Goal: Communication & Community: Answer question/provide support

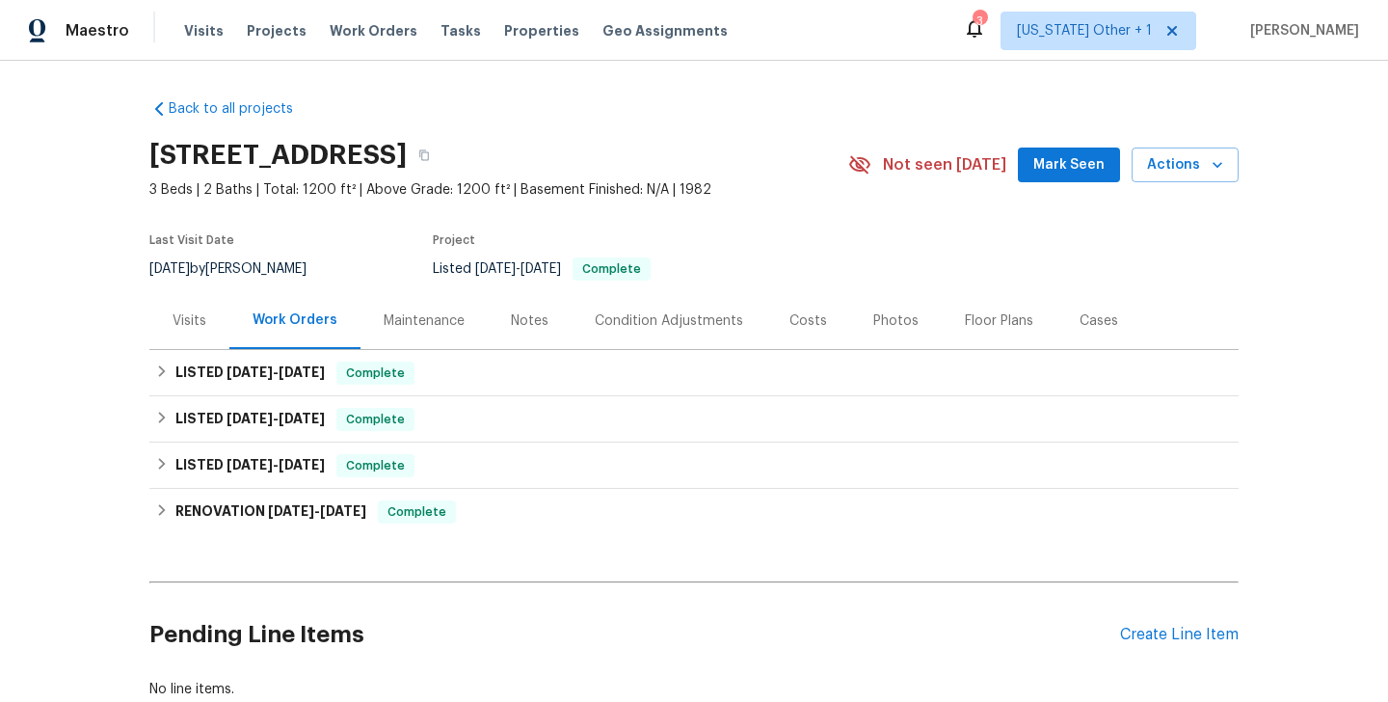
scroll to position [128, 0]
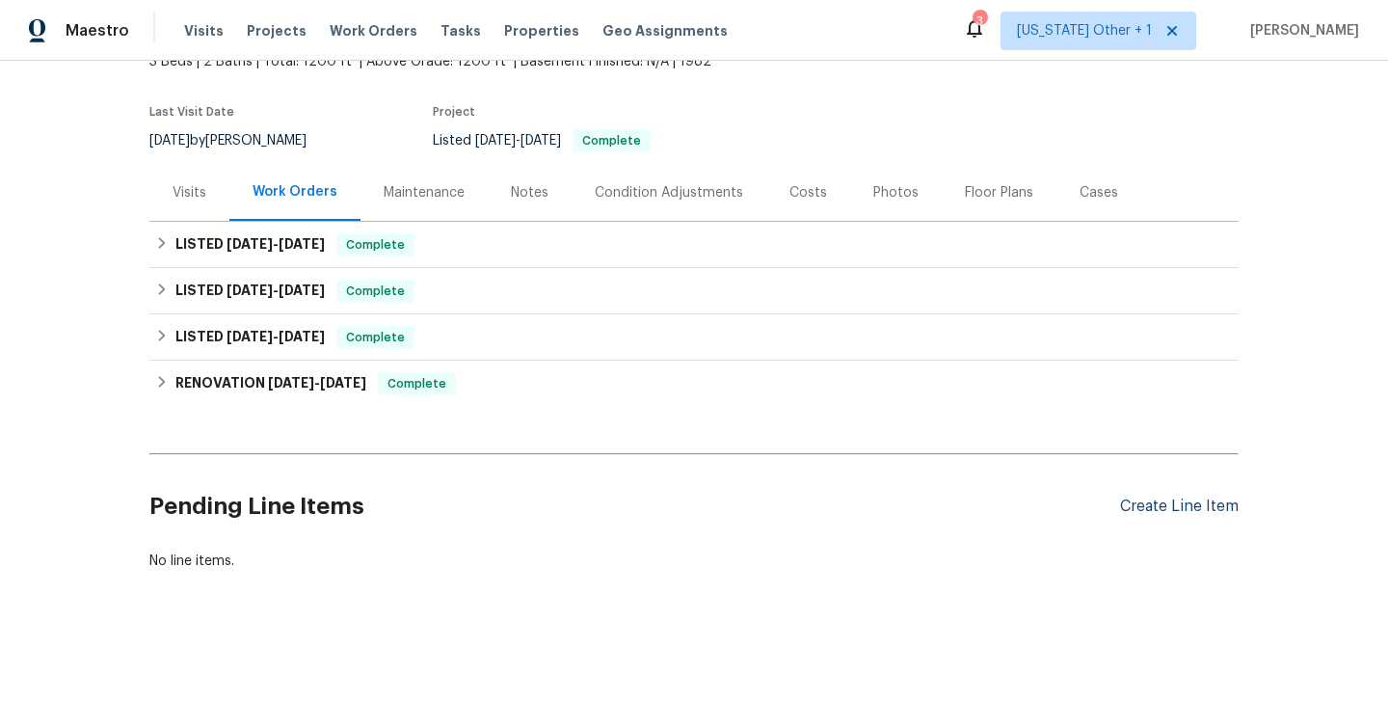
click at [1131, 499] on div "Create Line Item" at bounding box center [1179, 507] width 119 height 18
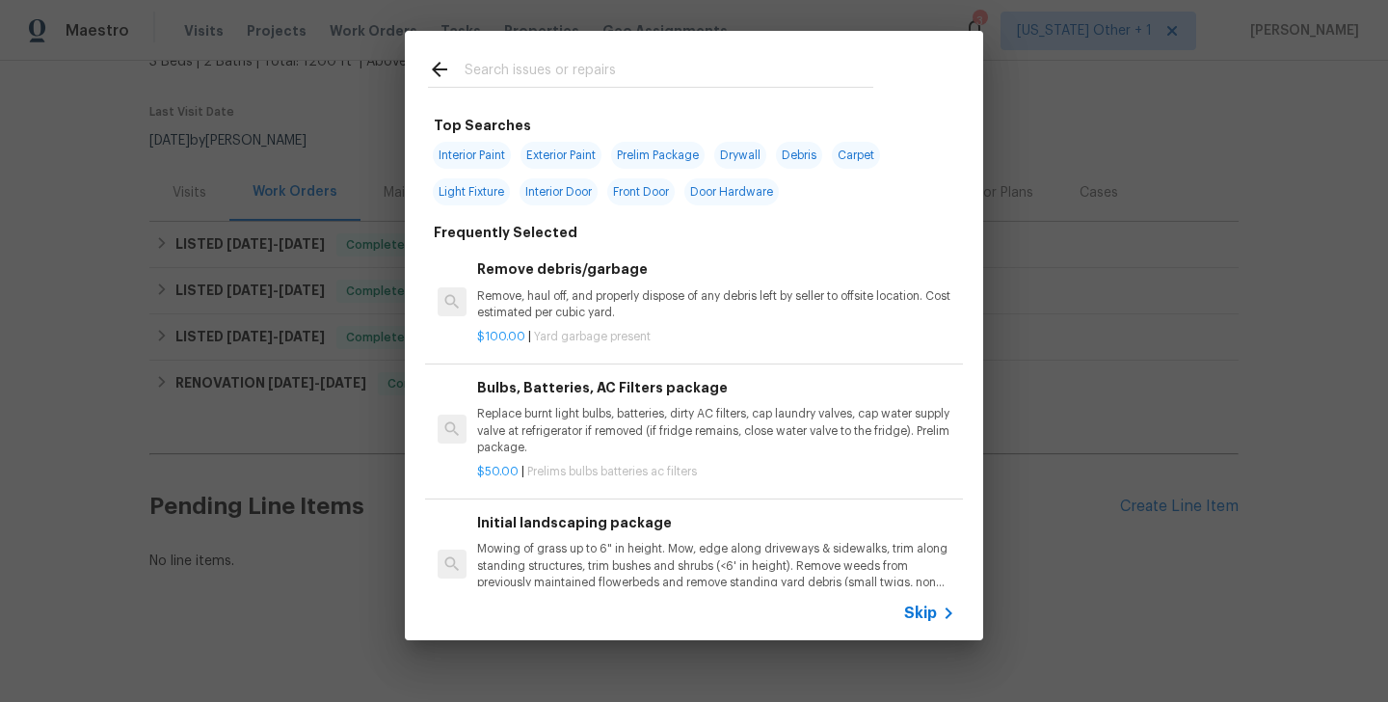
click at [942, 611] on icon at bounding box center [948, 613] width 23 height 23
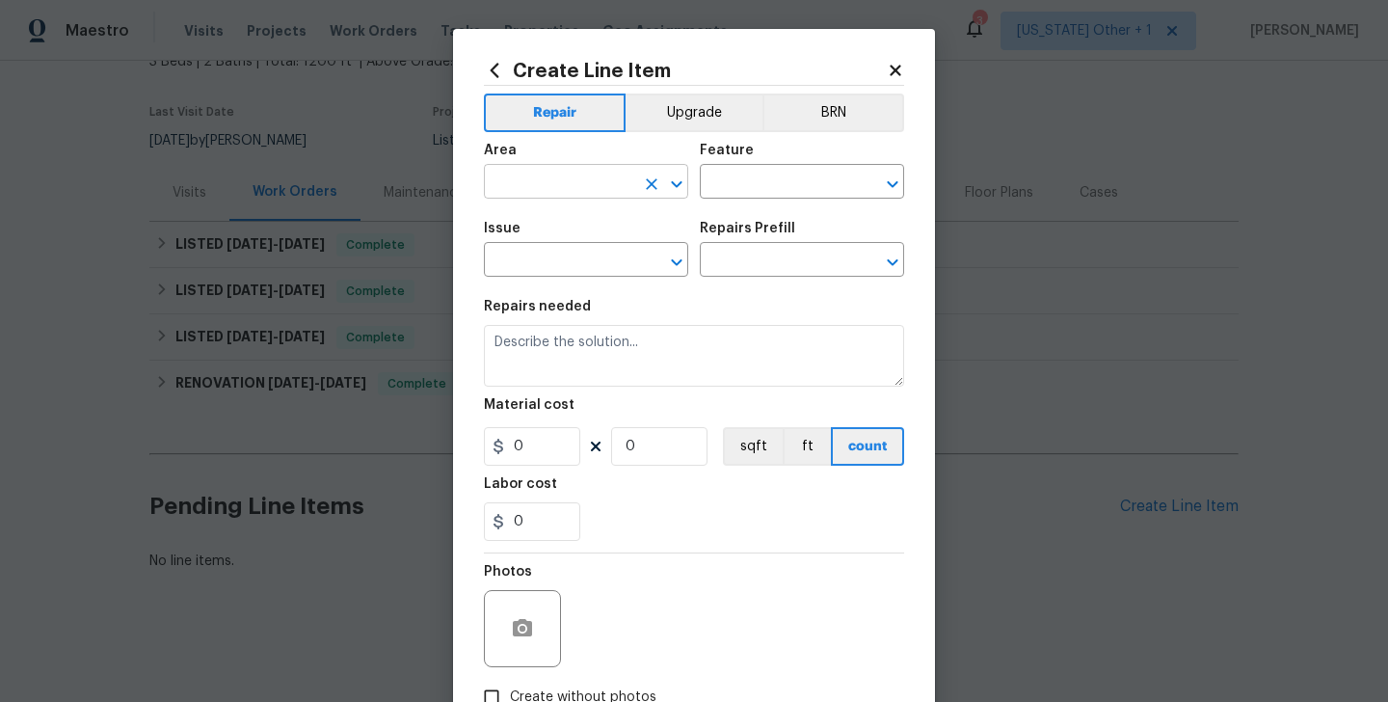
click at [509, 172] on input "text" at bounding box center [559, 184] width 150 height 30
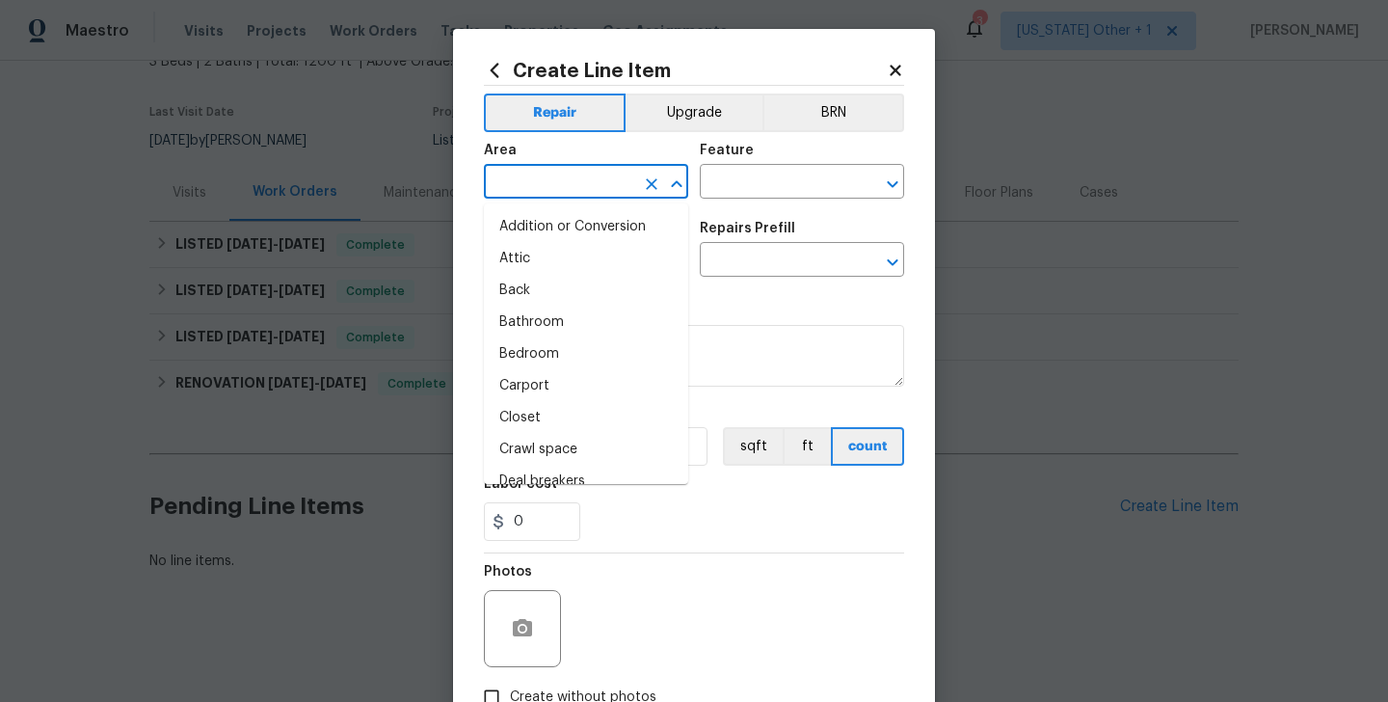
type input "e"
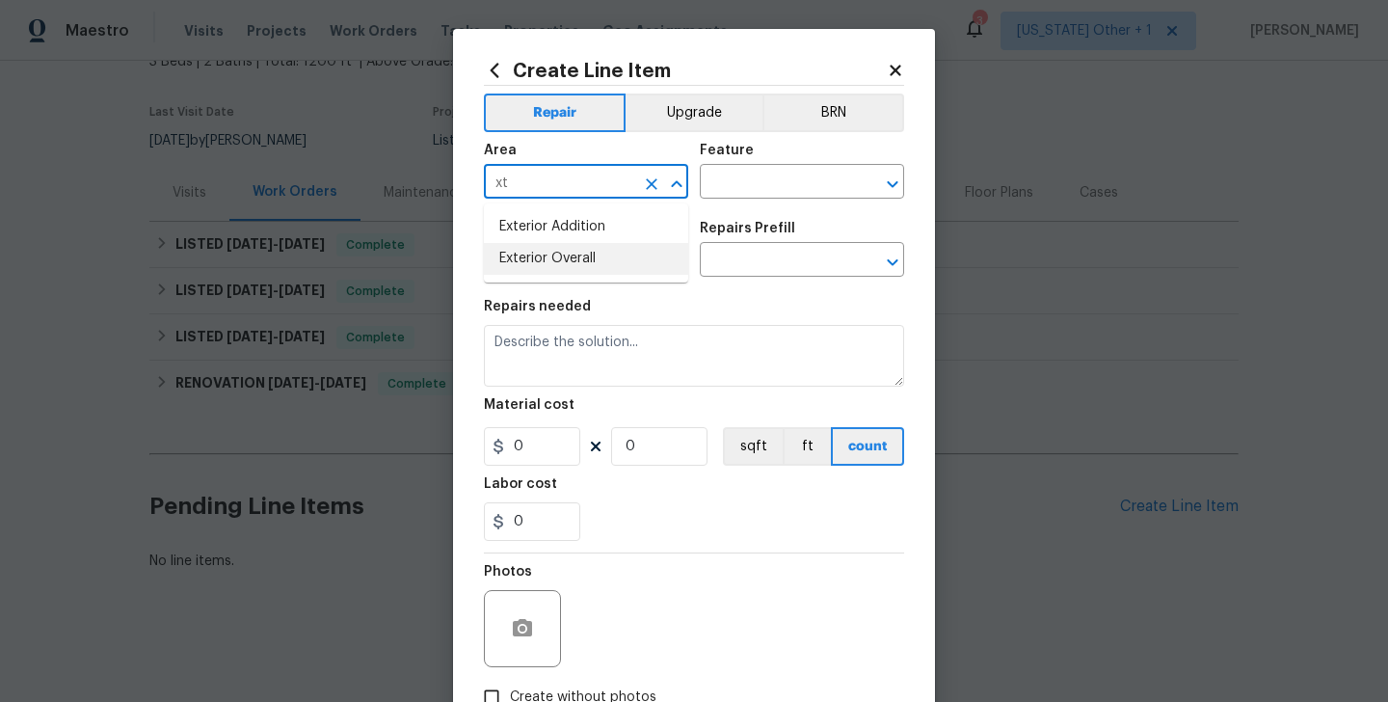
click at [521, 270] on li "Exterior Overall" at bounding box center [586, 259] width 204 height 32
type input "Exterior Overall"
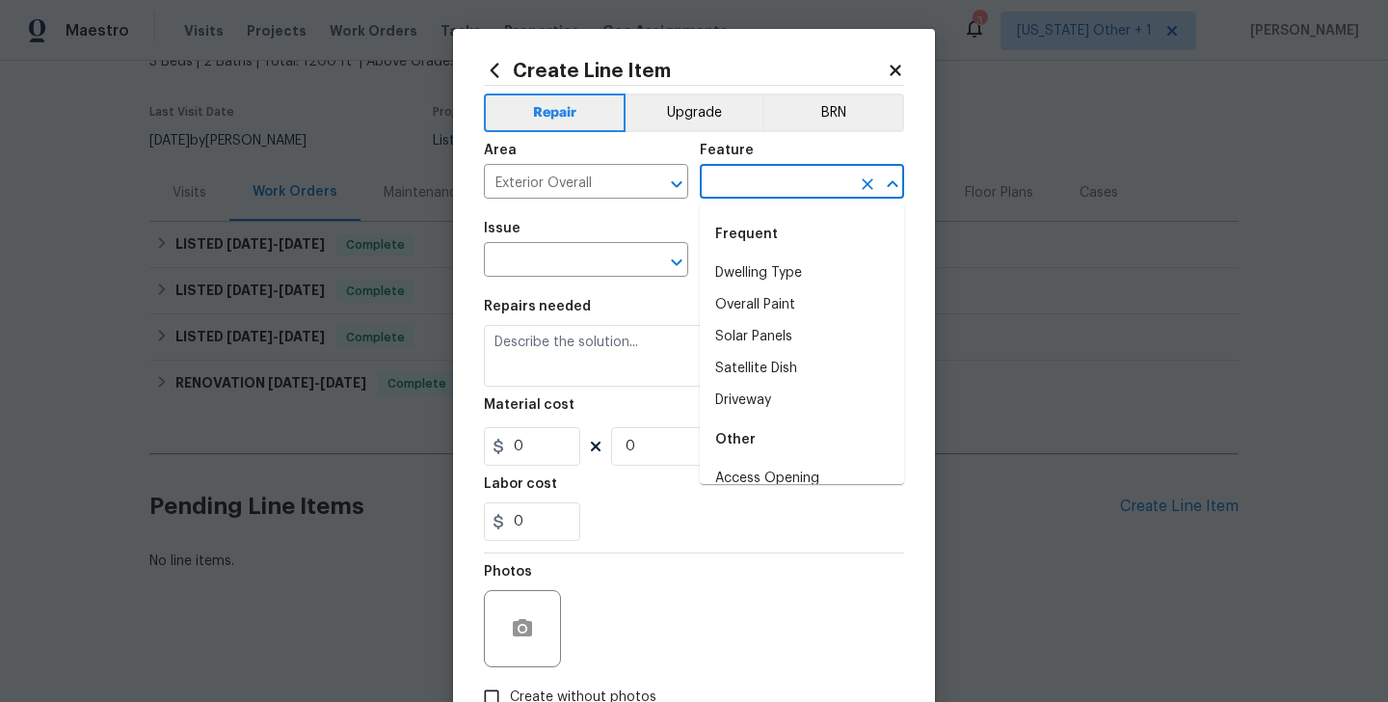
click at [736, 191] on input "text" at bounding box center [775, 184] width 150 height 30
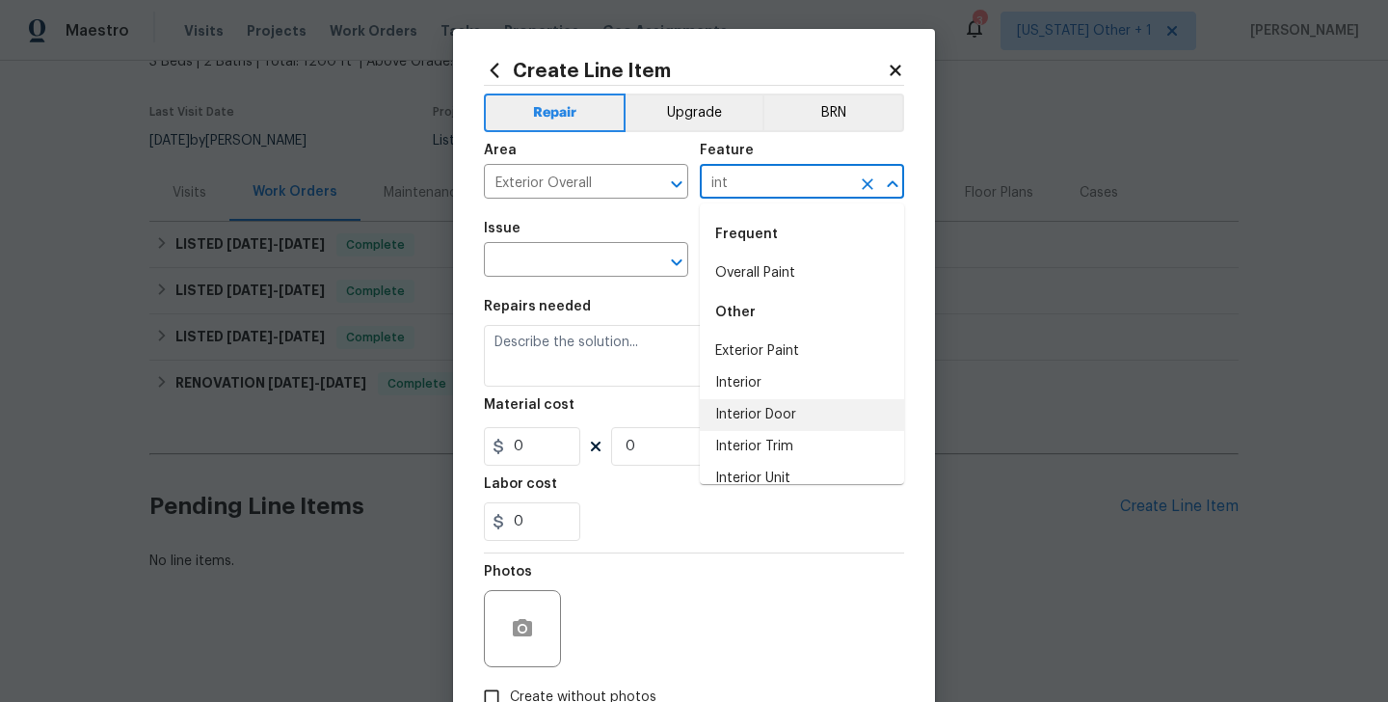
click at [768, 414] on li "Interior Door" at bounding box center [802, 415] width 204 height 32
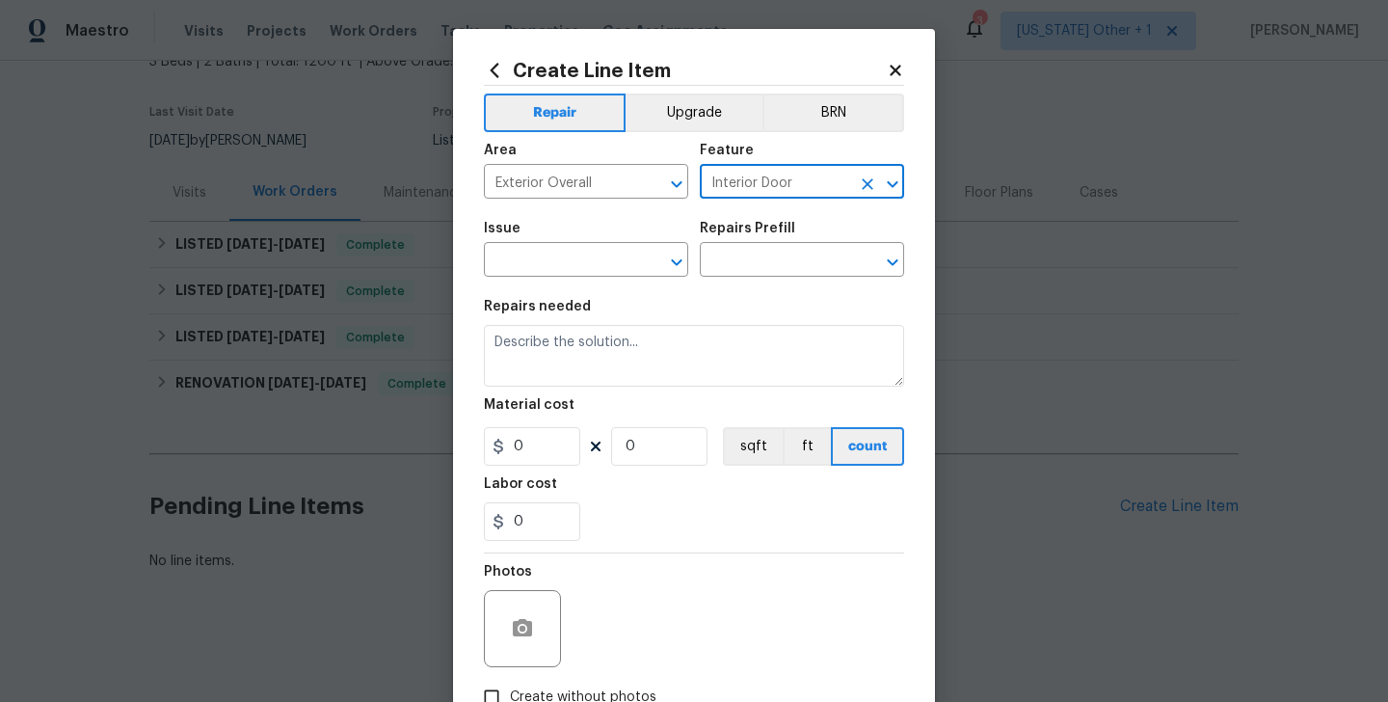
type input "Interior Door"
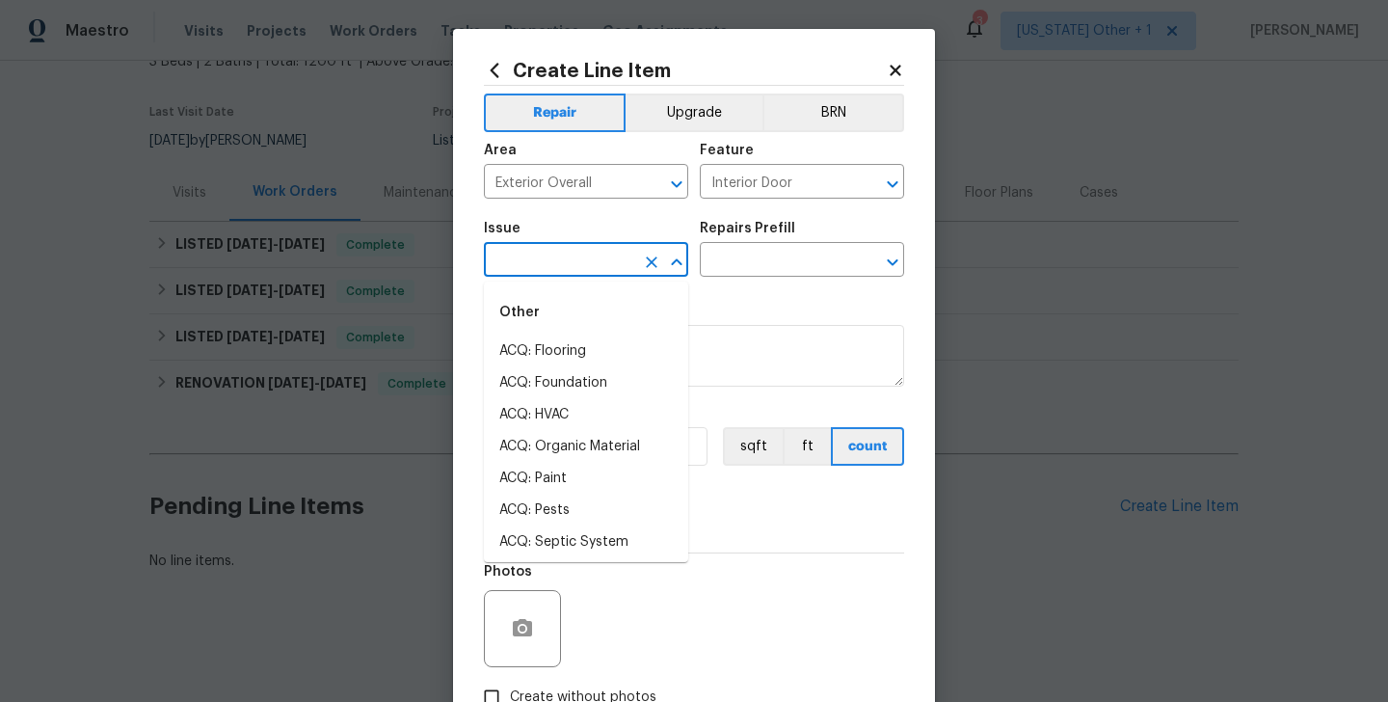
click at [553, 270] on input "text" at bounding box center [559, 262] width 150 height 30
click at [575, 392] on li "Exterior Door Hardware" at bounding box center [586, 383] width 204 height 32
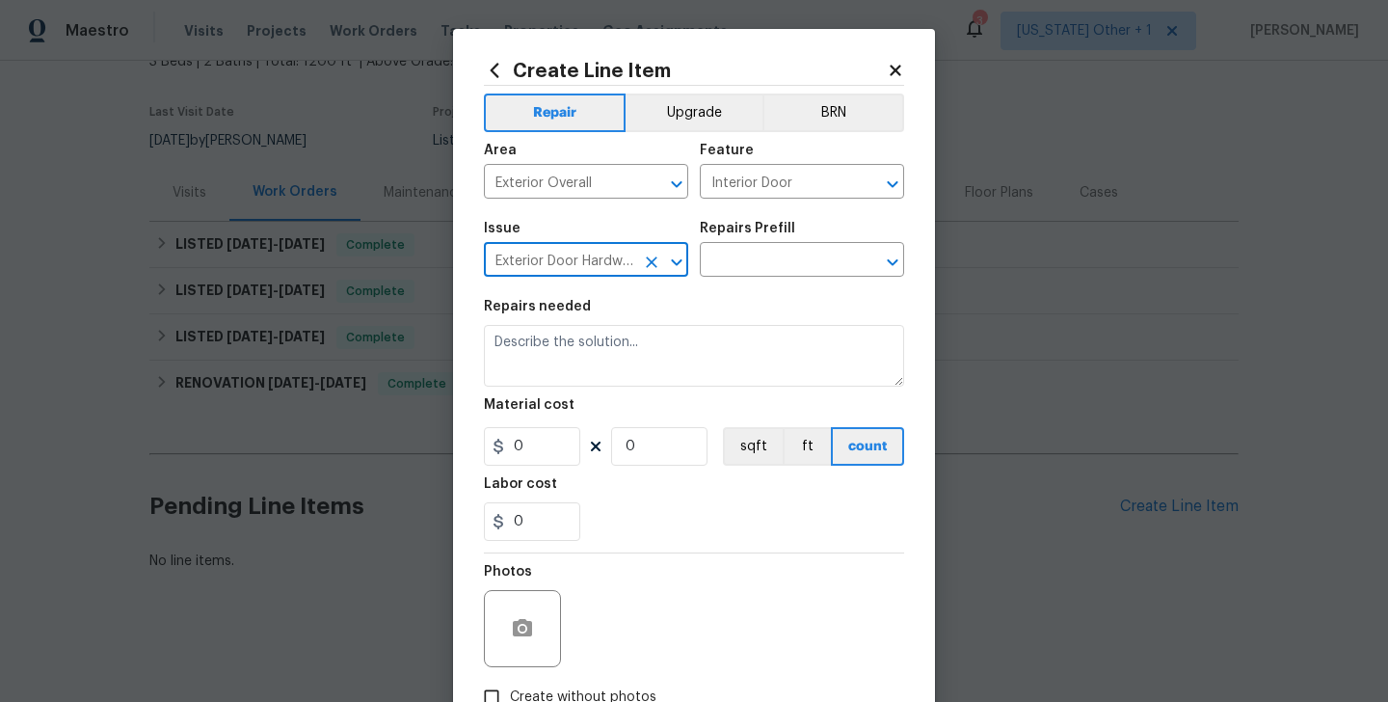
type input "Exterior Door Hardware"
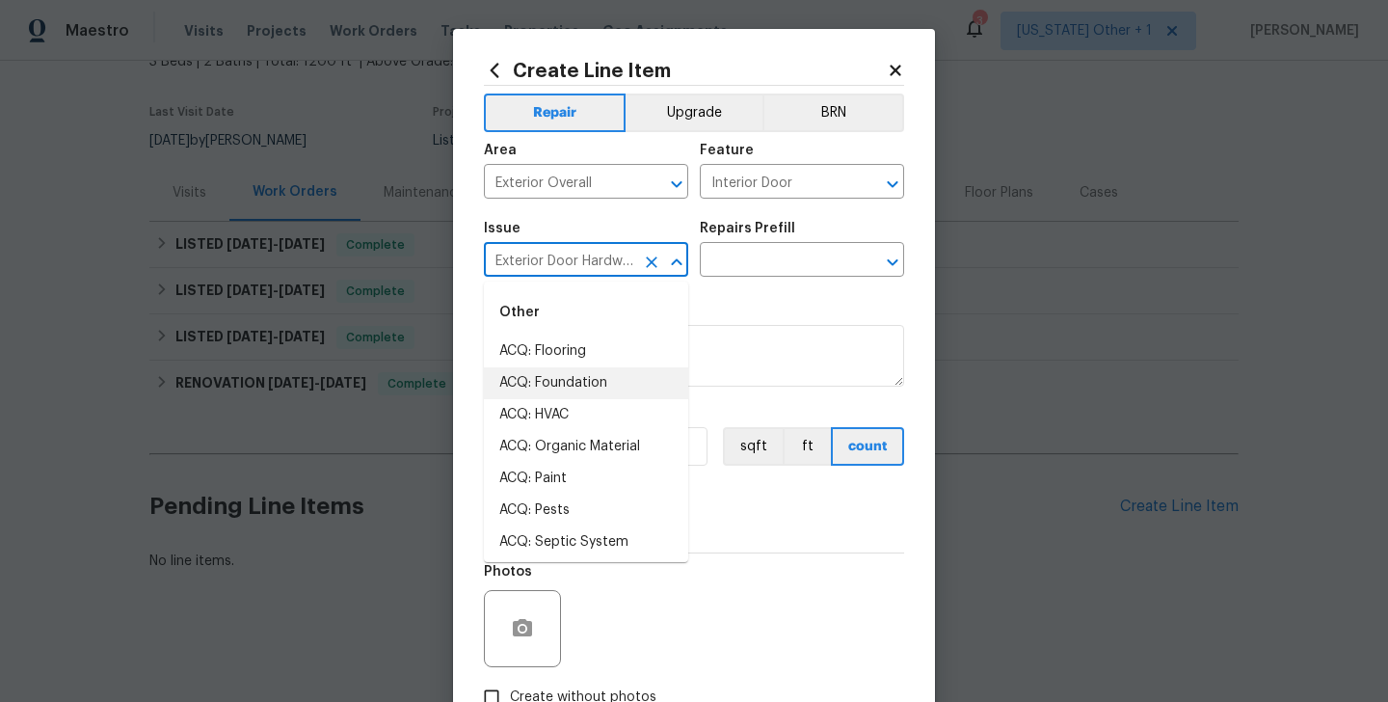
click at [757, 240] on div "Repairs Prefill" at bounding box center [802, 234] width 204 height 25
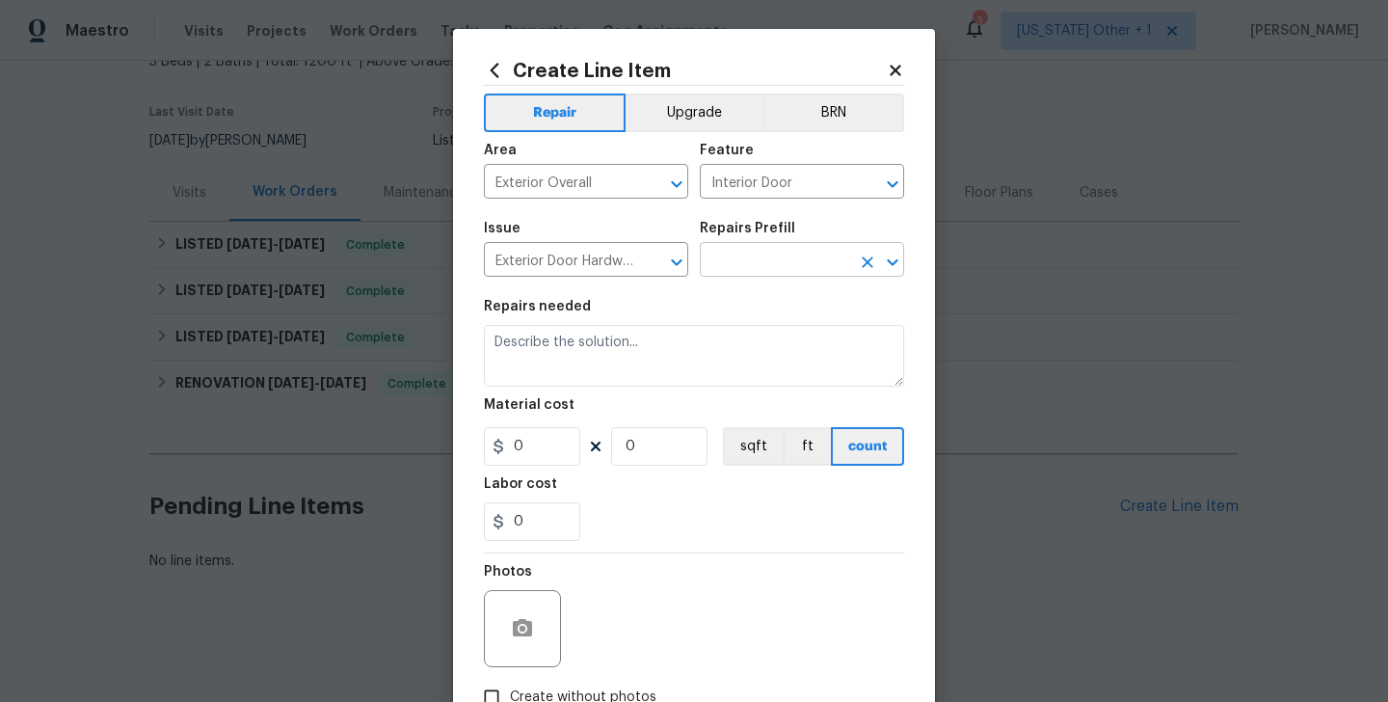
click at [750, 258] on input "text" at bounding box center [775, 262] width 150 height 30
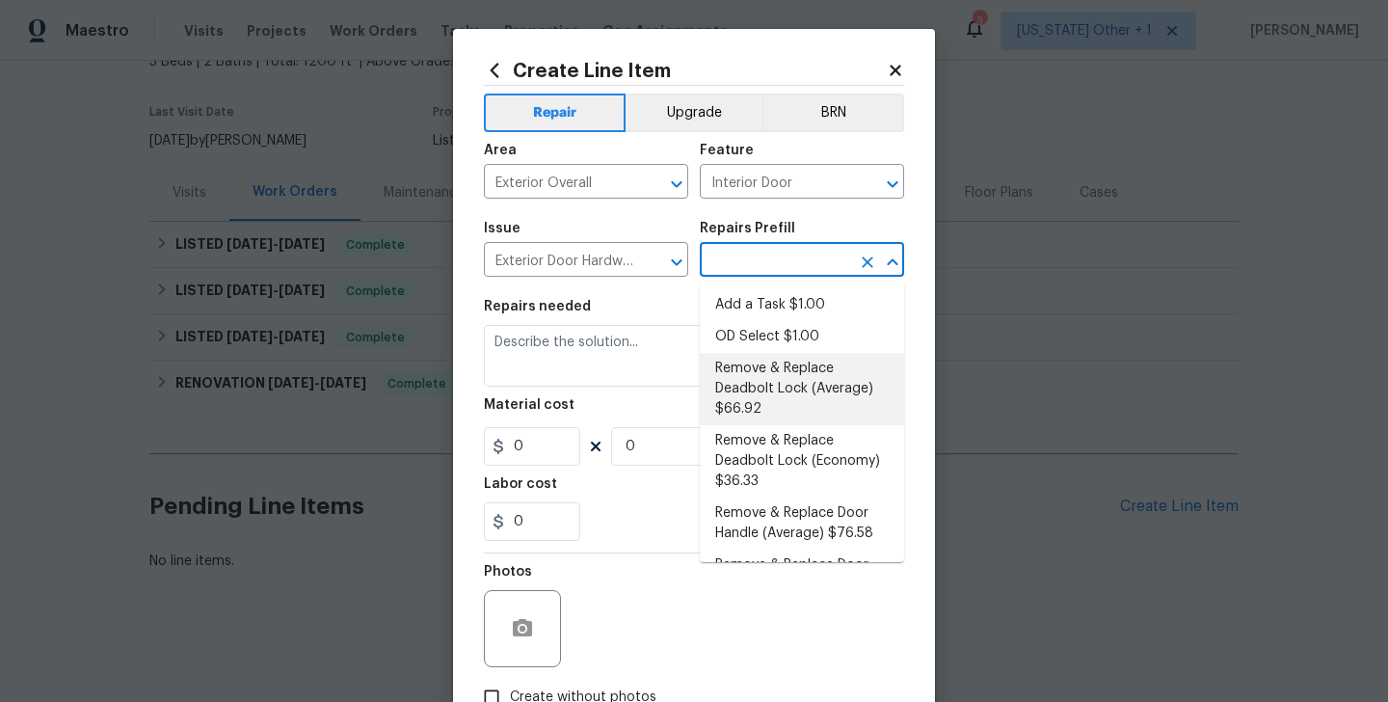
click at [784, 403] on li "Remove & Replace Deadbolt Lock (Average) $66.92" at bounding box center [802, 389] width 204 height 72
type input "Remove & Replace Deadbolt Lock (Average) $66.92"
type textarea "Remove the exisiting deadbolt lock and replace with new. Haul away and dispose …"
type input "66.92"
type input "1"
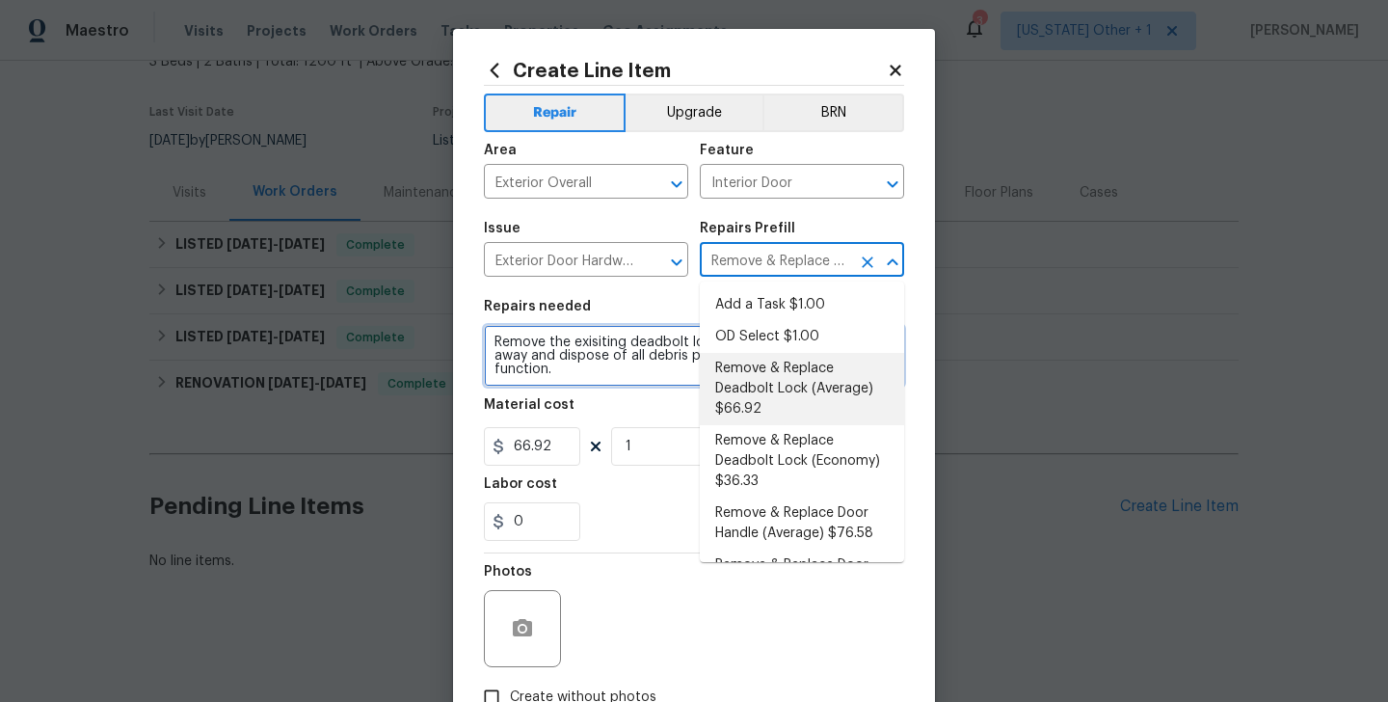
click at [577, 364] on textarea "Remove the exisiting deadbolt lock and replace with new. Haul away and dispose …" at bounding box center [694, 356] width 420 height 62
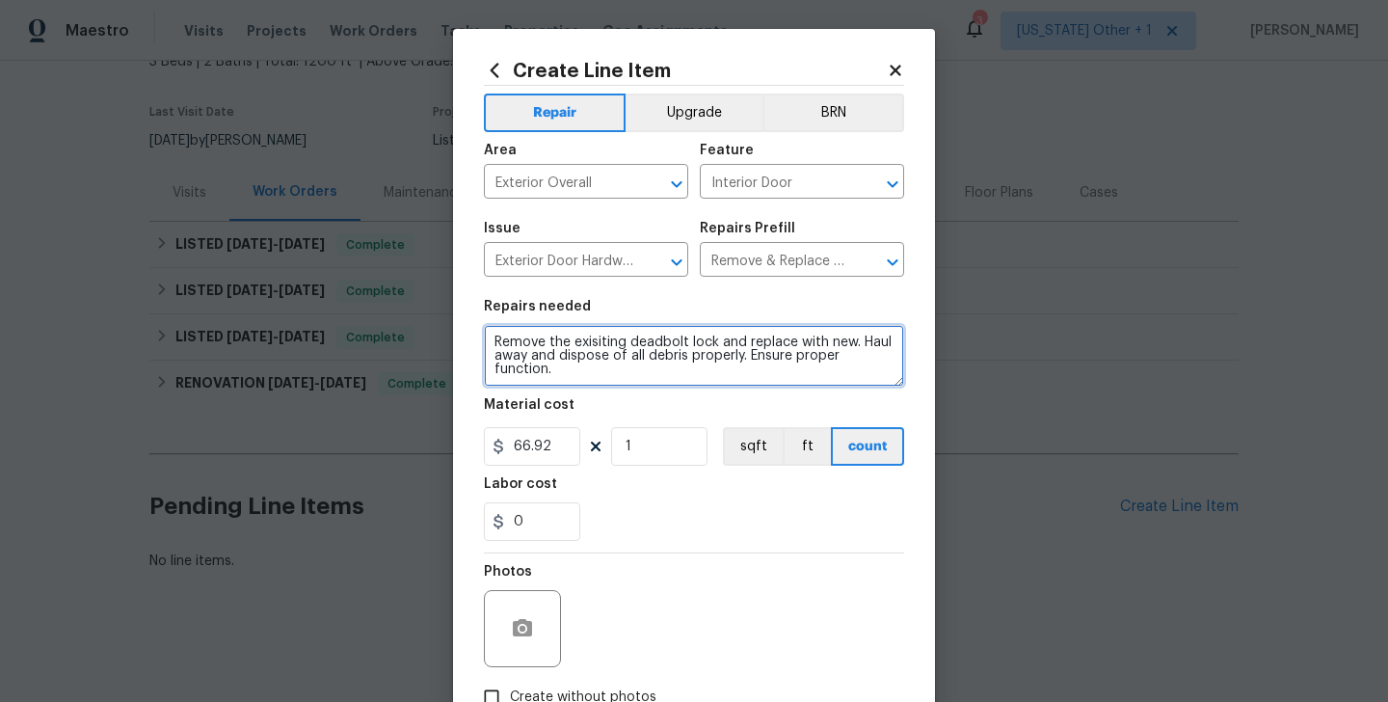
click at [577, 364] on textarea "Remove the exisiting deadbolt lock and replace with new. Haul away and dispose …" at bounding box center [694, 356] width 420 height 62
paste textarea "The back door was in the locked position but remained open. Please inspect the …"
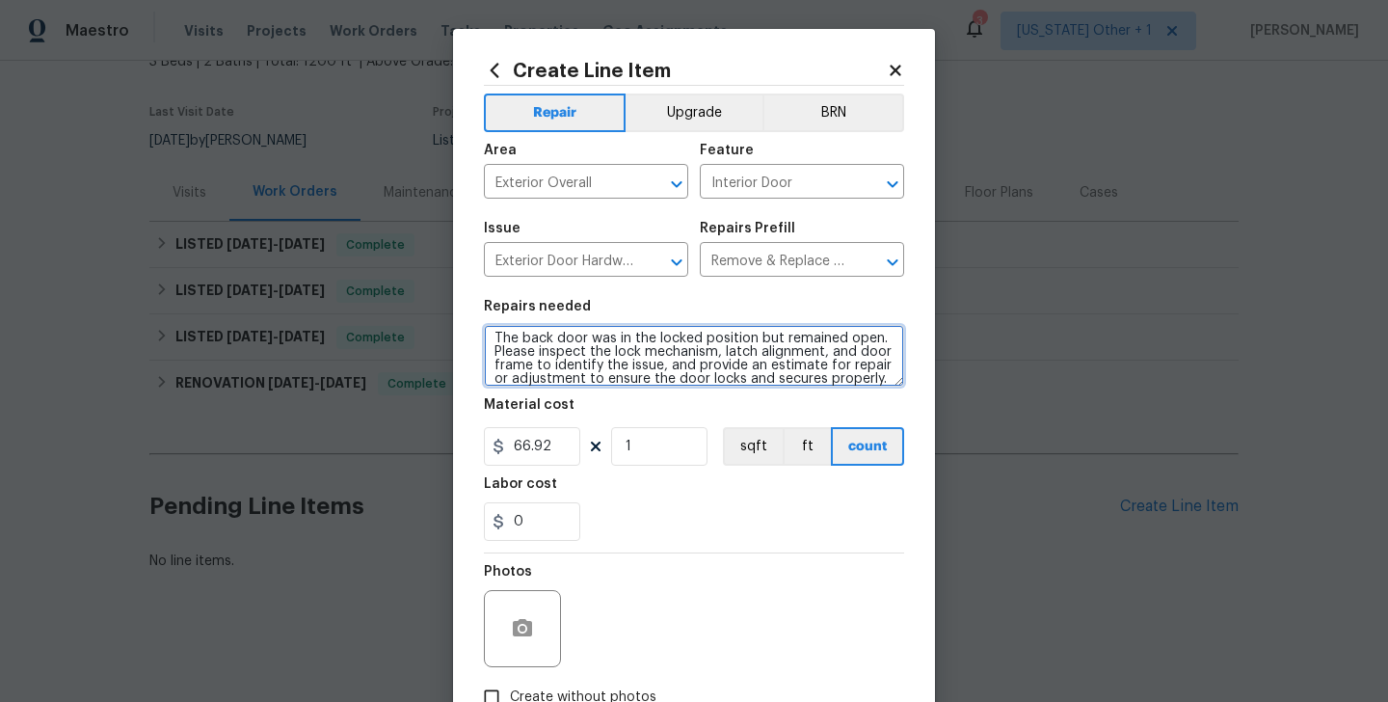
type textarea "The back door was in the locked position but remained open. Please inspect the …"
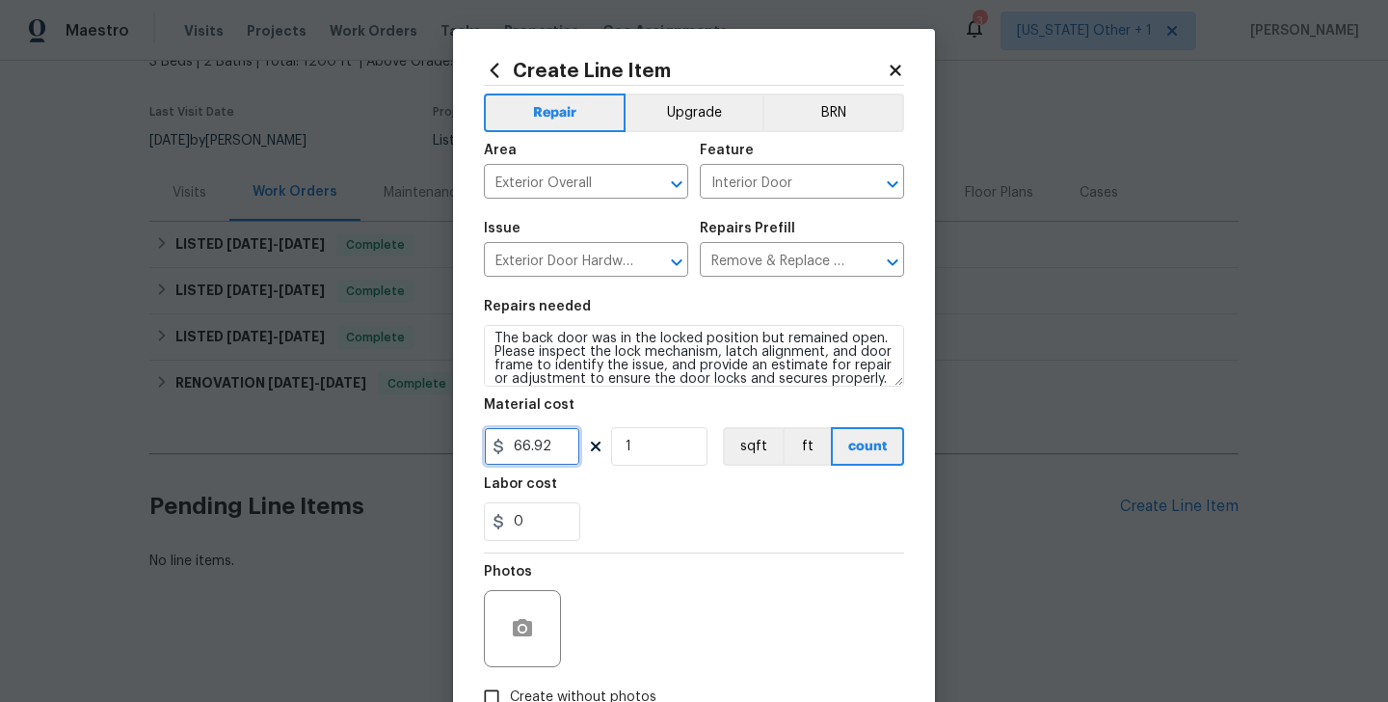
click at [542, 448] on input "66.92" at bounding box center [532, 446] width 96 height 39
type input "75"
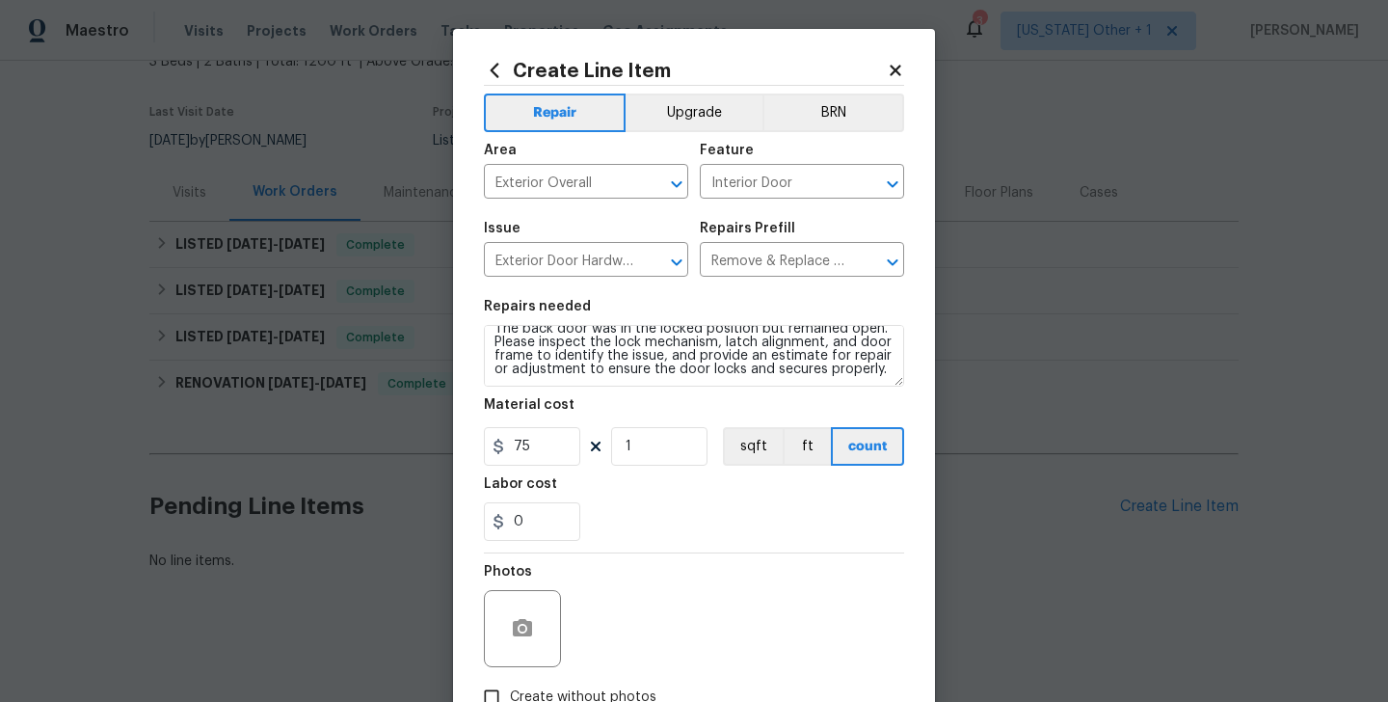
click at [549, 637] on div at bounding box center [522, 628] width 77 height 77
click at [529, 629] on icon "button" at bounding box center [522, 627] width 19 height 17
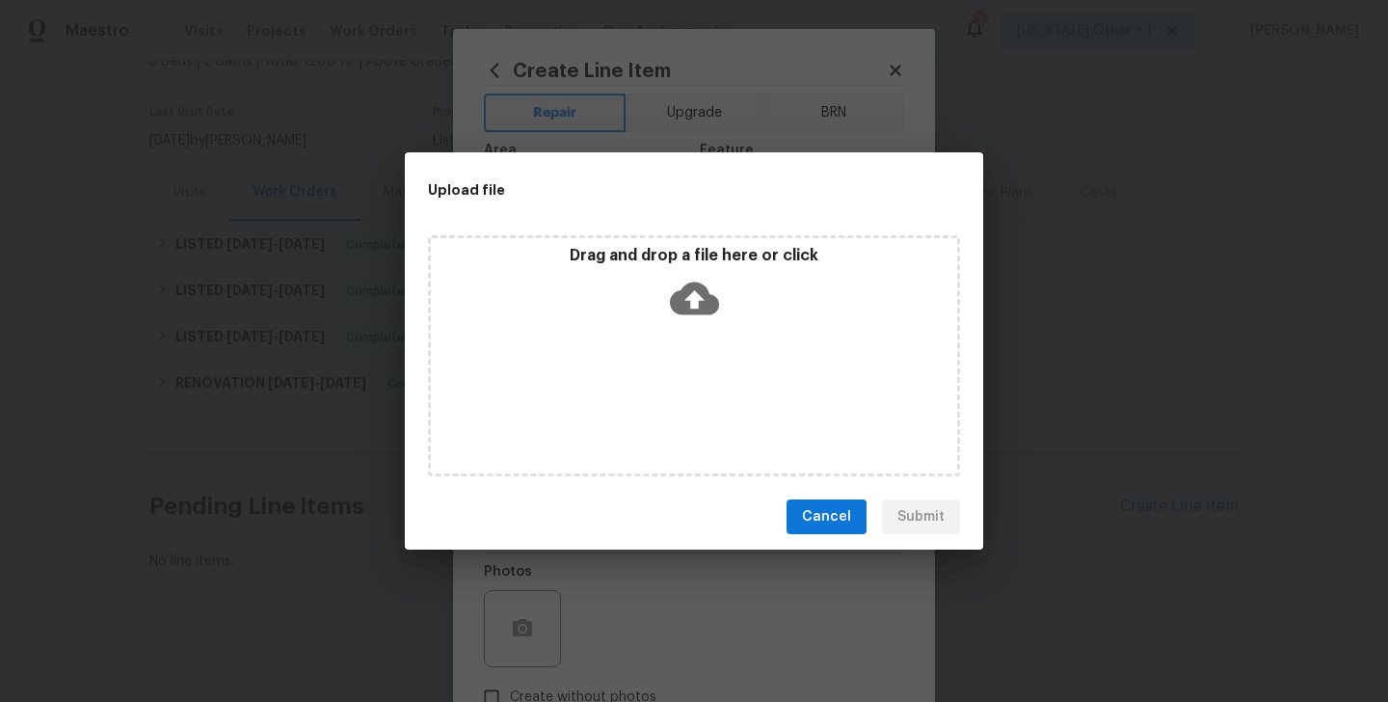
click at [691, 300] on icon at bounding box center [694, 298] width 49 height 49
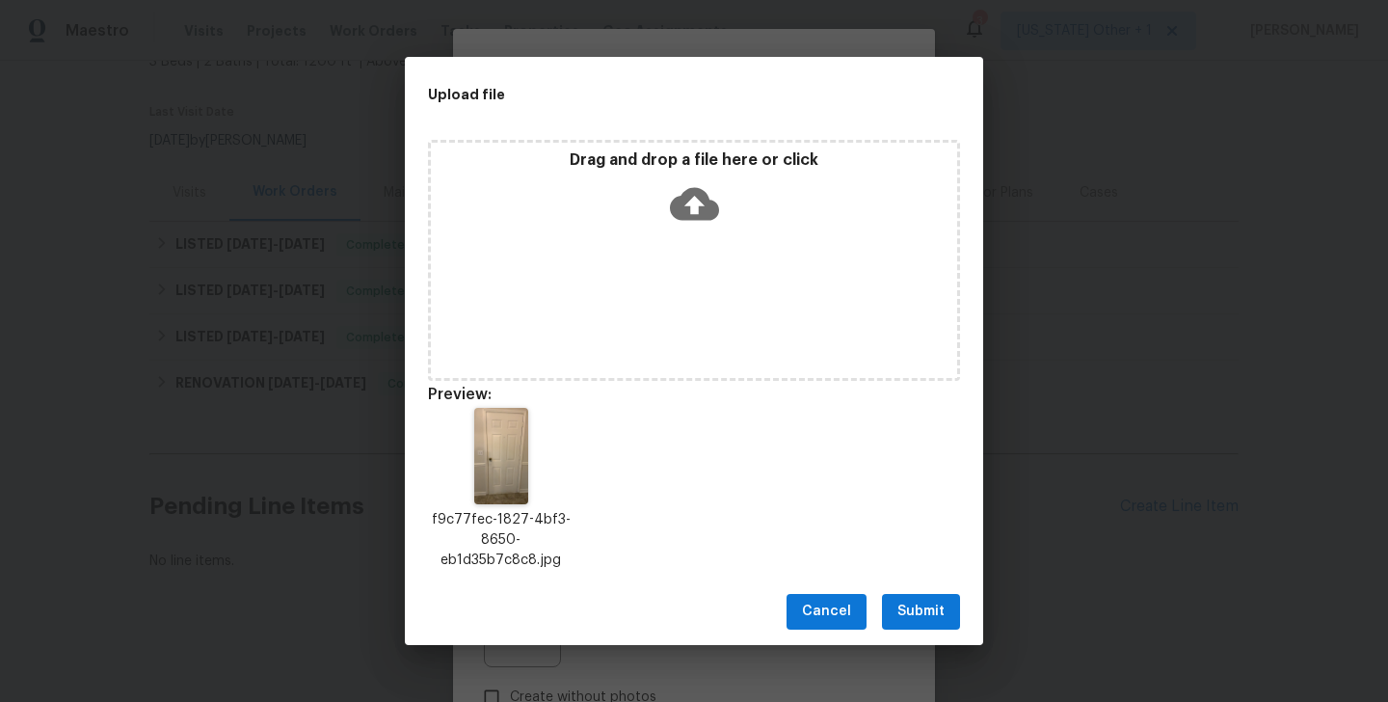
click at [924, 589] on div "Cancel Submit" at bounding box center [694, 612] width 579 height 67
click at [917, 611] on span "Submit" at bounding box center [921, 612] width 47 height 24
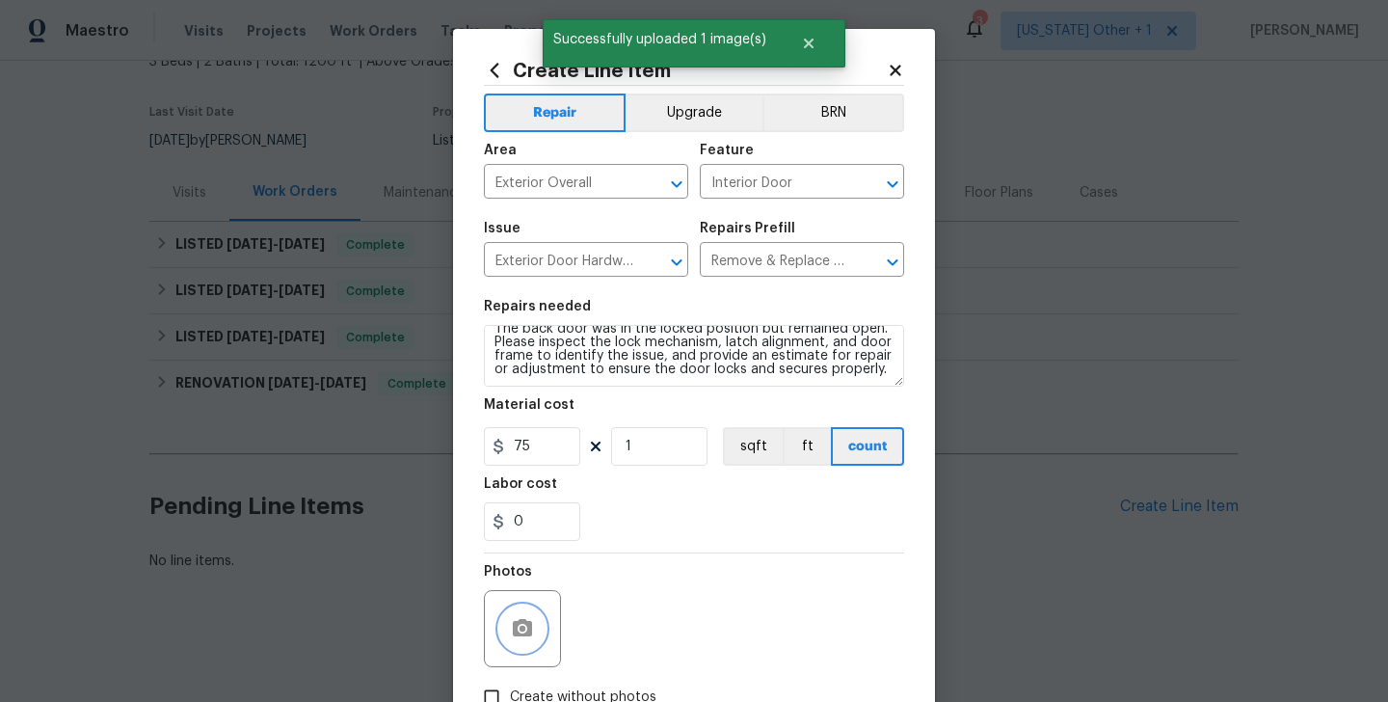
scroll to position [129, 0]
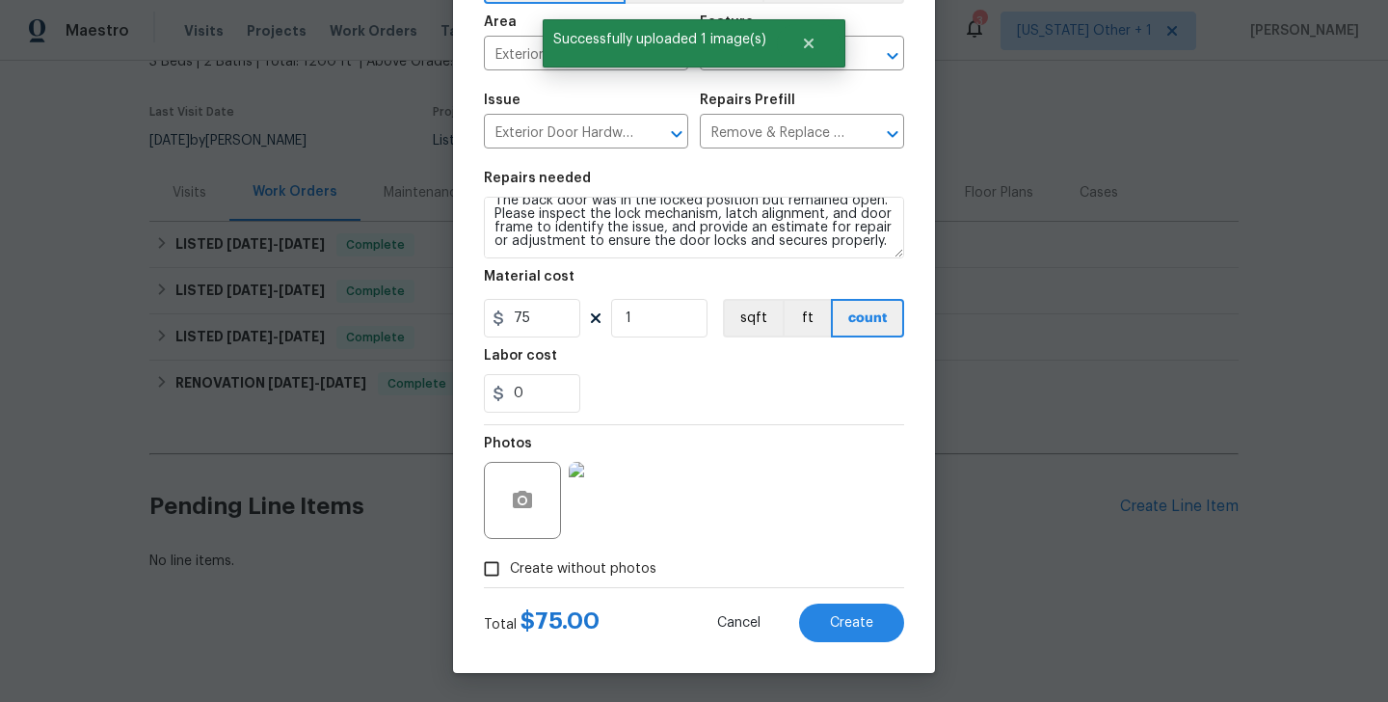
click at [858, 645] on div "Create Line Item Repair Upgrade BRN Area Exterior Overall ​ Feature Interior Do…" at bounding box center [694, 287] width 482 height 772
click at [855, 640] on button "Create" at bounding box center [851, 623] width 105 height 39
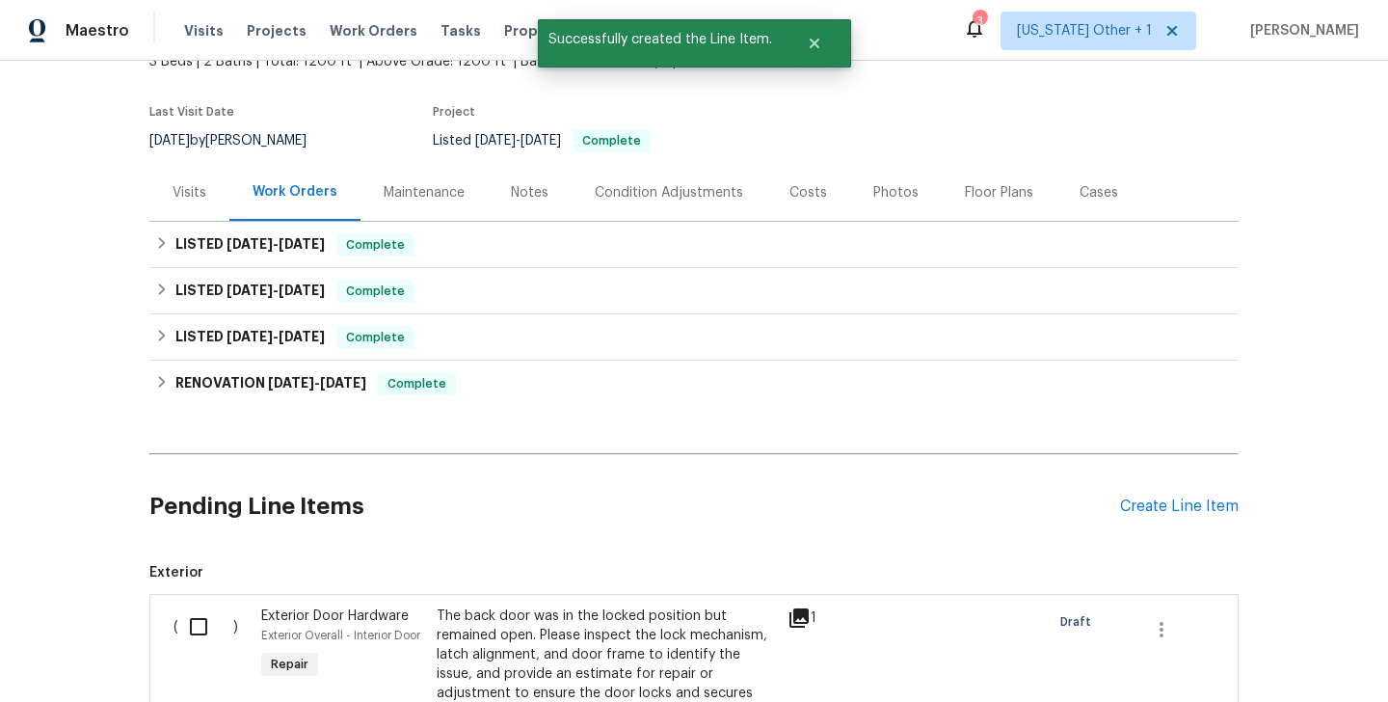
scroll to position [326, 0]
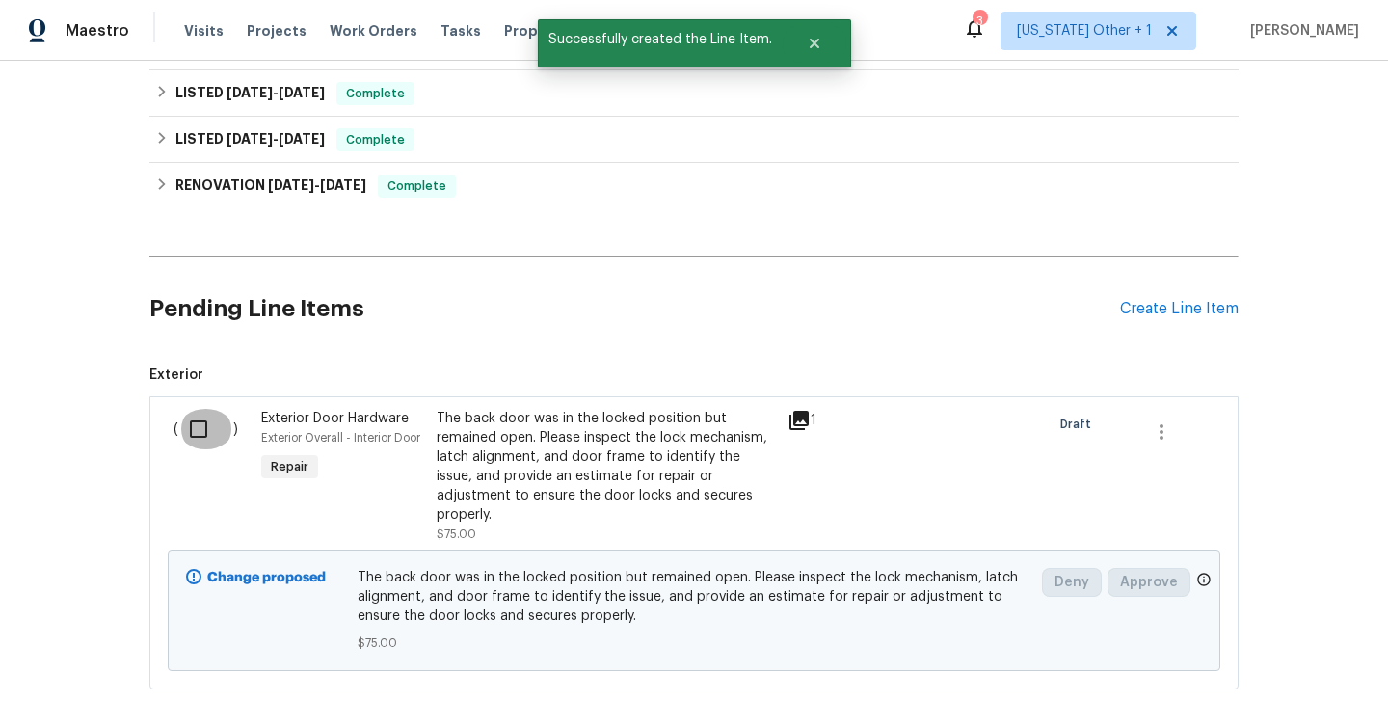
click at [192, 439] on input "checkbox" at bounding box center [205, 429] width 55 height 40
checkbox input "true"
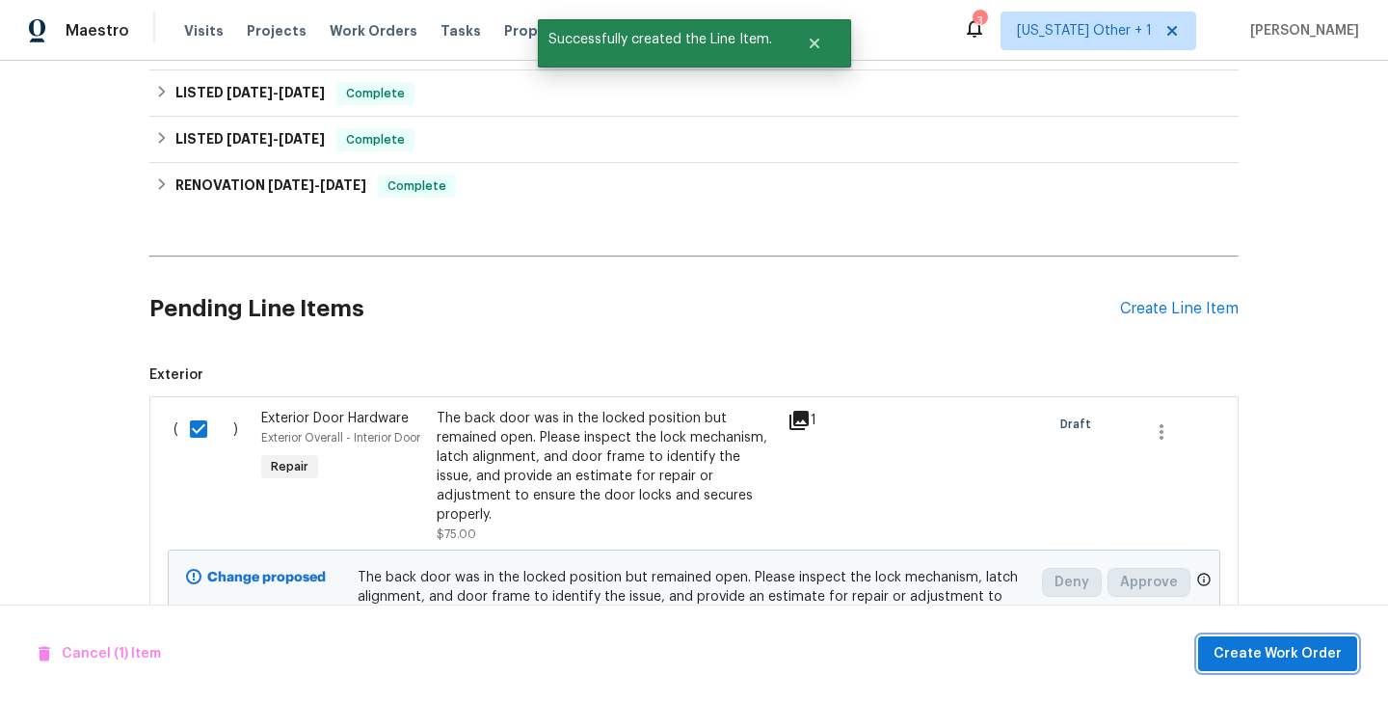
click at [1250, 659] on span "Create Work Order" at bounding box center [1278, 654] width 128 height 24
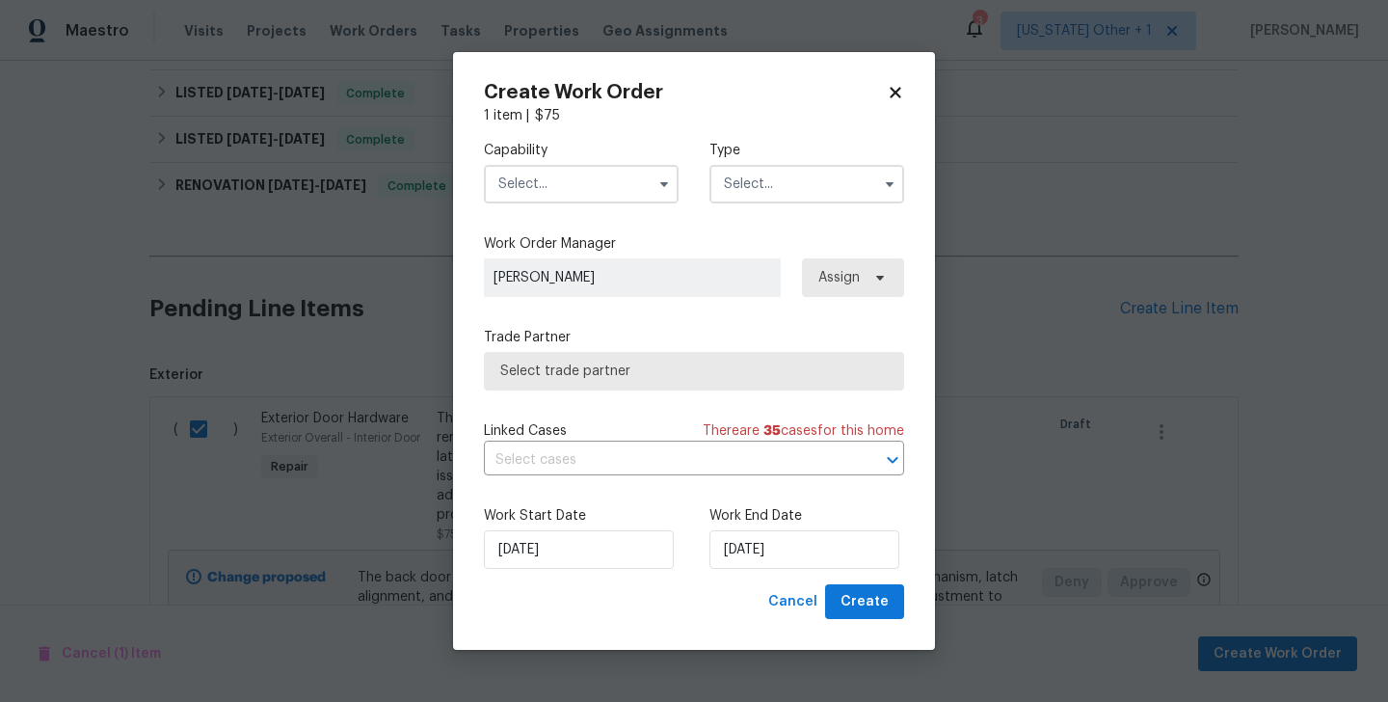
click at [539, 178] on input "text" at bounding box center [581, 184] width 195 height 39
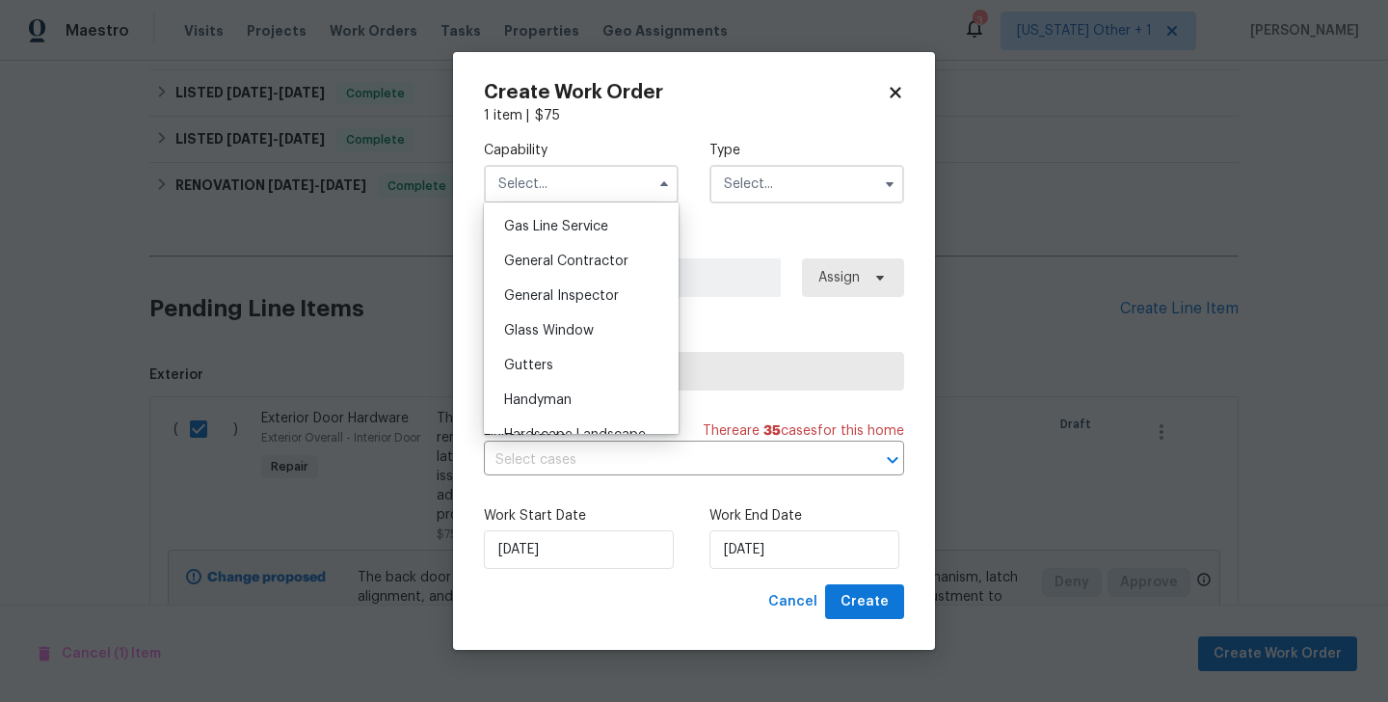
scroll to position [1037, 0]
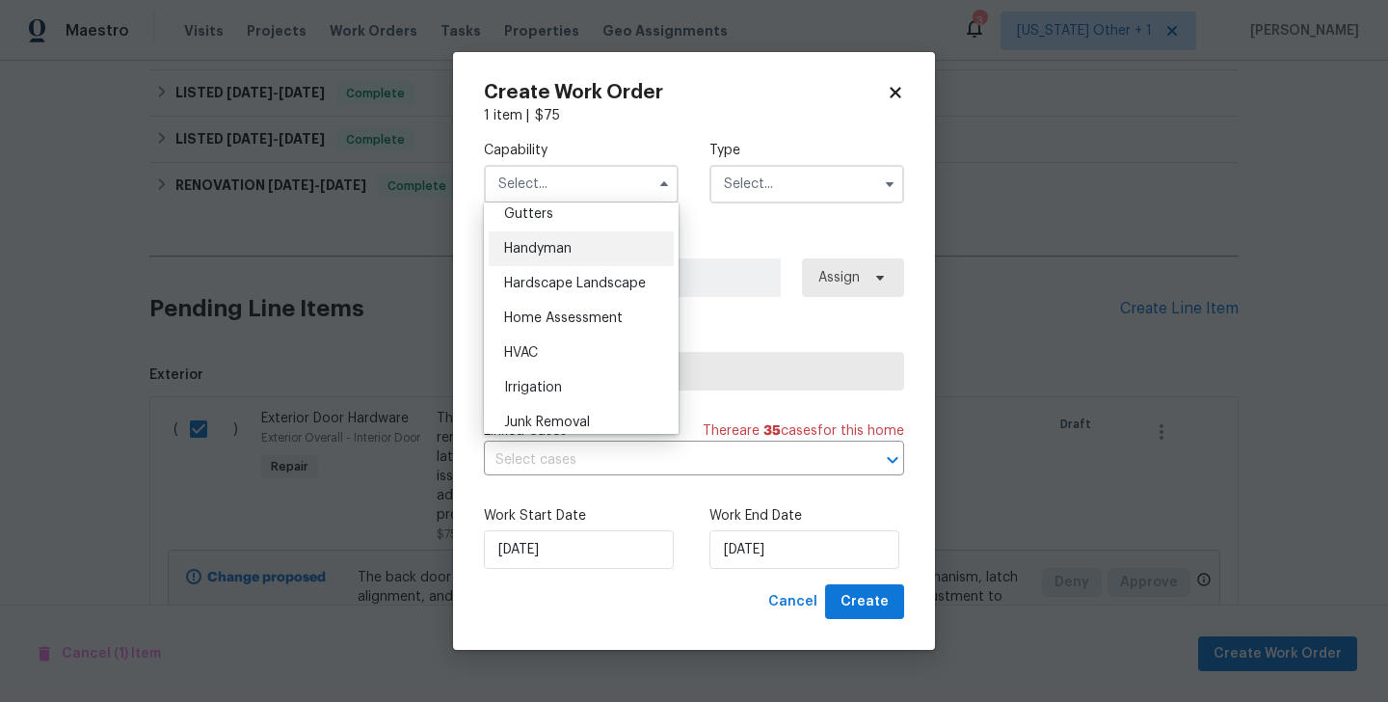
click at [547, 257] on div "Handyman" at bounding box center [581, 248] width 185 height 35
type input "Handyman"
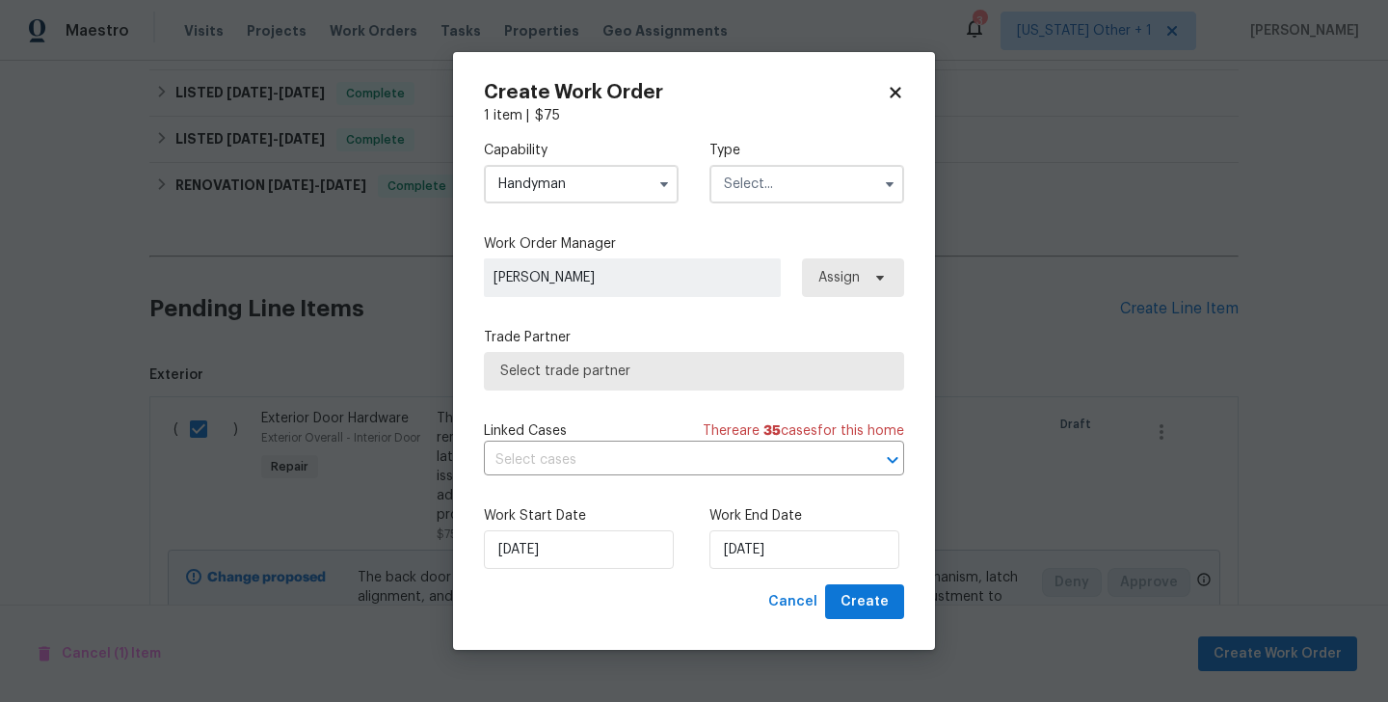
click at [798, 194] on input "text" at bounding box center [807, 184] width 195 height 39
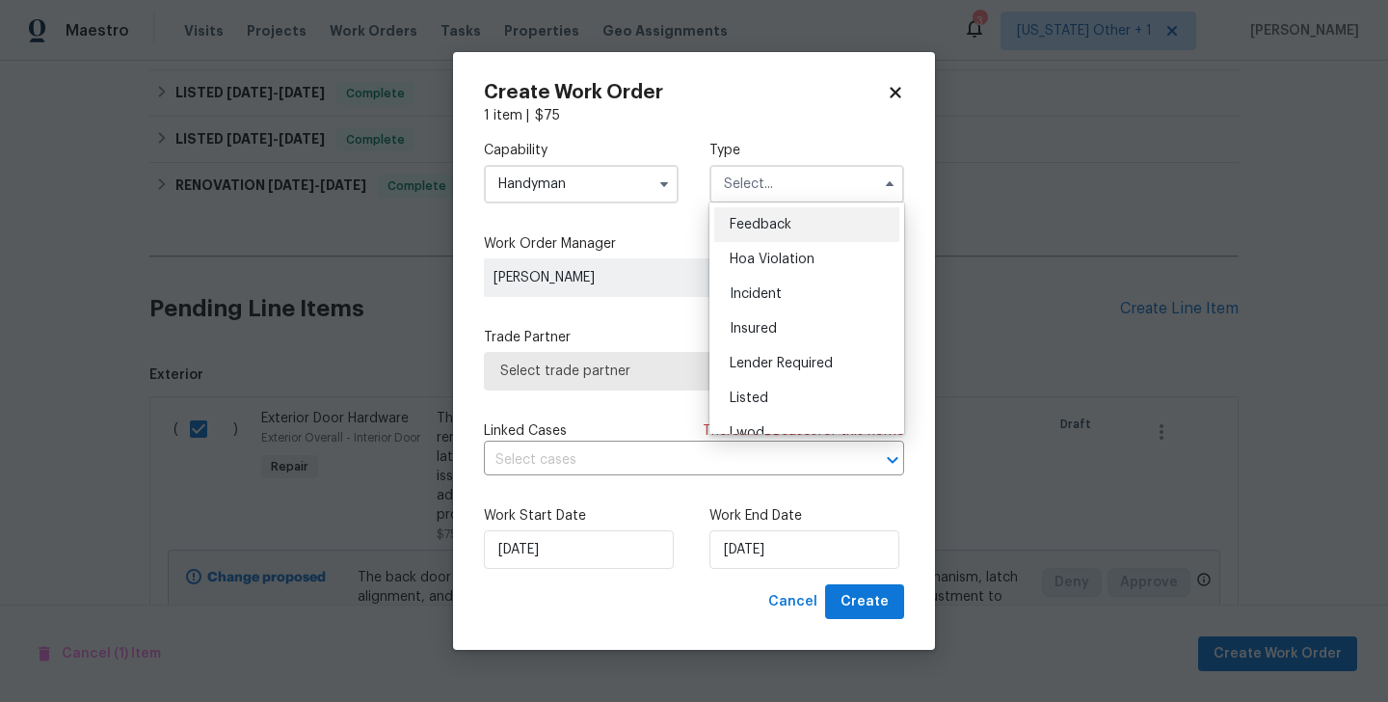
click at [783, 224] on span "Feedback" at bounding box center [761, 224] width 62 height 13
type input "Feedback"
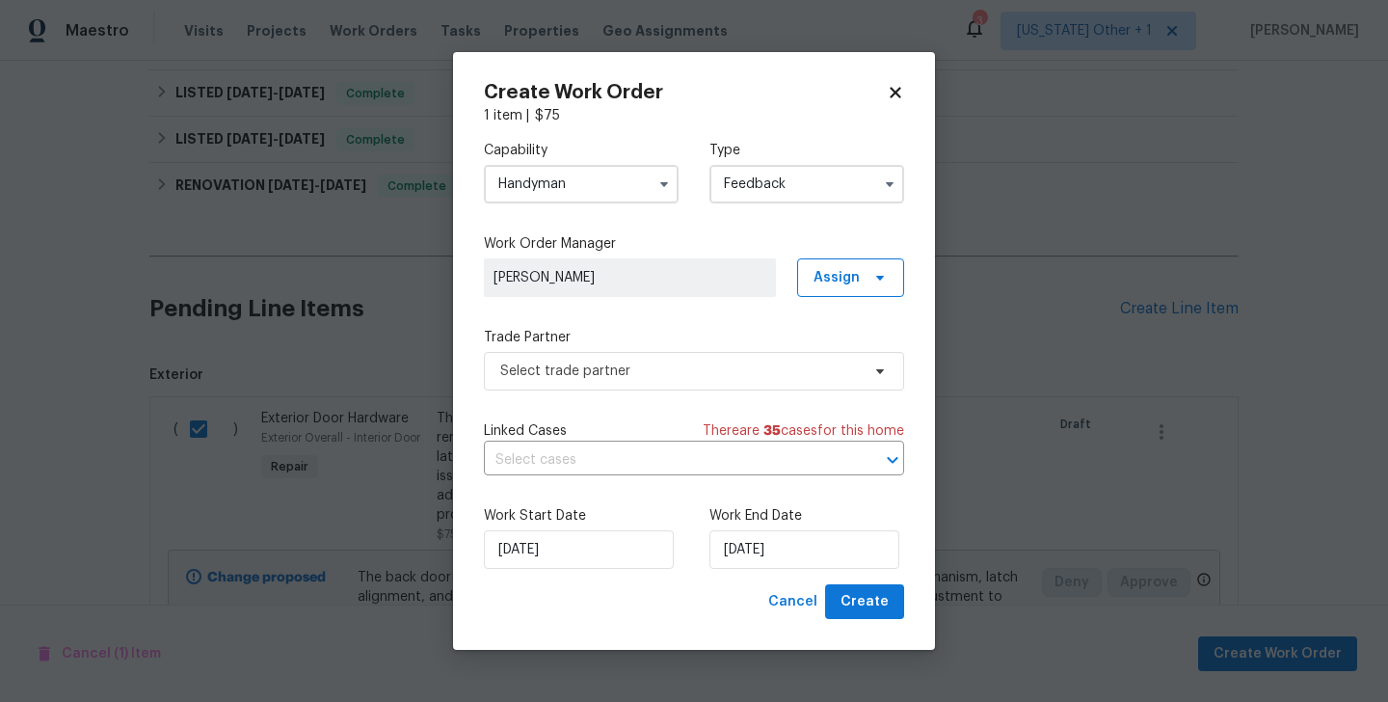
click at [595, 401] on div "Capability Handyman Type Feedback Work Order Manager Blessida Angeline M Assign…" at bounding box center [694, 354] width 420 height 459
click at [578, 387] on span "Select trade partner" at bounding box center [694, 371] width 420 height 39
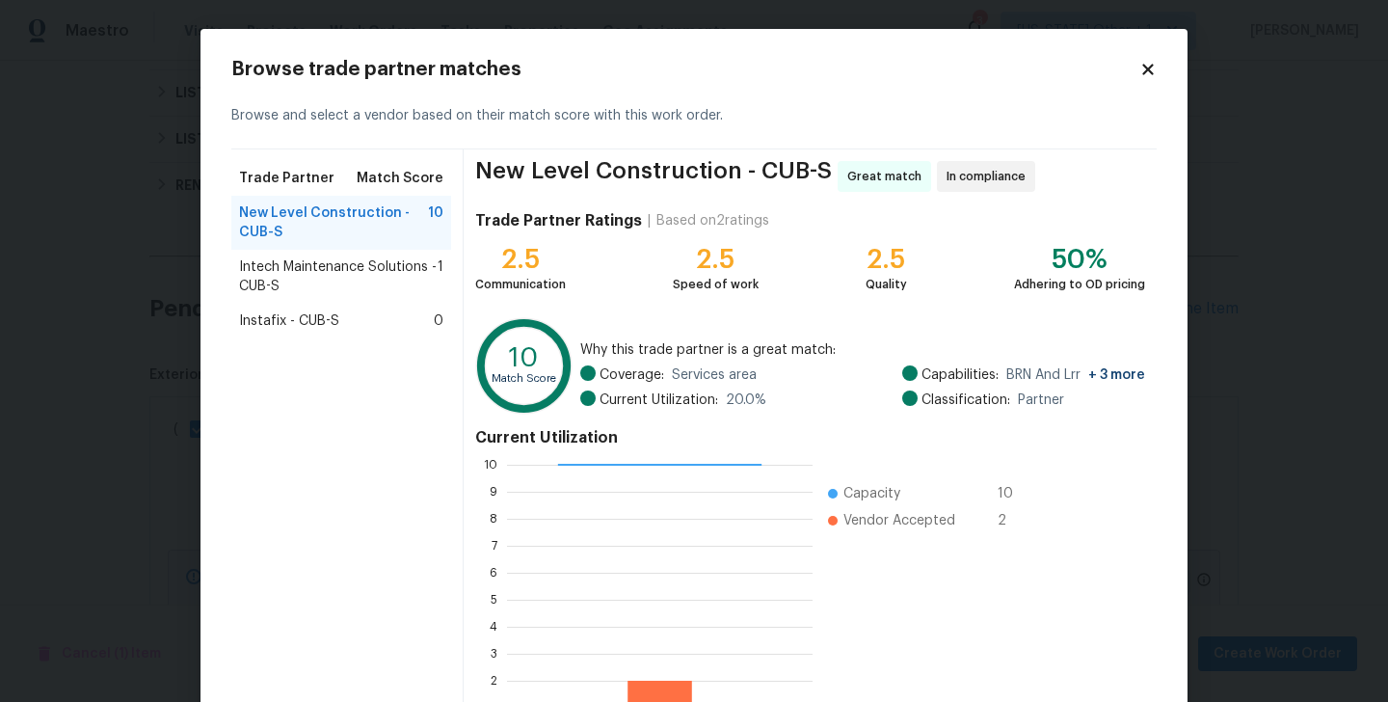
scroll to position [148, 0]
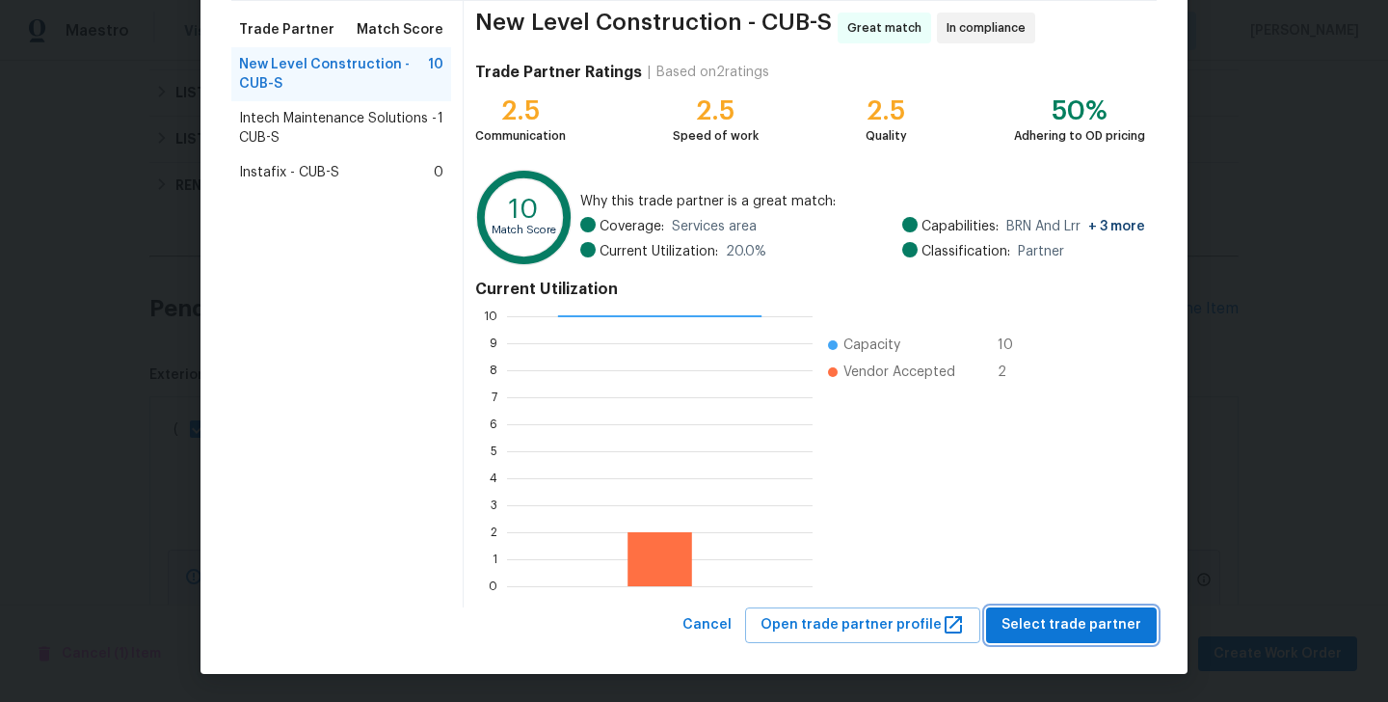
click at [1038, 633] on span "Select trade partner" at bounding box center [1072, 625] width 140 height 24
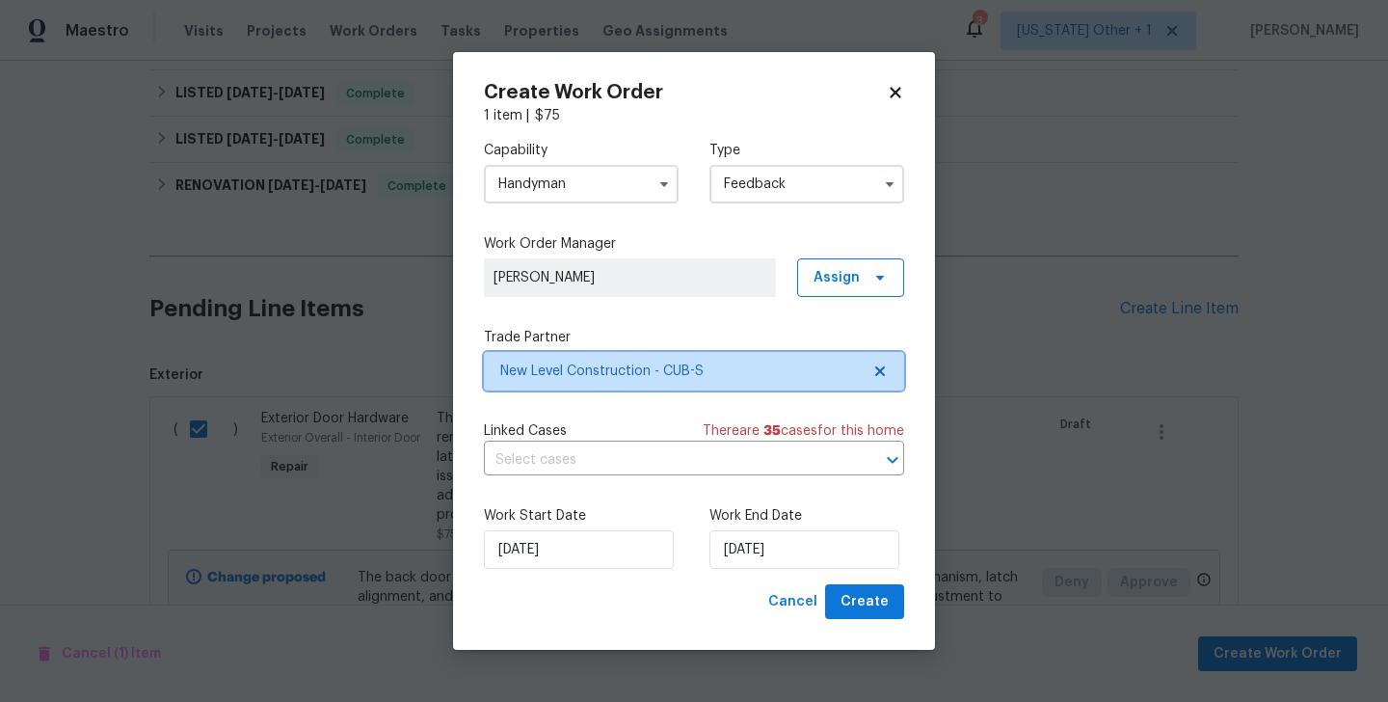
scroll to position [0, 0]
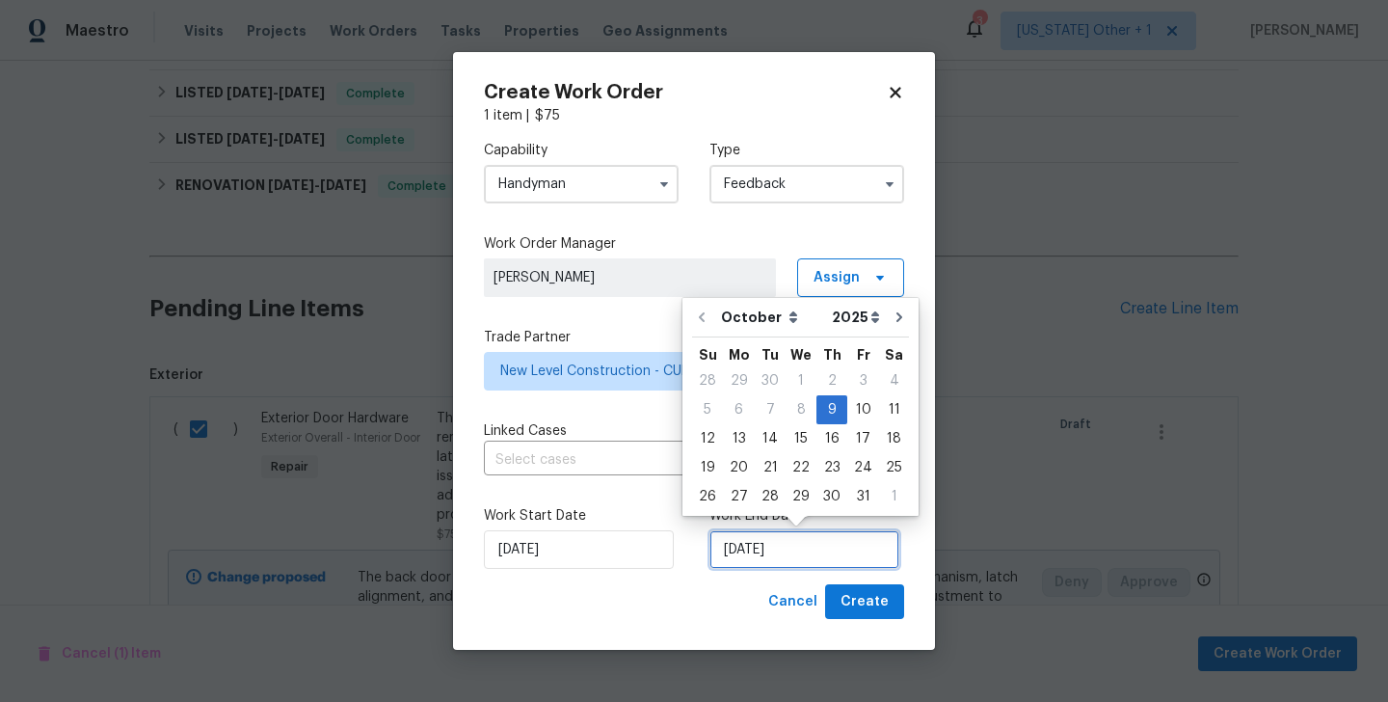
click at [765, 550] on input "09/10/2025" at bounding box center [805, 549] width 190 height 39
click at [884, 411] on div "11" at bounding box center [894, 409] width 30 height 27
type input "11/10/2025"
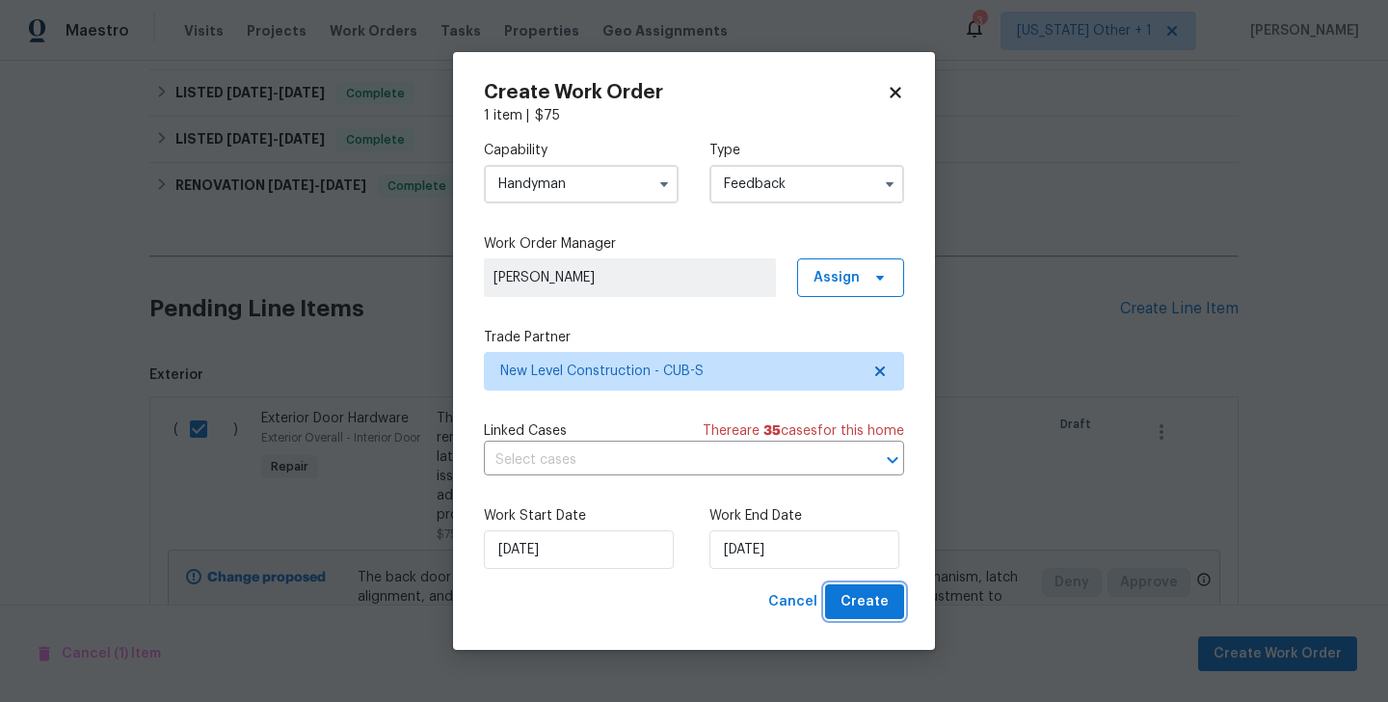
click at [879, 589] on button "Create" at bounding box center [864, 602] width 79 height 36
checkbox input "false"
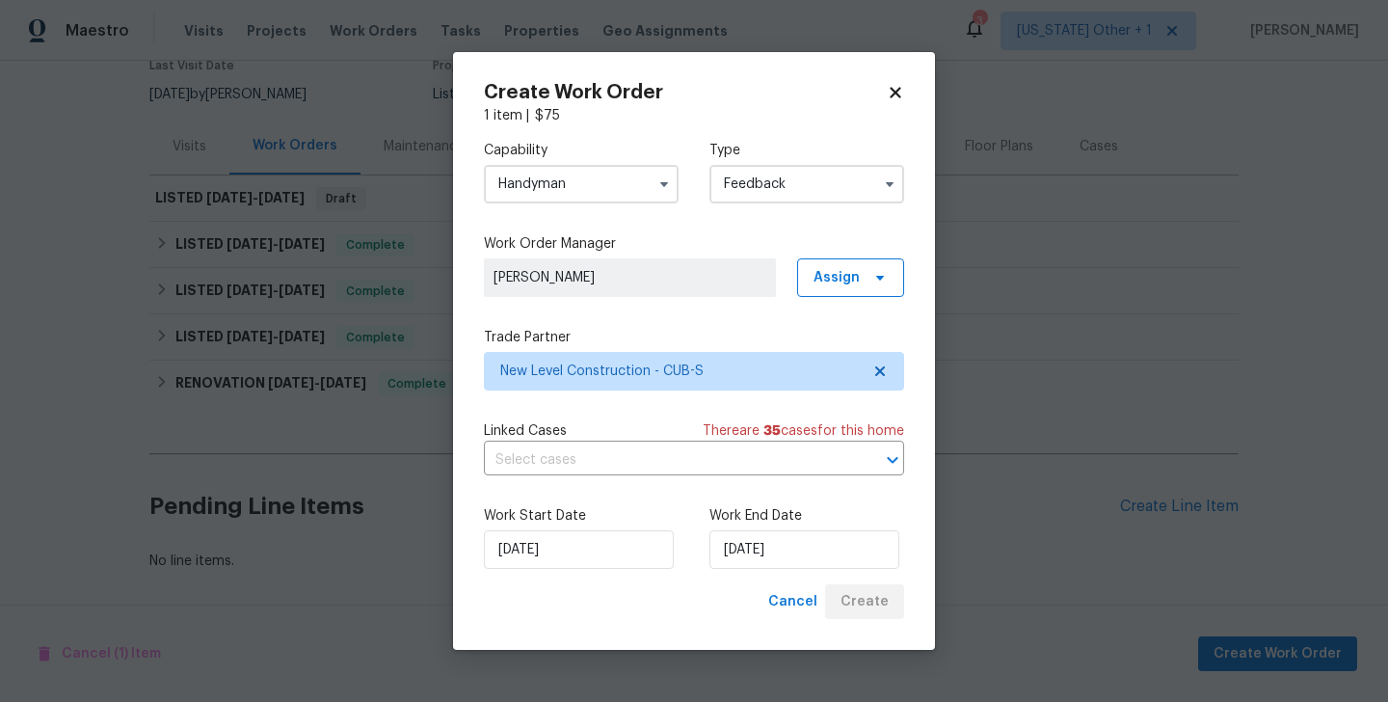
scroll to position [175, 0]
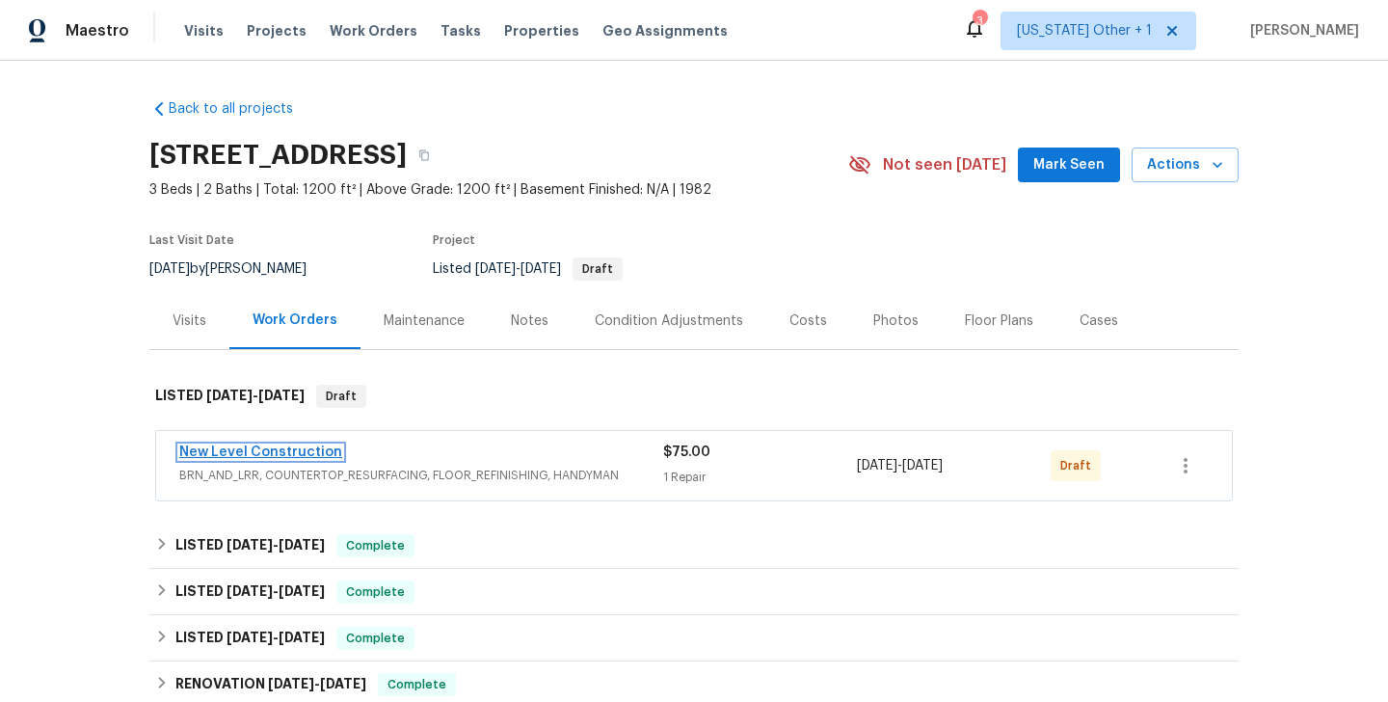
click at [272, 445] on link "New Level Construction" at bounding box center [260, 451] width 163 height 13
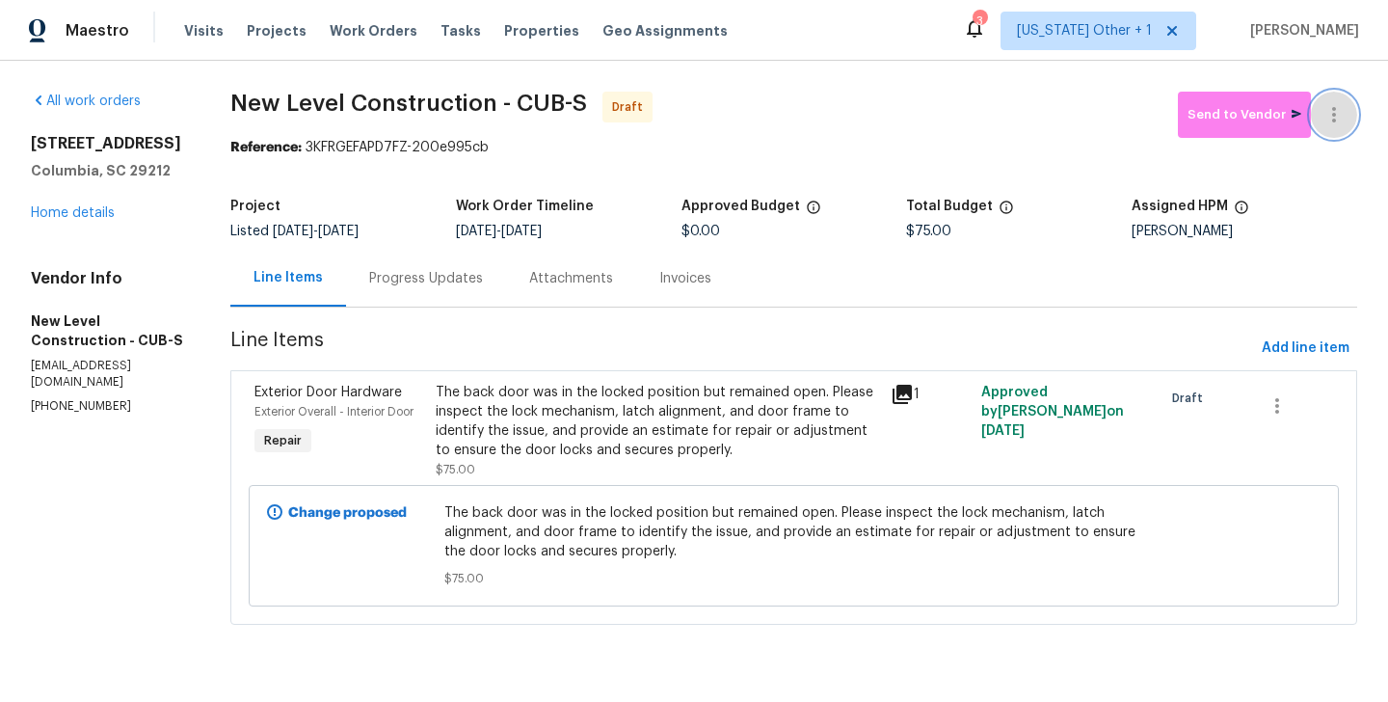
click at [1333, 96] on button "button" at bounding box center [1334, 115] width 46 height 46
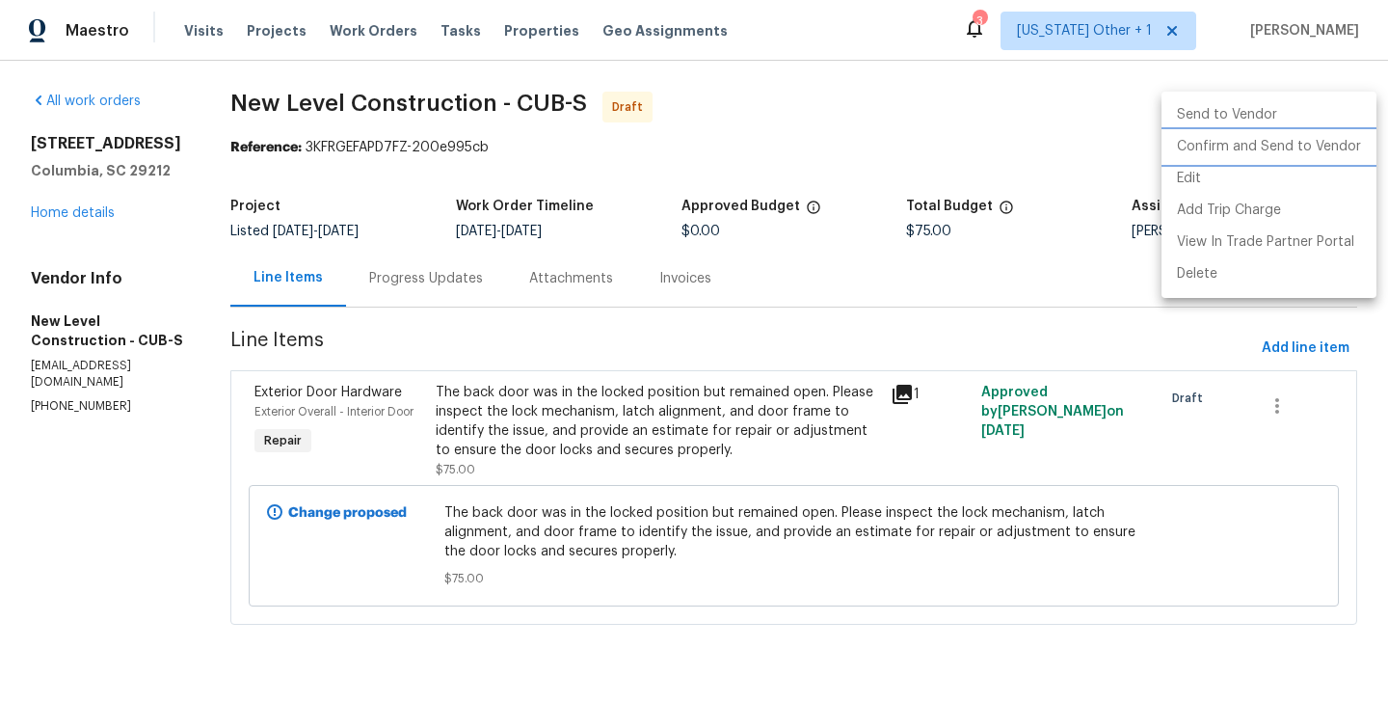
click at [1344, 142] on li "Confirm and Send to Vendor" at bounding box center [1269, 147] width 215 height 32
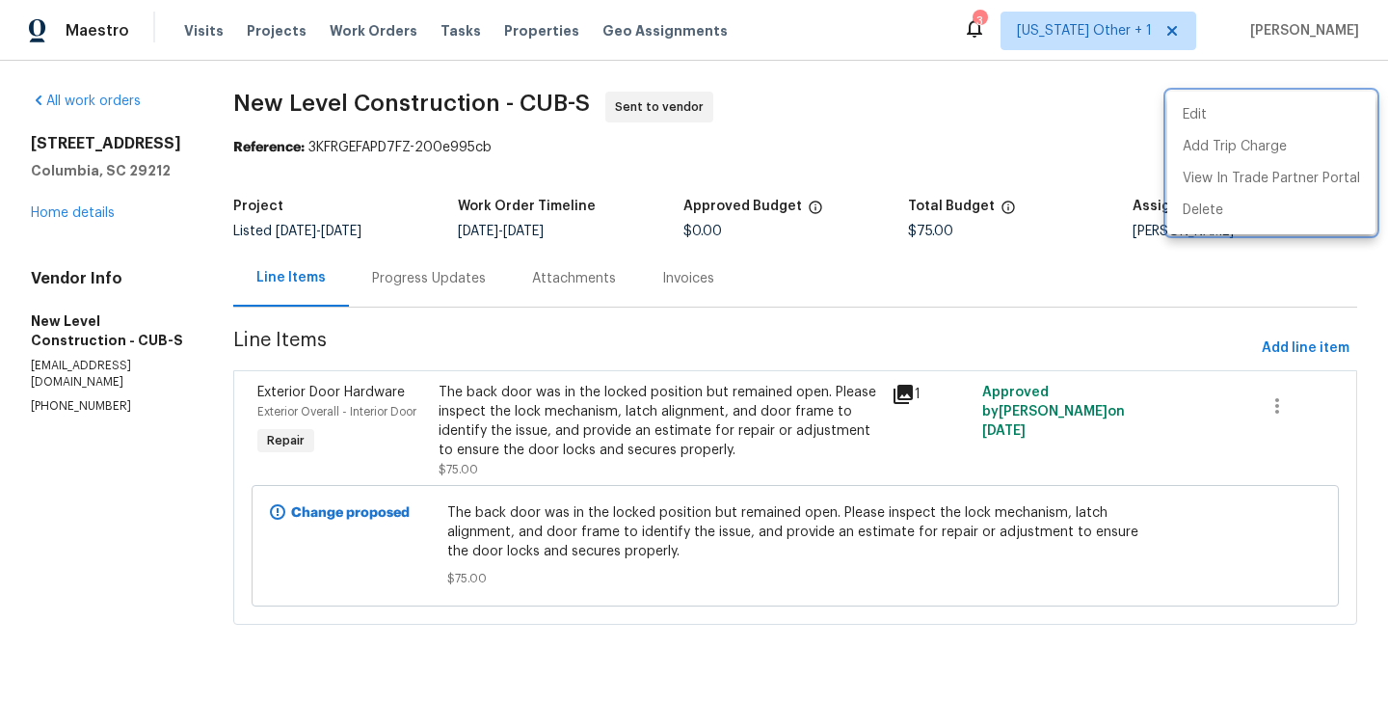
click at [502, 297] on div at bounding box center [694, 351] width 1388 height 702
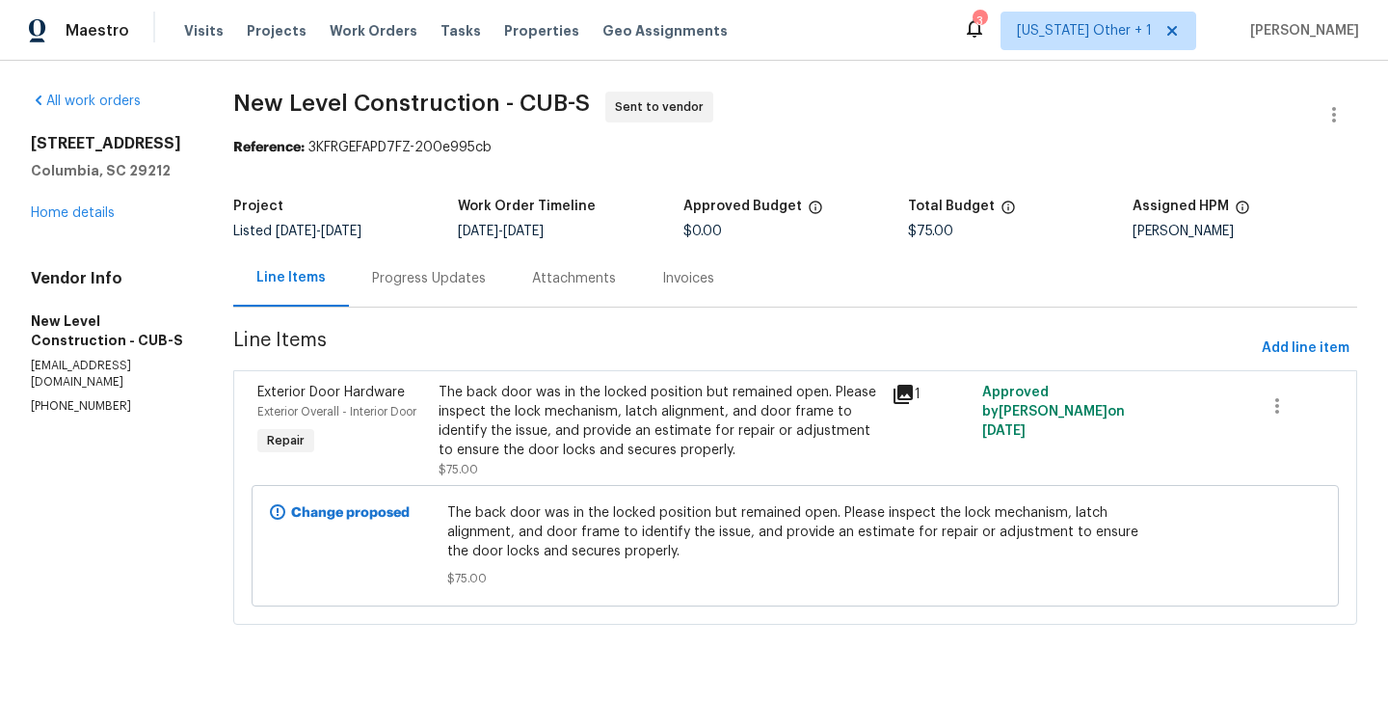
click at [502, 297] on div "Progress Updates" at bounding box center [429, 278] width 160 height 57
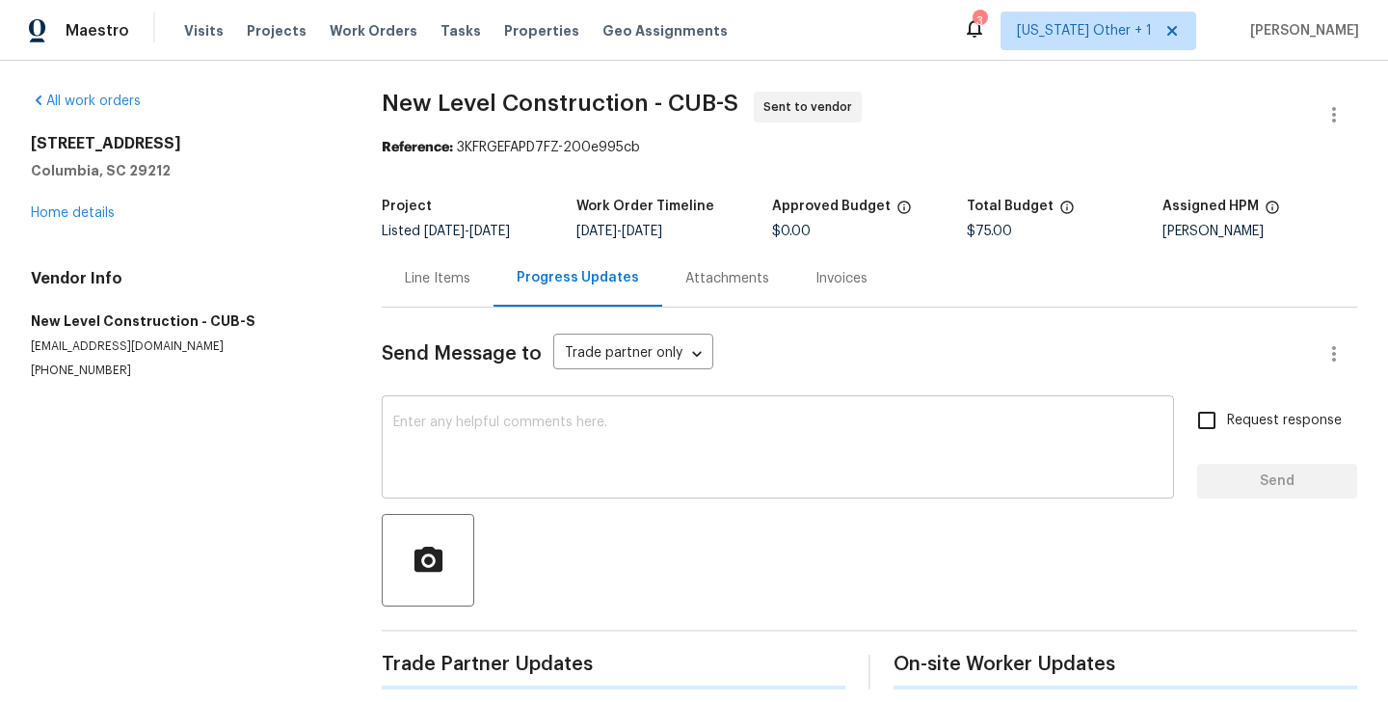
click at [580, 484] on div "x ​" at bounding box center [778, 449] width 793 height 98
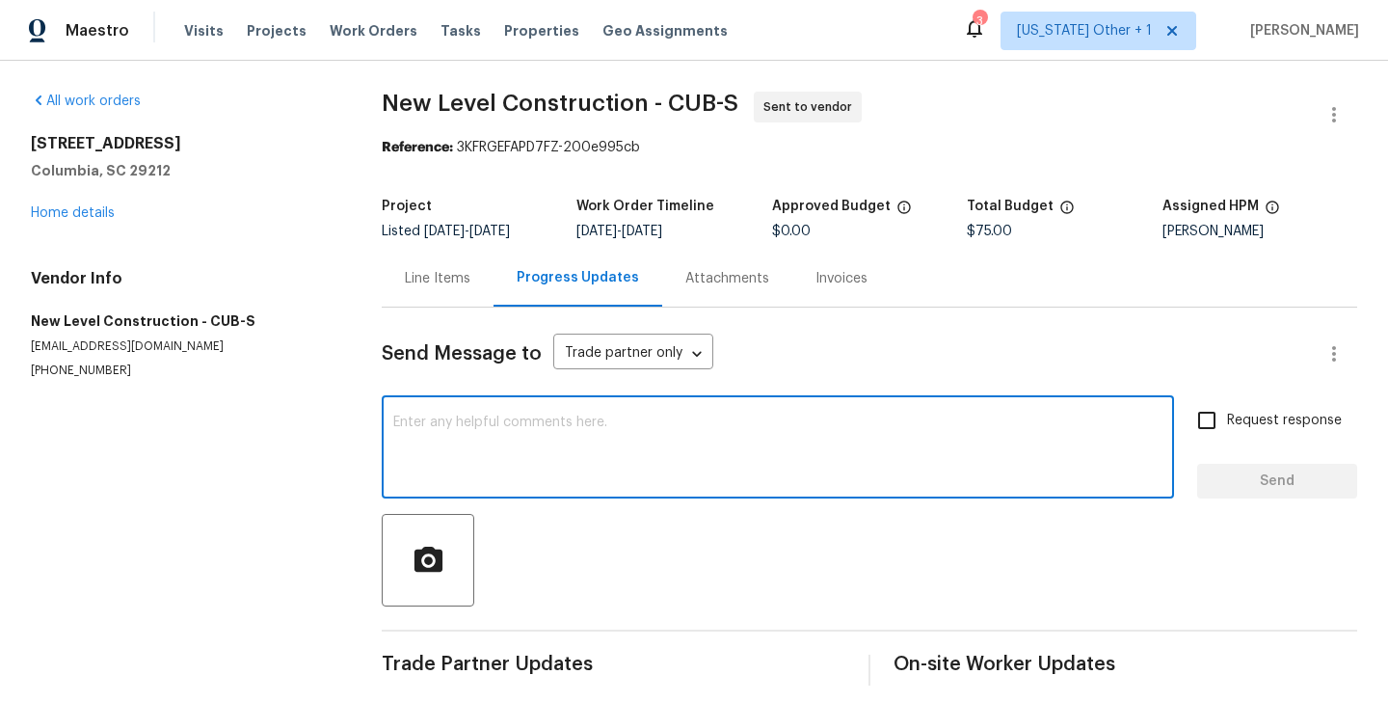
paste textarea "Hi this is Blessida with Opendoor. I’m confirming you received the WO for the p…"
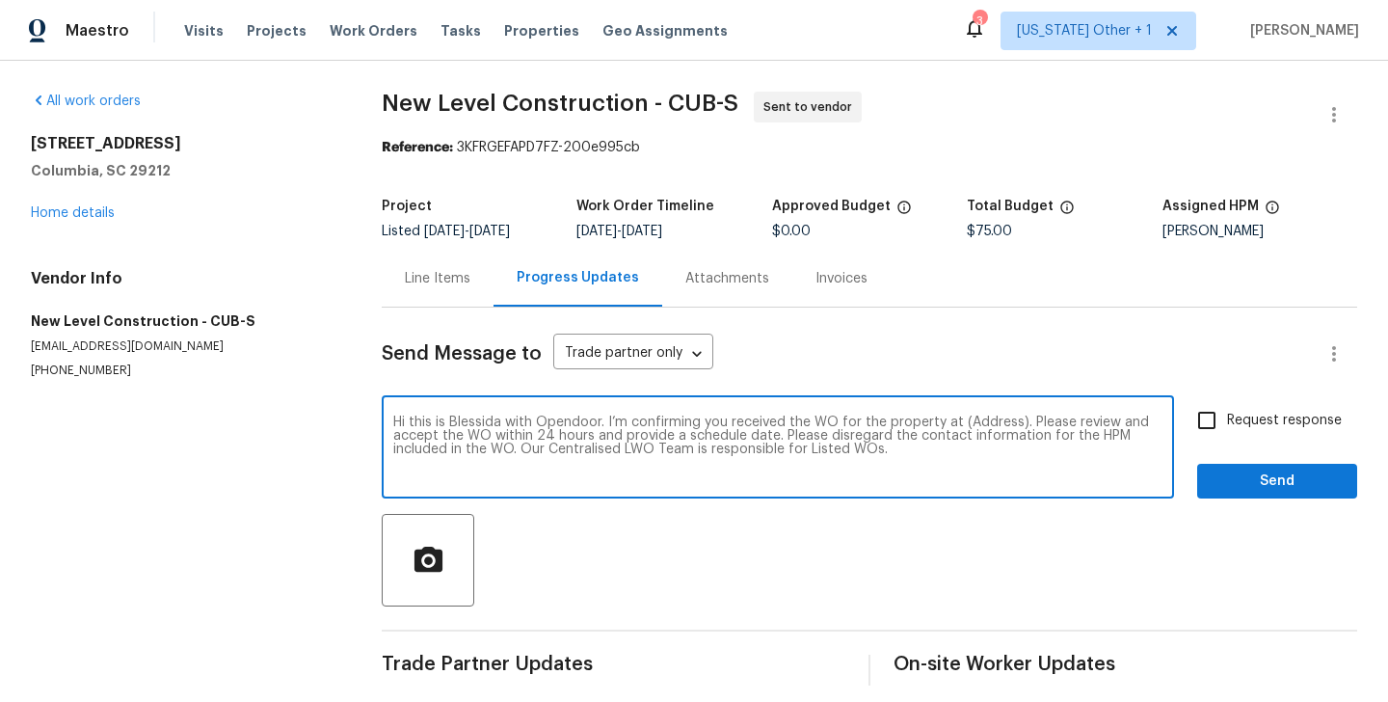
click at [988, 416] on textarea "Hi this is Blessida with Opendoor. I’m confirming you received the WO for the p…" at bounding box center [777, 449] width 769 height 67
click at [982, 426] on textarea "Hi this is Blessida with Opendoor. I’m confirming you received the WO for the p…" at bounding box center [777, 449] width 769 height 67
paste textarea "[STREET_ADDRESS]"
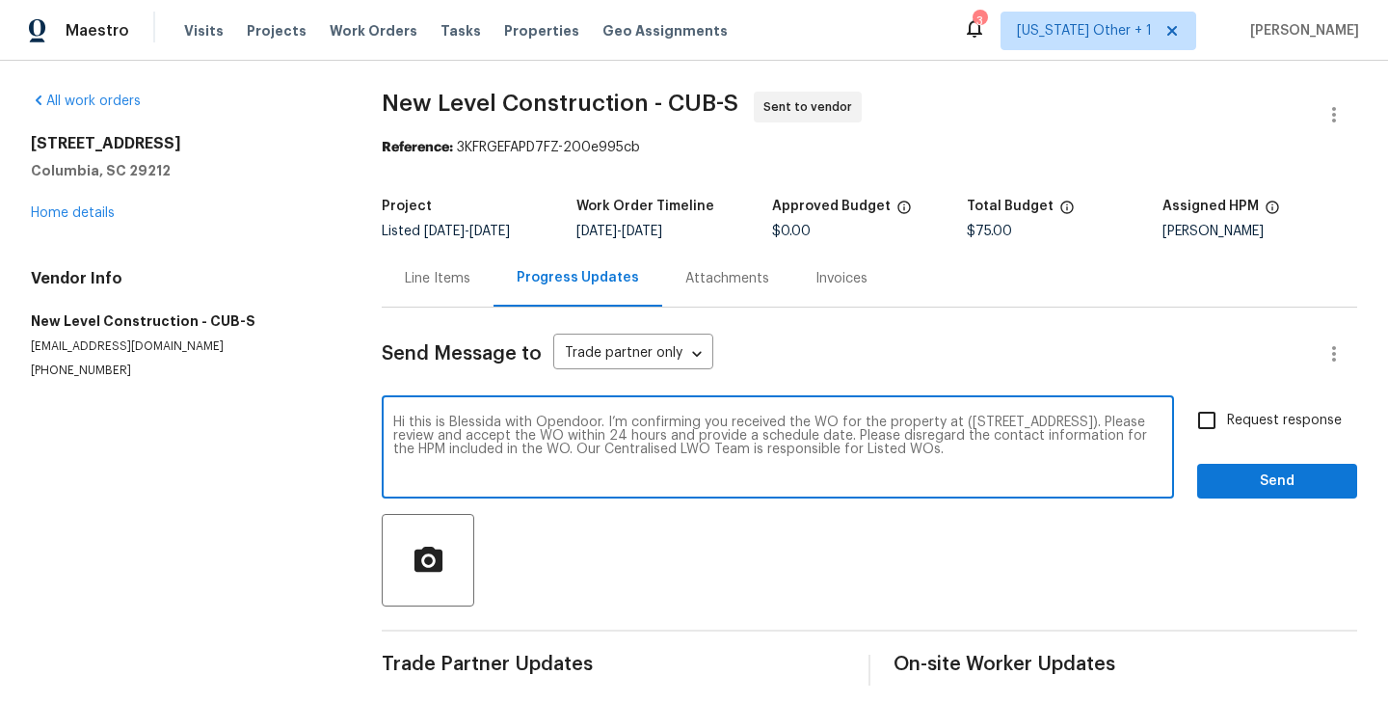
type textarea "Hi this is Blessida with Opendoor. I’m confirming you received the WO for the p…"
click at [1245, 446] on div "Request response Send" at bounding box center [1278, 449] width 160 height 98
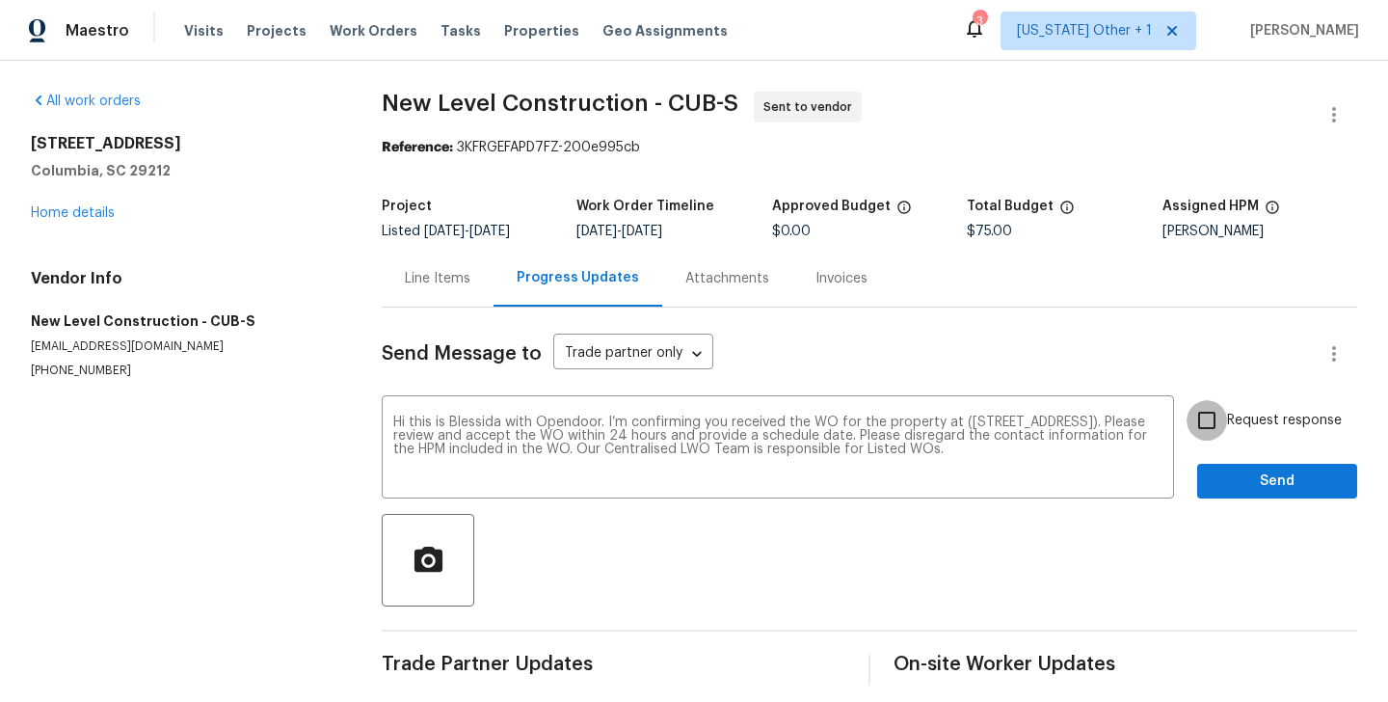
click at [1224, 427] on input "Request response" at bounding box center [1207, 420] width 40 height 40
checkbox input "true"
click at [1233, 490] on span "Send" at bounding box center [1277, 482] width 129 height 24
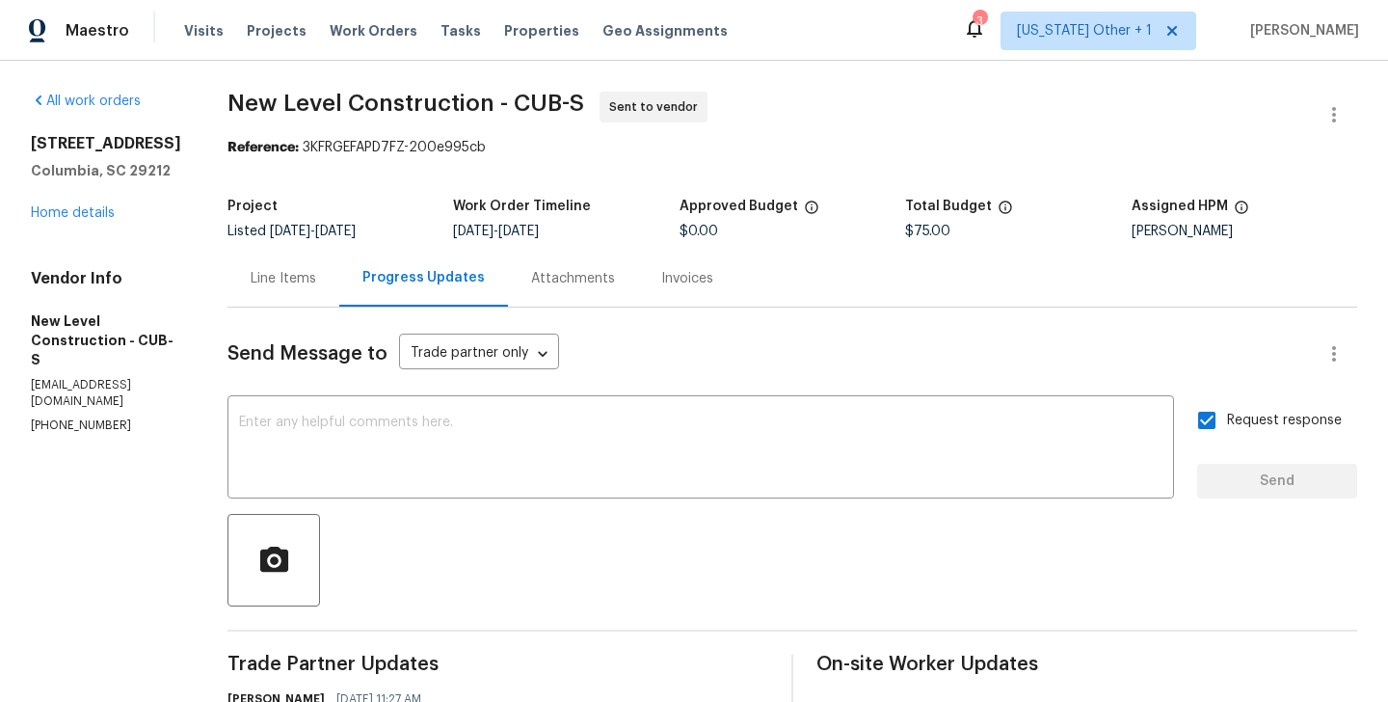
scroll to position [167, 0]
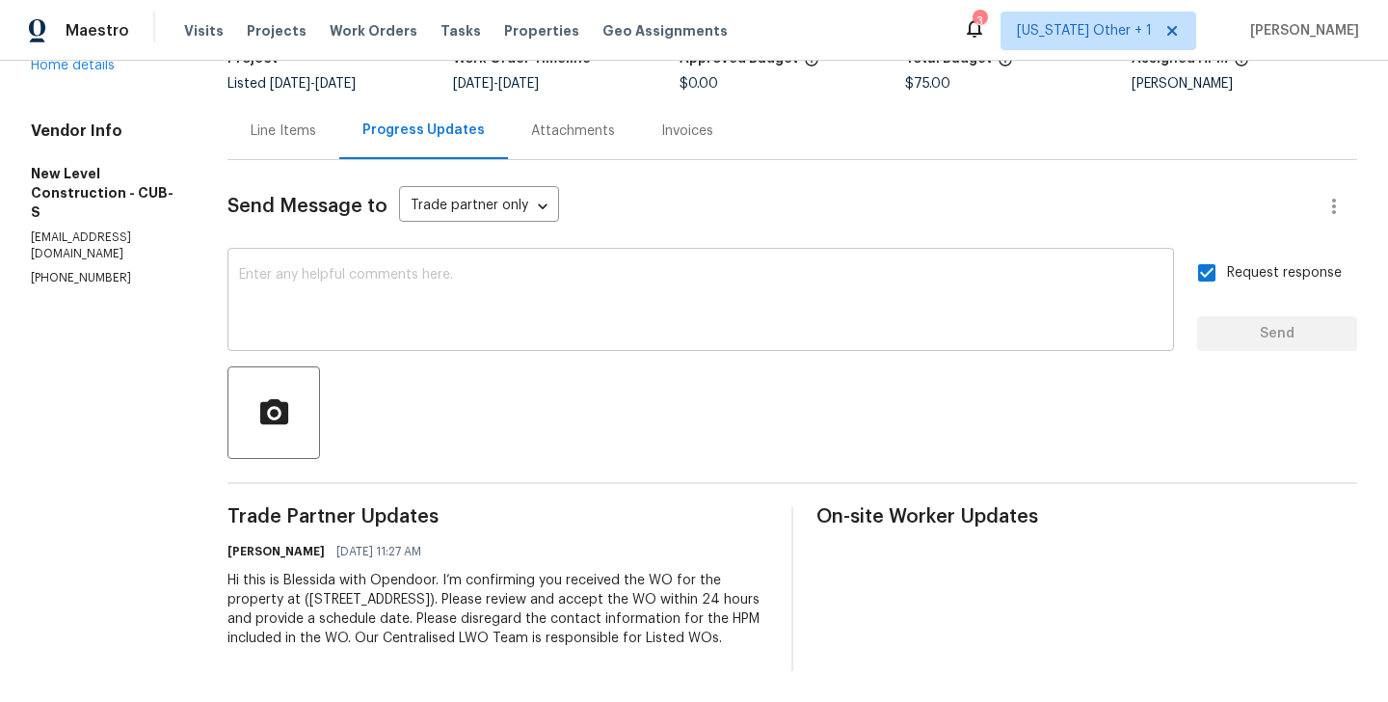
click at [418, 294] on textarea at bounding box center [701, 301] width 924 height 67
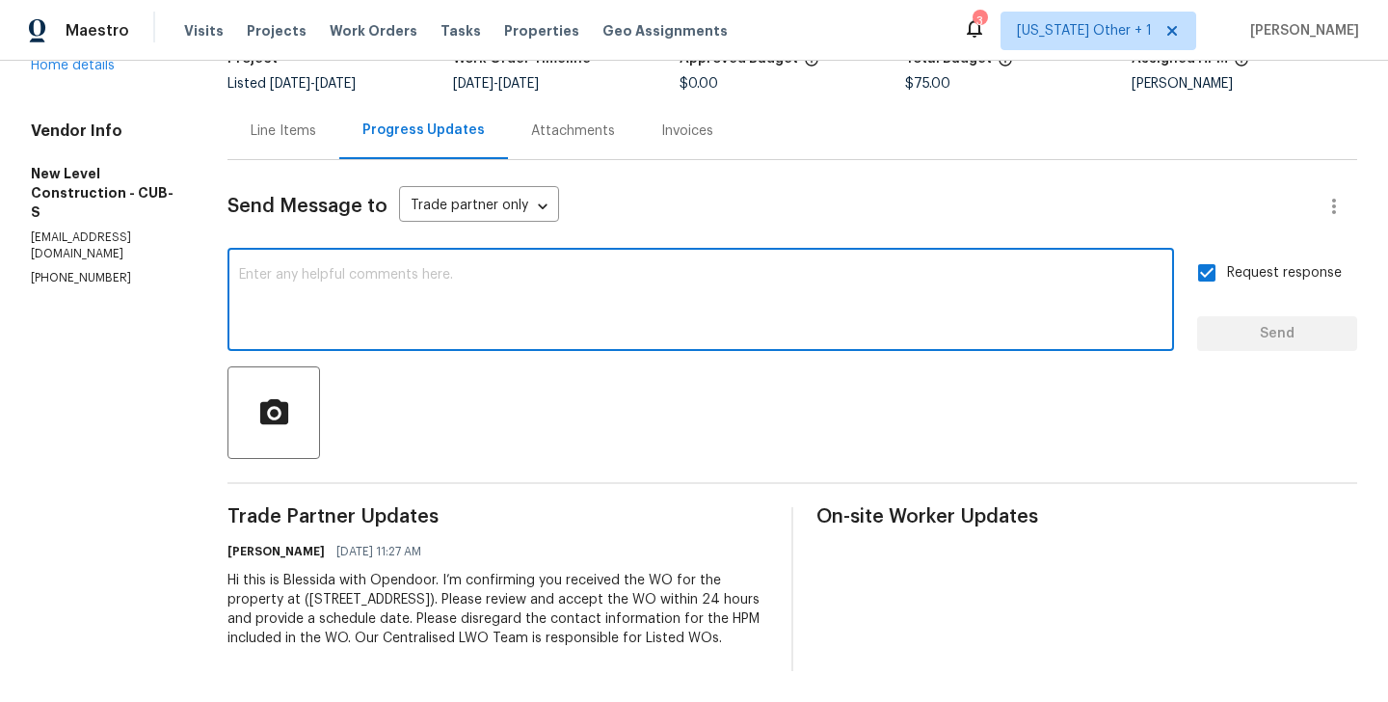
paste textarea "The Work Orders must include before-photos (both close-up and wide-angle) and a…"
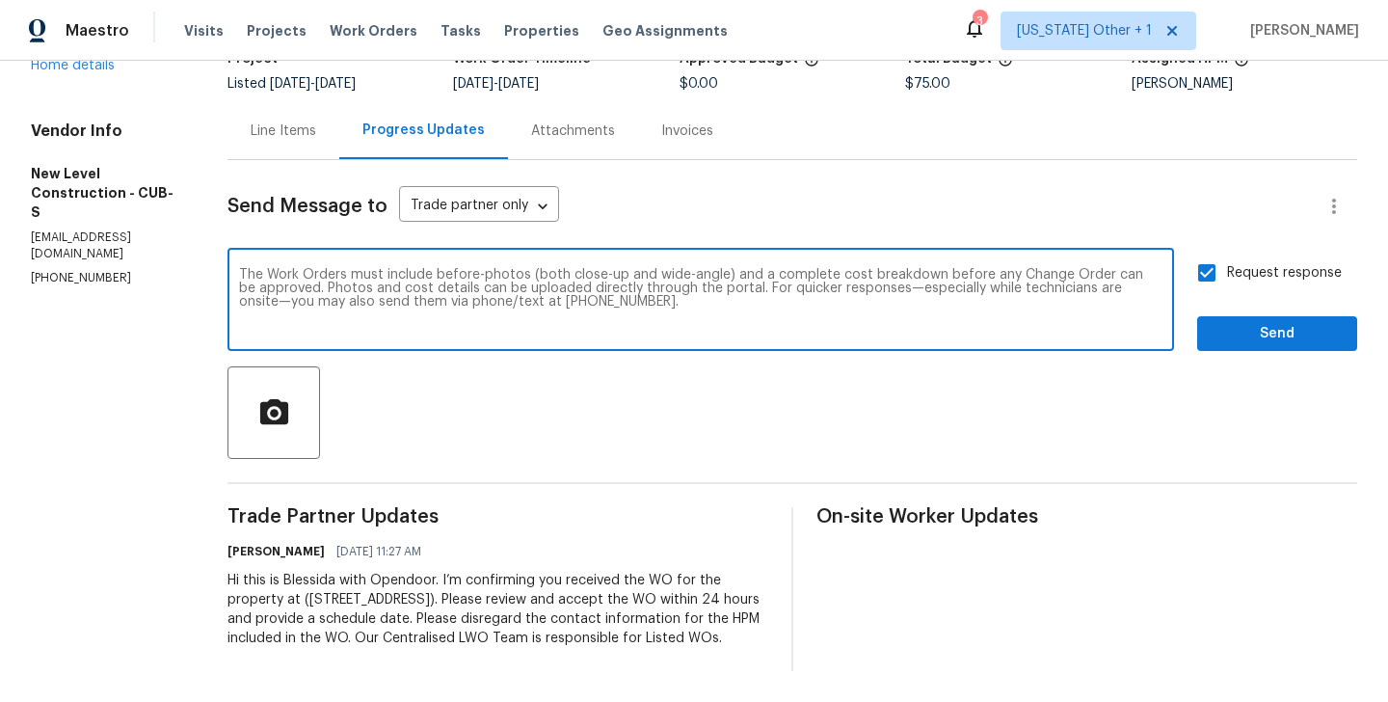
scroll to position [0, 0]
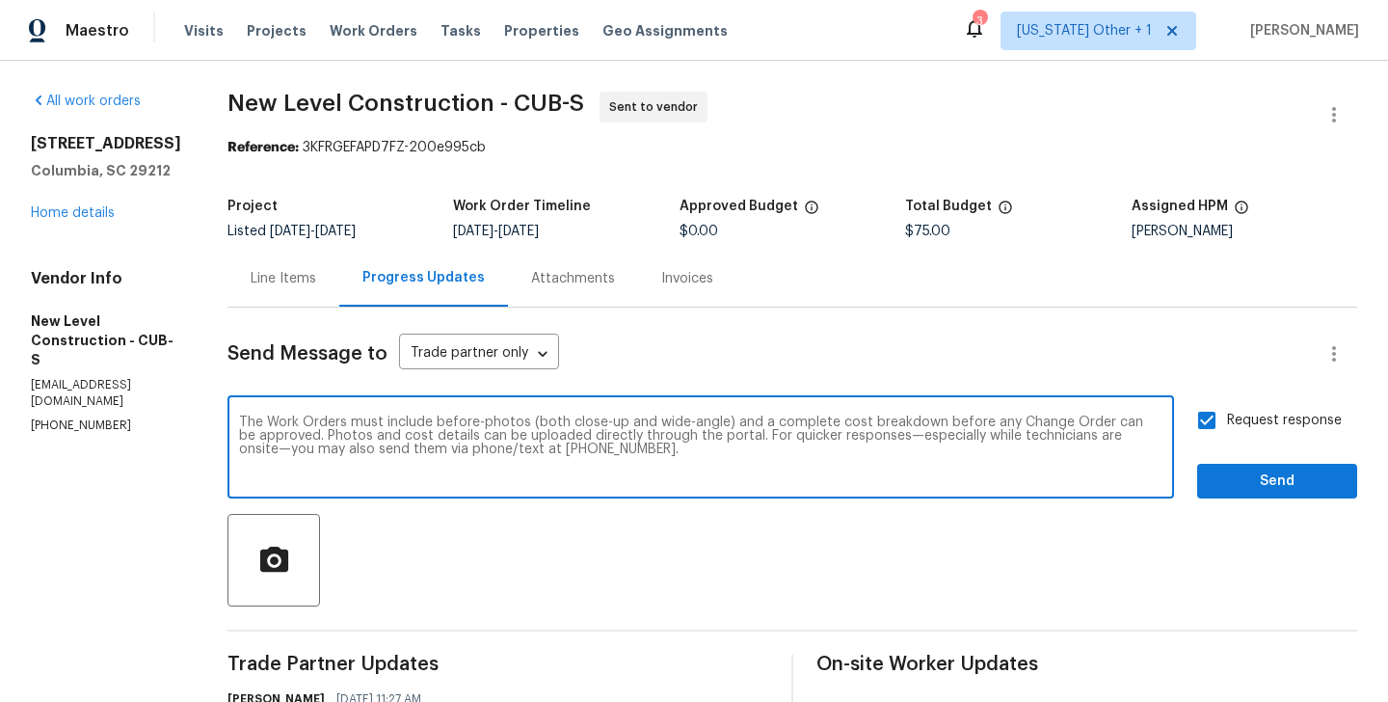
type textarea "The Work Orders must include before-photos (both close-up and wide-angle) and a…"
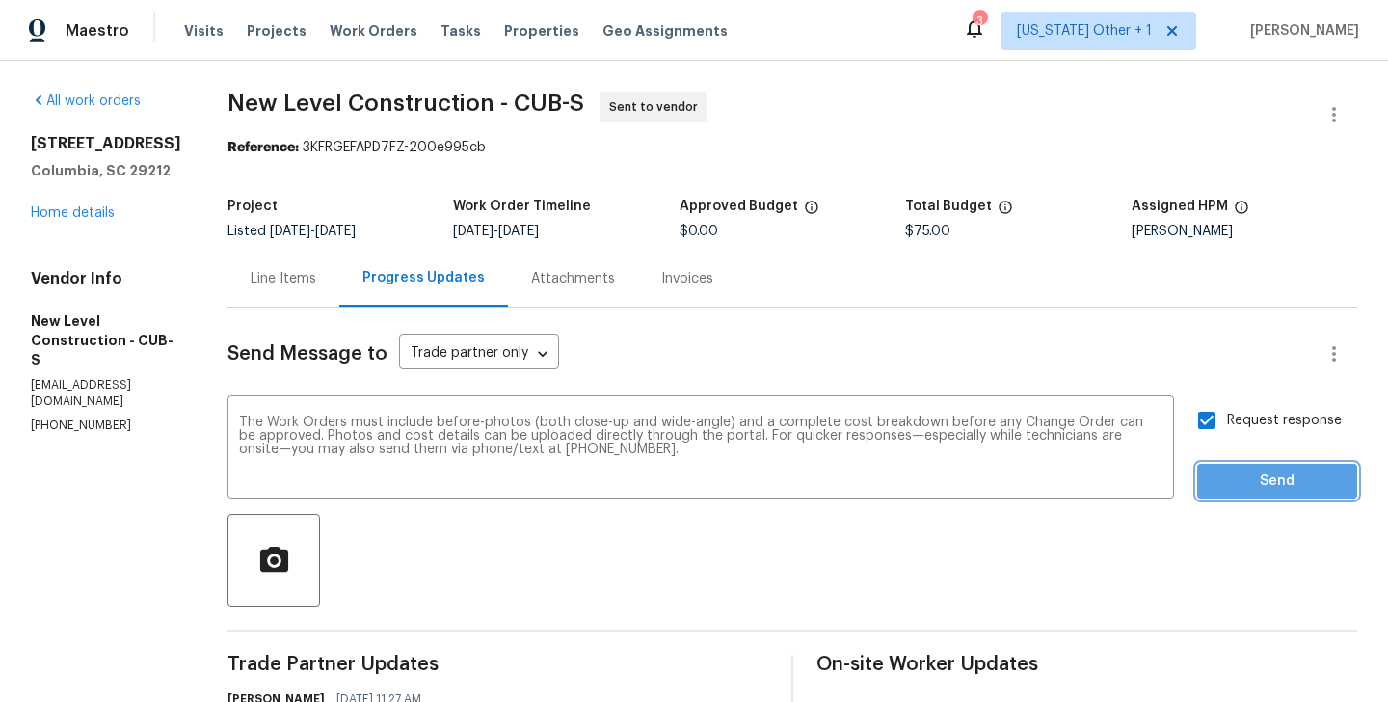
click at [1252, 475] on span "Send" at bounding box center [1277, 482] width 129 height 24
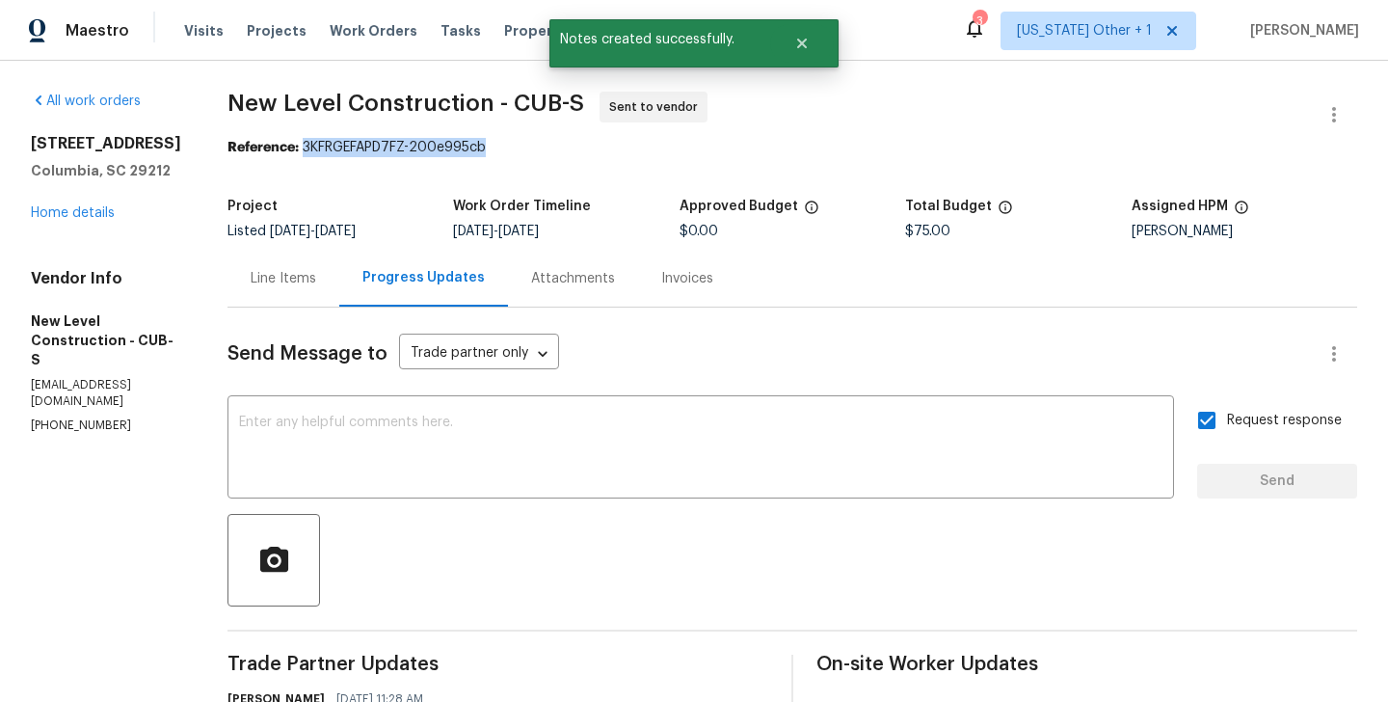
drag, startPoint x: 364, startPoint y: 152, endPoint x: 650, endPoint y: 153, distance: 286.4
click at [650, 153] on div "Reference: 3KFRGEFAPD7FZ-200e995cb" at bounding box center [793, 147] width 1130 height 19
copy div "3KFRGEFAPD7FZ-200e995cb"
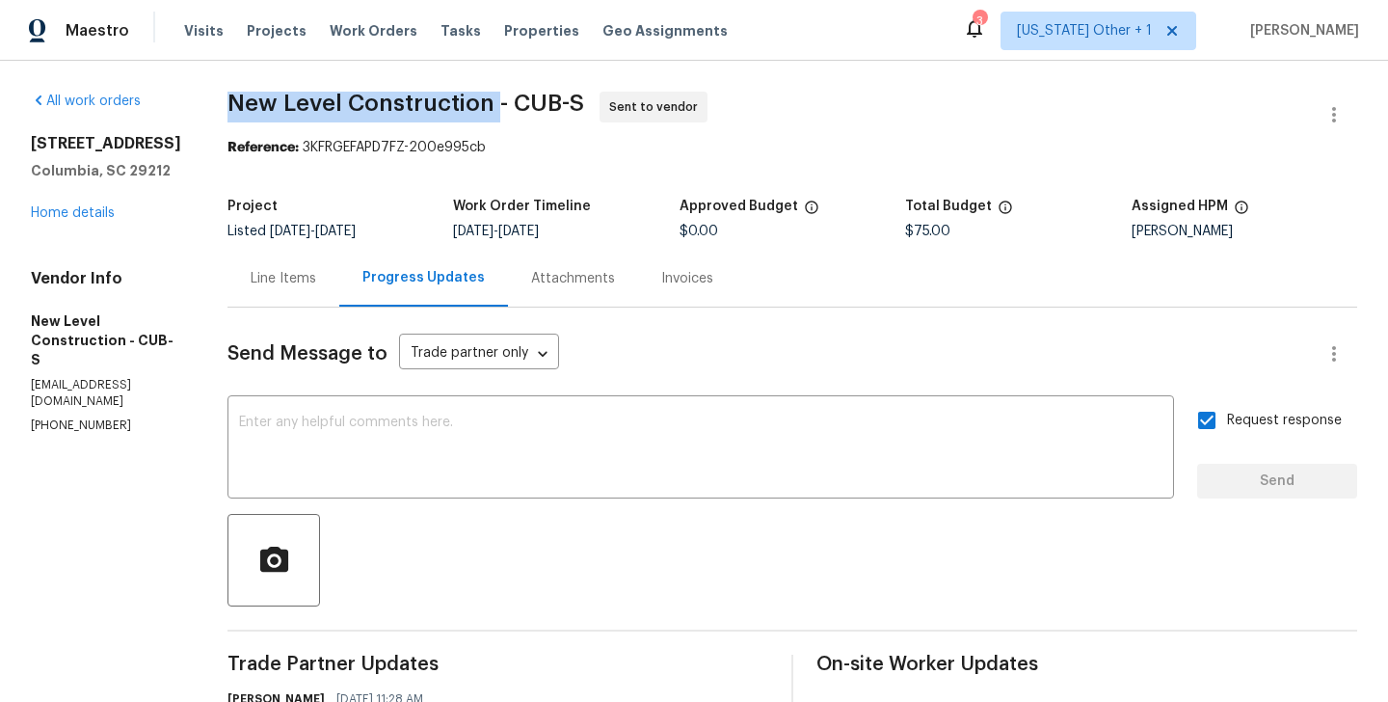
drag, startPoint x: 286, startPoint y: 105, endPoint x: 554, endPoint y: 105, distance: 268.1
click at [554, 105] on span "New Level Construction - CUB-S" at bounding box center [406, 103] width 357 height 23
copy span "New Level Construction"
click at [80, 212] on link "Home details" at bounding box center [73, 212] width 84 height 13
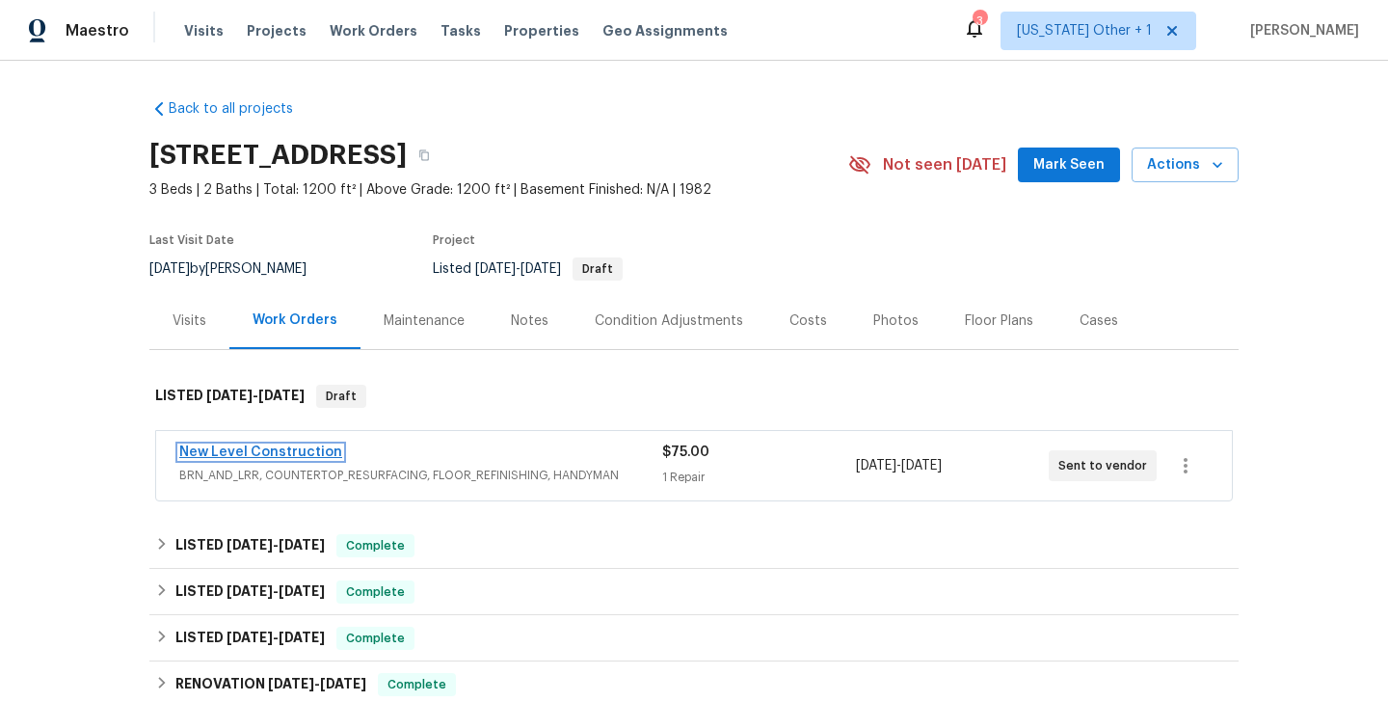
click at [296, 445] on link "New Level Construction" at bounding box center [260, 451] width 163 height 13
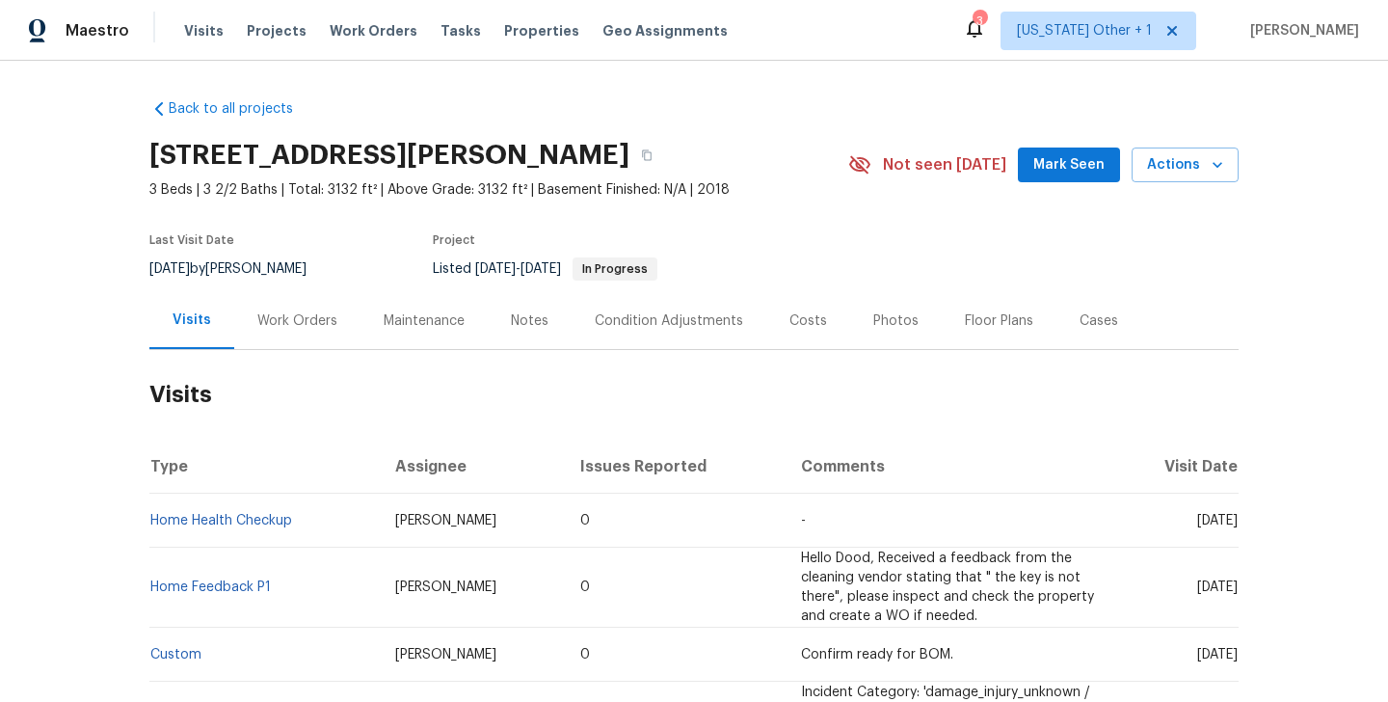
click at [266, 311] on div "Work Orders" at bounding box center [297, 320] width 80 height 19
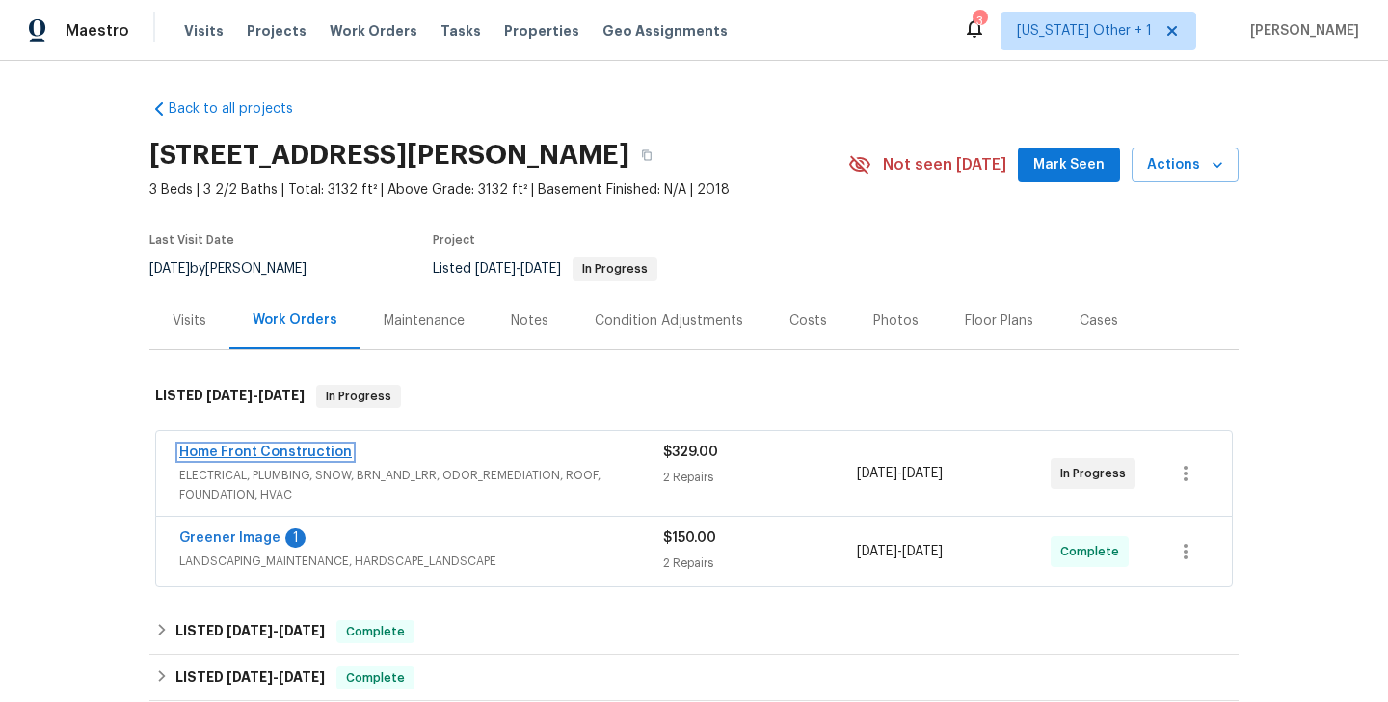
click at [290, 452] on link "Home Front Construction" at bounding box center [265, 451] width 173 height 13
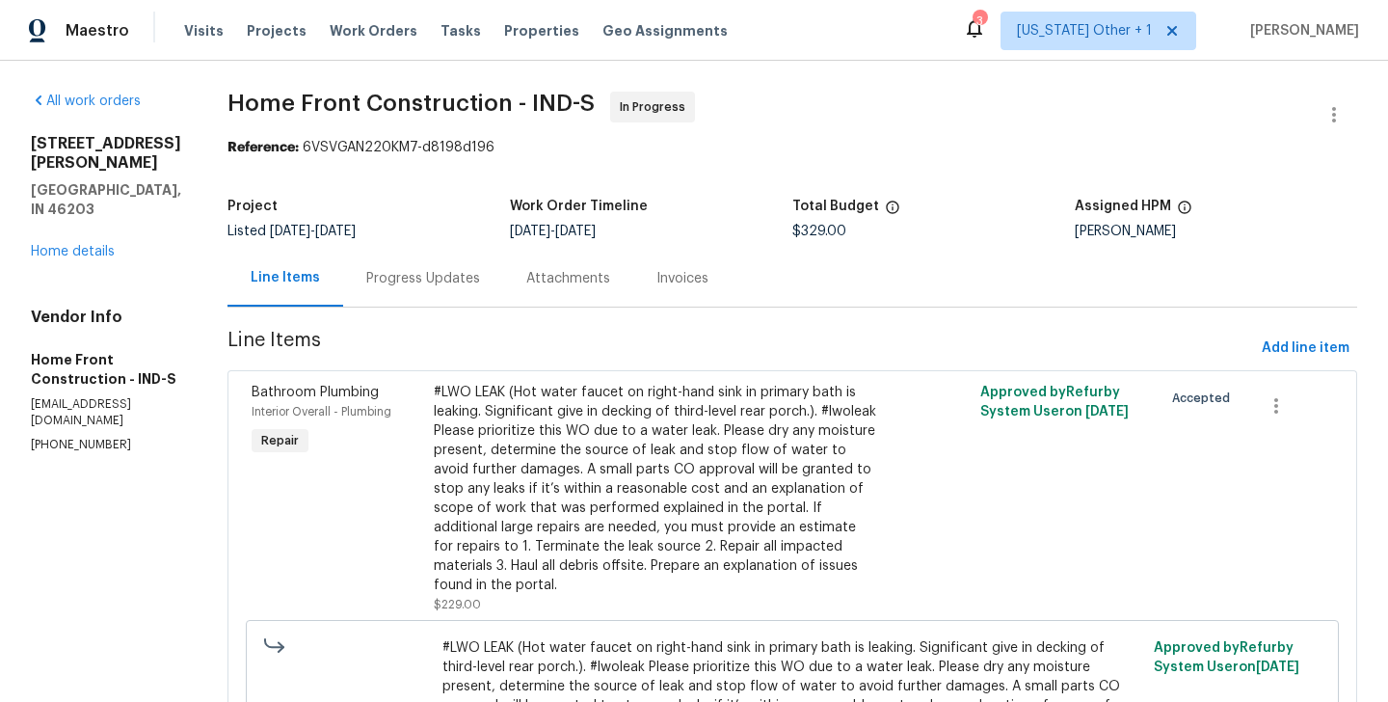
click at [467, 287] on div "Progress Updates" at bounding box center [423, 278] width 114 height 19
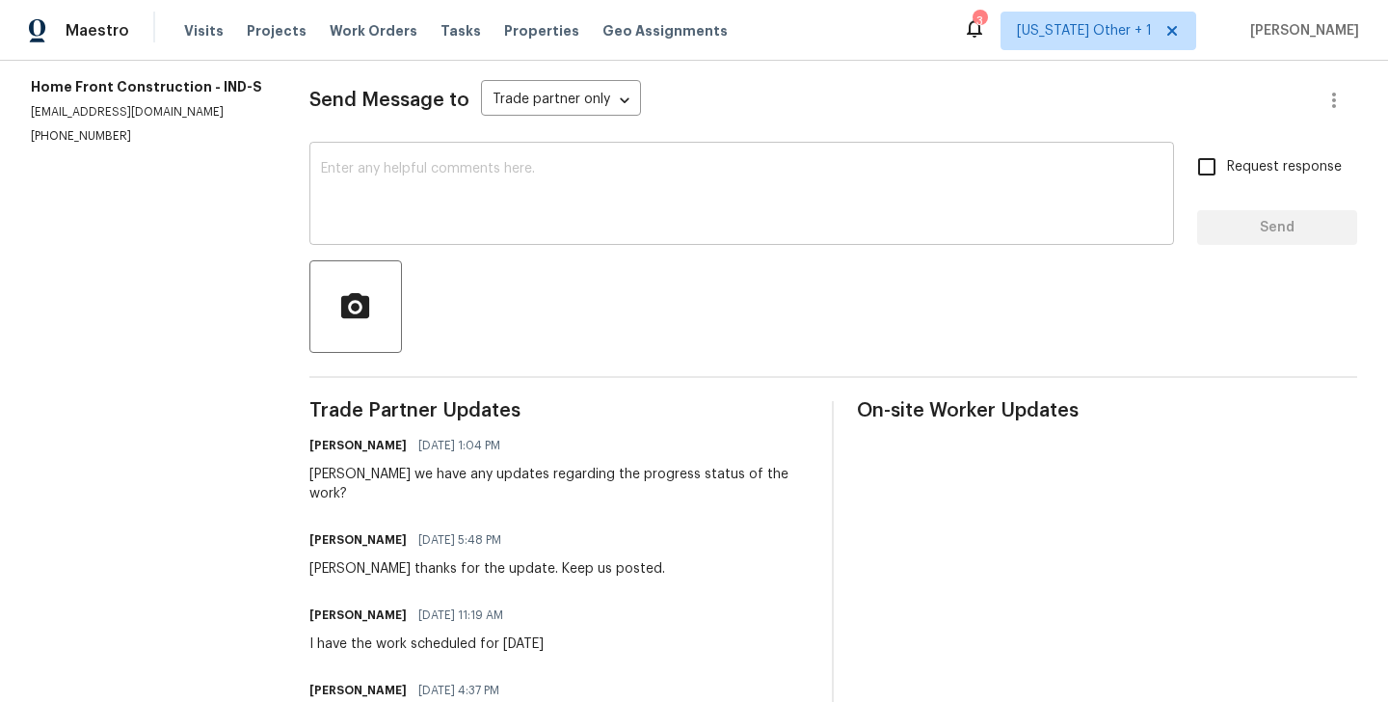
scroll to position [252, 0]
click at [82, 129] on section "All work orders [STREET_ADDRESS][PERSON_NAME] Home details Vendor Info Home Fro…" at bounding box center [147, 448] width 232 height 1217
copy p "[PHONE_NUMBER]"
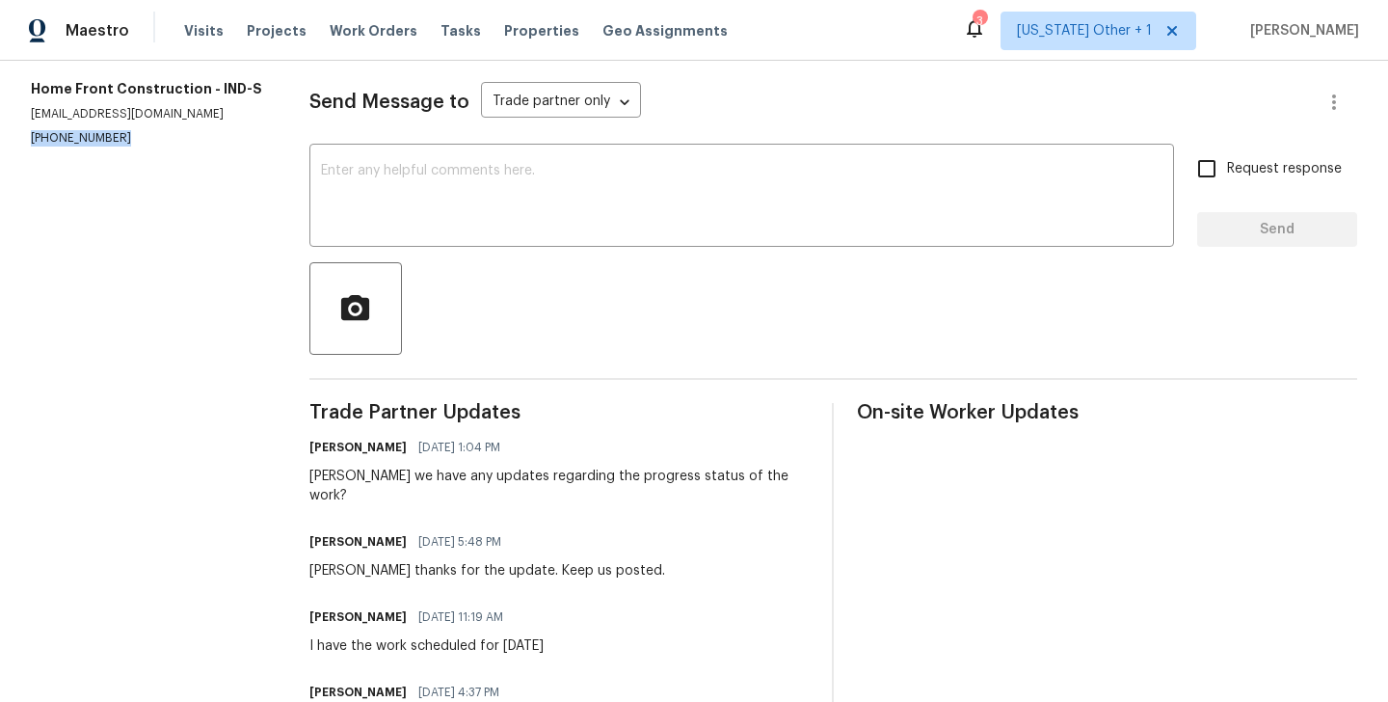
scroll to position [0, 0]
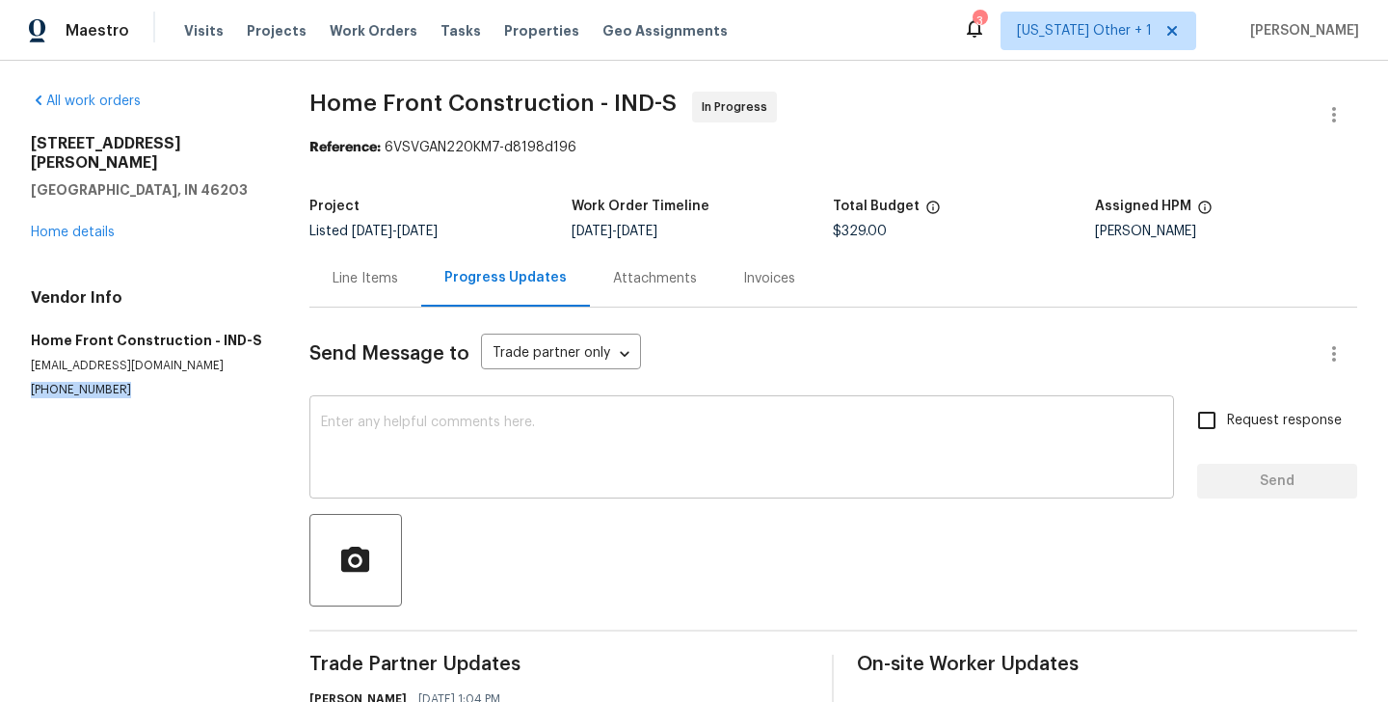
copy p "[PHONE_NUMBER]"
click at [72, 358] on p "[EMAIL_ADDRESS][DOMAIN_NAME]" at bounding box center [147, 366] width 232 height 16
copy p "[EMAIL_ADDRESS][DOMAIN_NAME]"
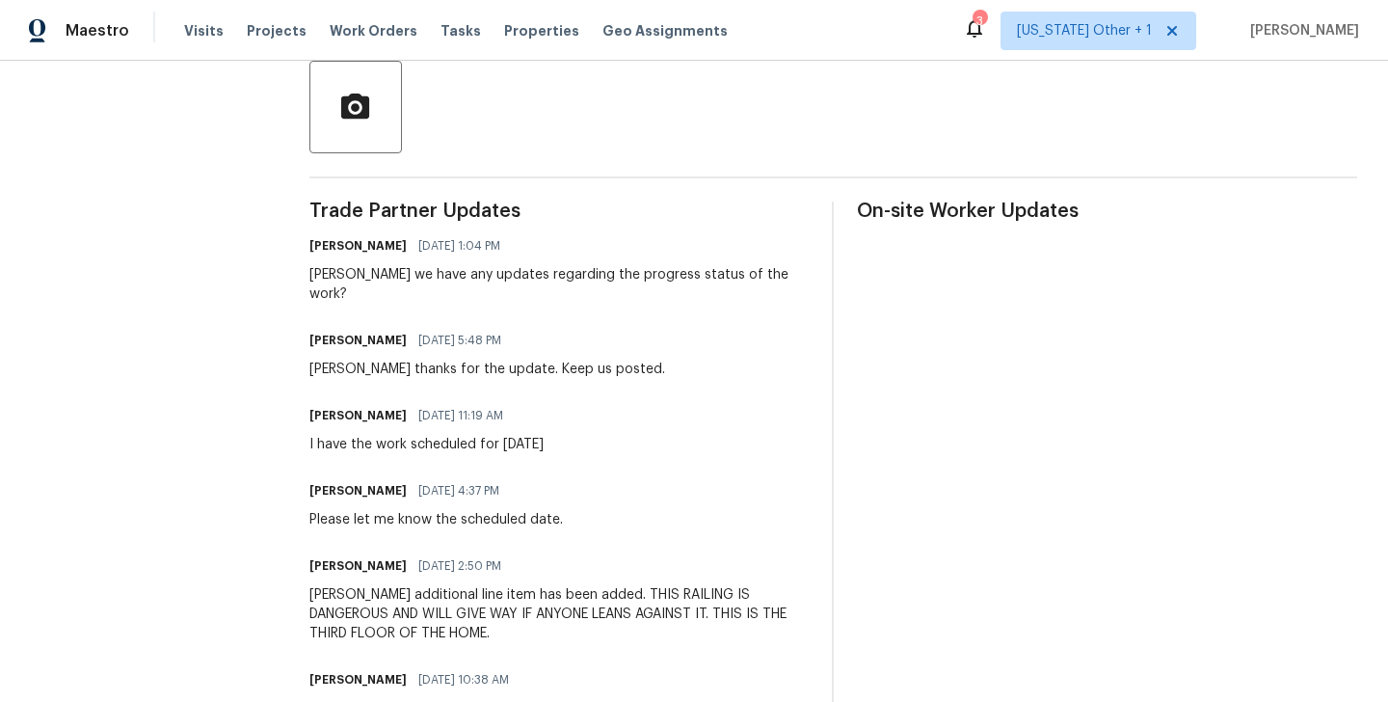
scroll to position [345, 0]
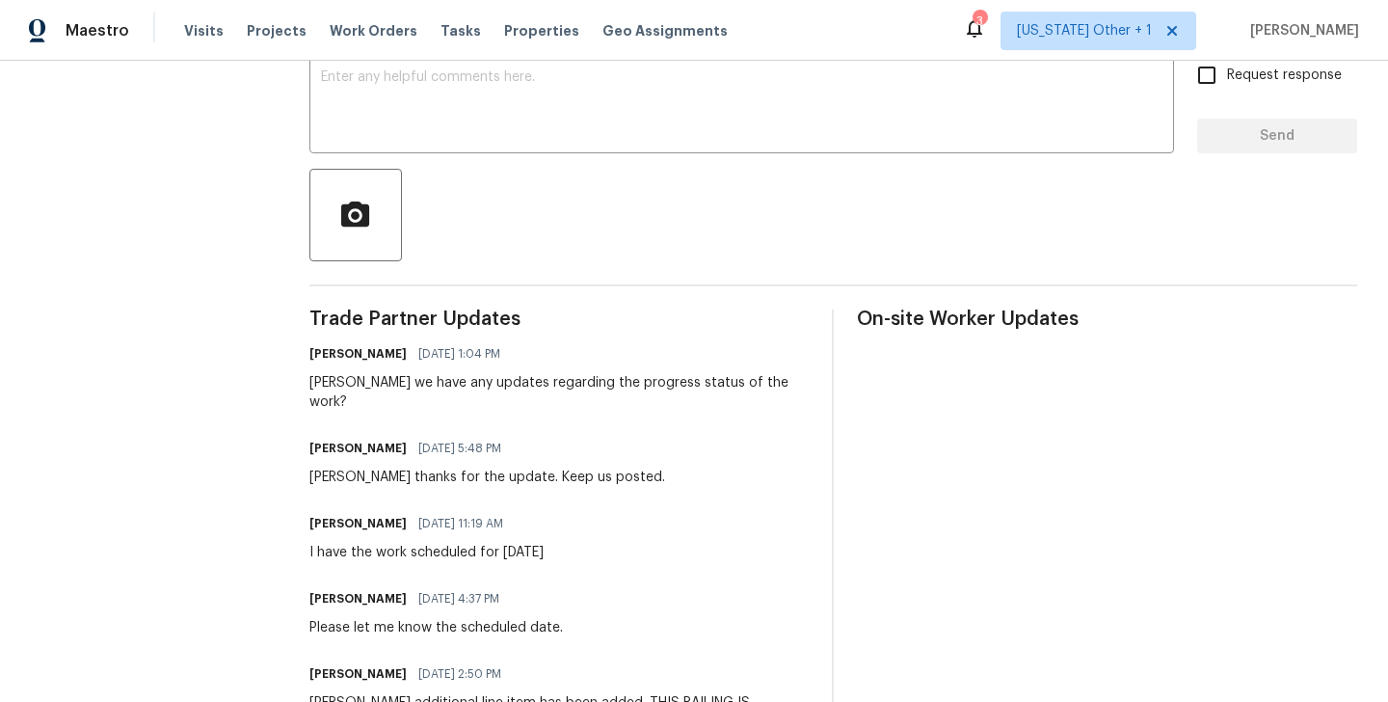
click at [364, 410] on div "Trade Partner Updates Blessida Angeline M [DATE] 1:04 PM [PERSON_NAME] we have …" at bounding box center [560, 637] width 500 height 654
click at [326, 379] on div "[PERSON_NAME] we have any updates regarding the progress status of the work?" at bounding box center [560, 392] width 500 height 39
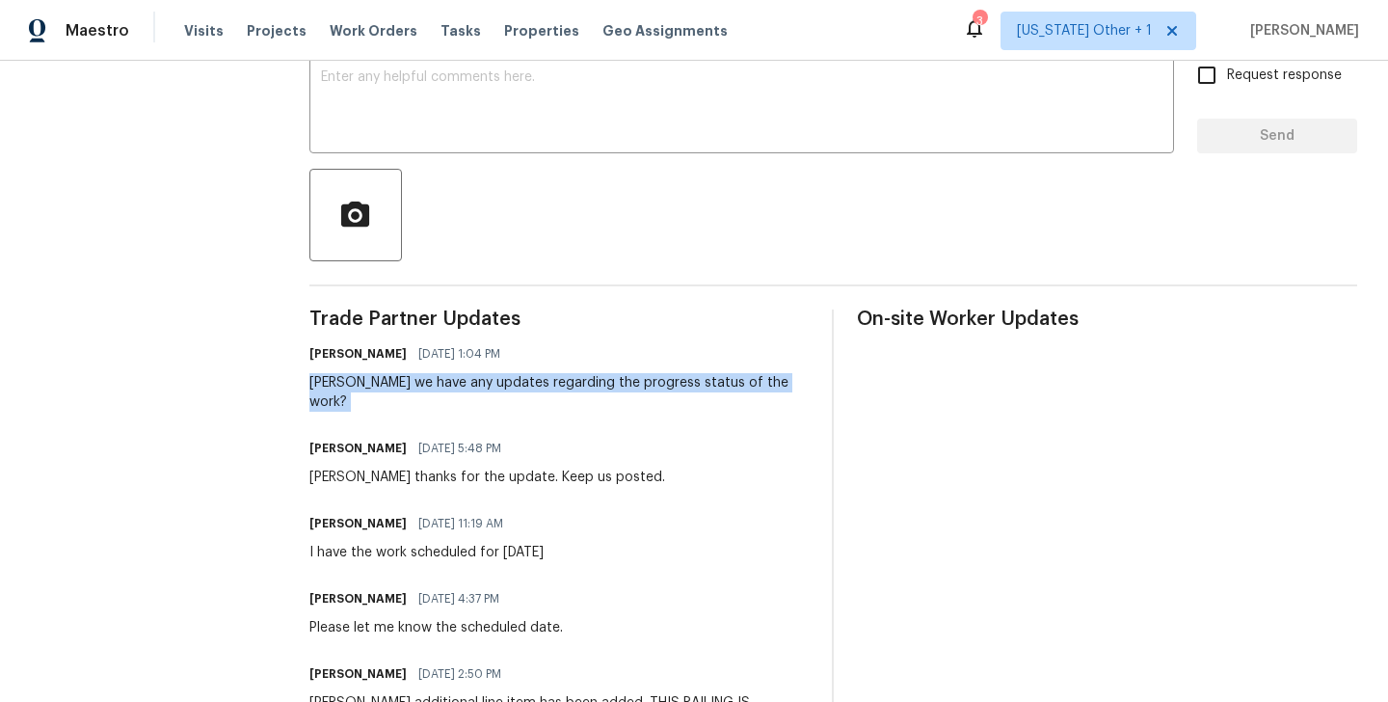
click at [326, 379] on div "[PERSON_NAME] we have any updates regarding the progress status of the work?" at bounding box center [560, 392] width 500 height 39
click at [324, 387] on div "[PERSON_NAME] we have any updates regarding the progress status of the work?" at bounding box center [560, 392] width 500 height 39
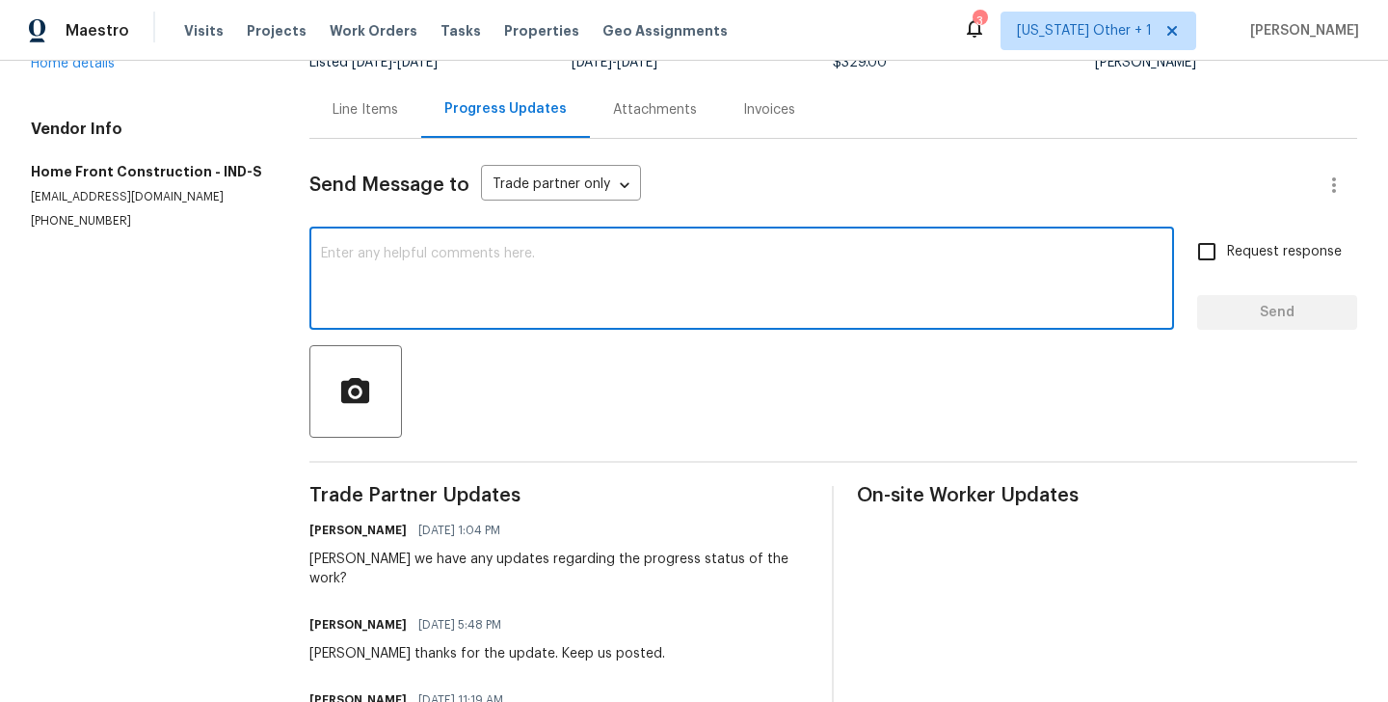
click at [487, 254] on textarea at bounding box center [742, 280] width 842 height 67
paste textarea "[PERSON_NAME]"
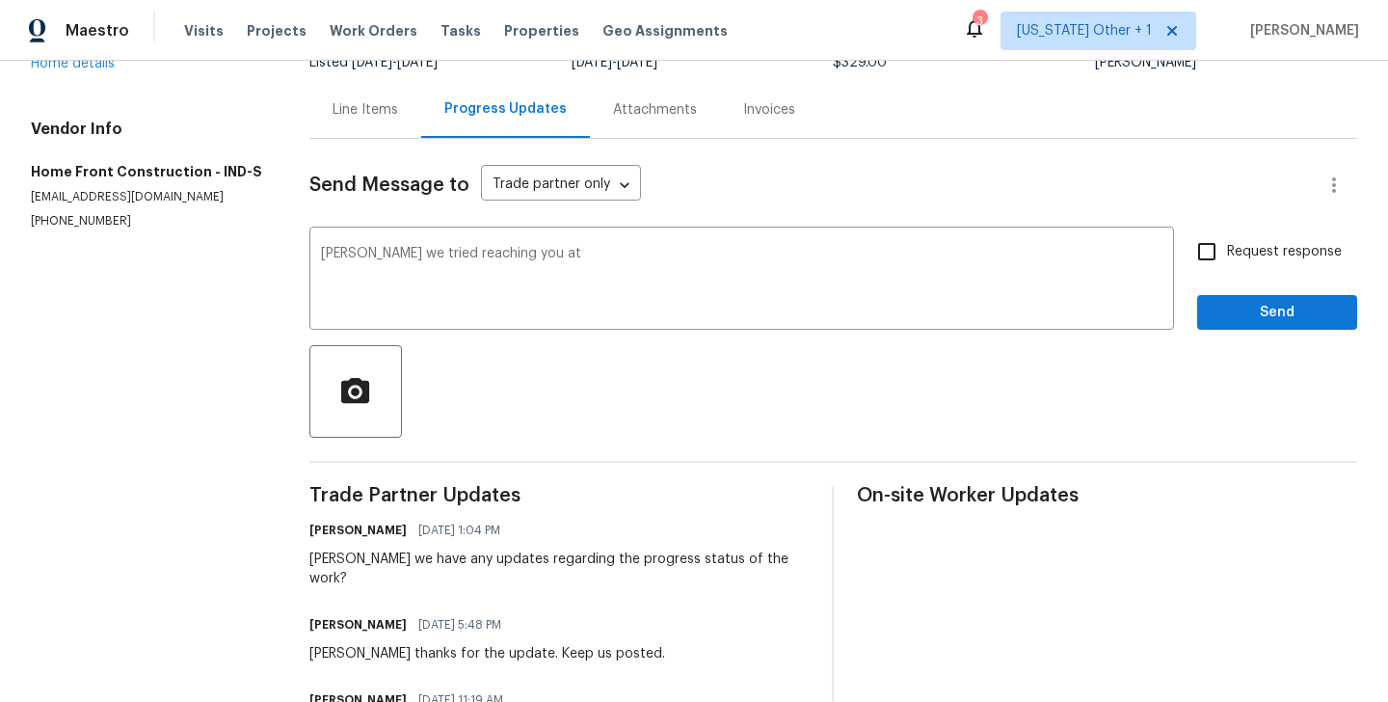
click at [90, 213] on p "[PHONE_NUMBER]" at bounding box center [147, 221] width 232 height 16
copy p "[PHONE_NUMBER]"
click at [595, 257] on textarea "[PERSON_NAME] we tried reaching you at" at bounding box center [742, 280] width 842 height 67
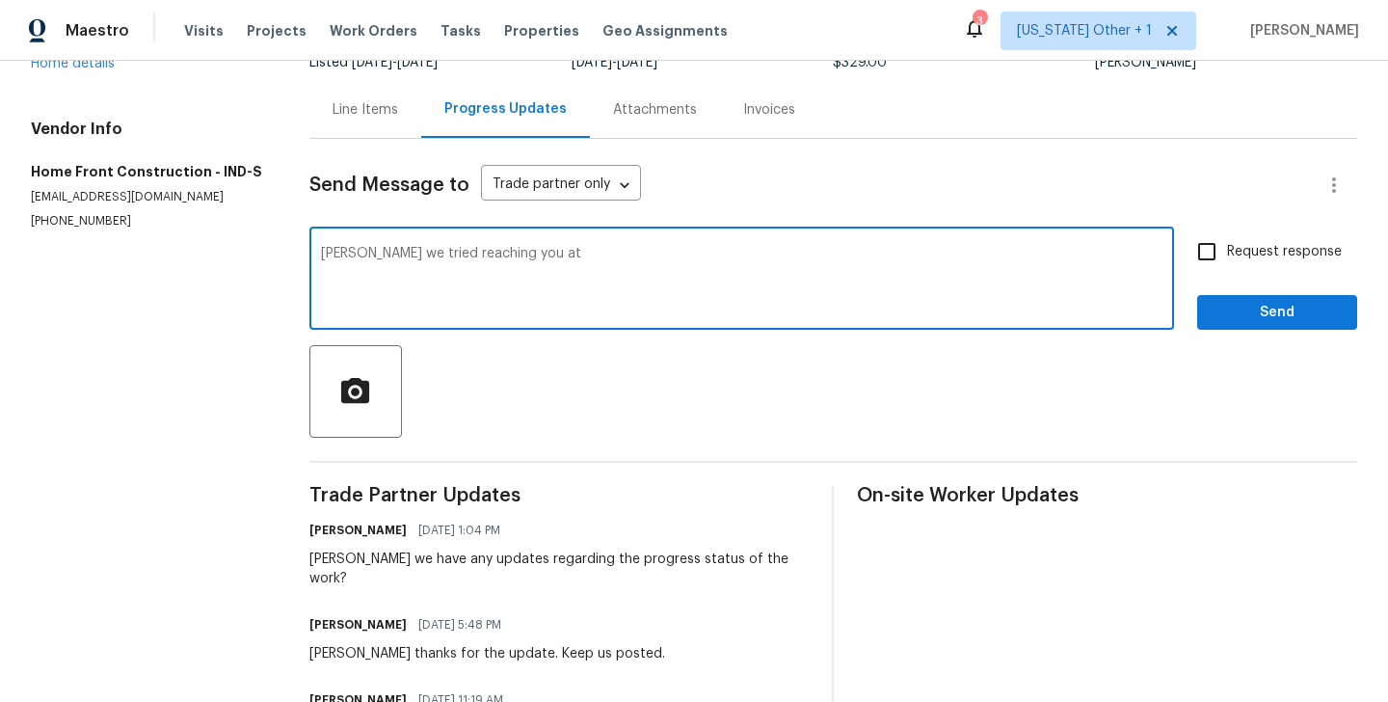
paste textarea "[PHONE_NUMBER]"
click at [629, 254] on textarea "[PERSON_NAME] we tried reaching you at [PHONE_NUMBER]" at bounding box center [742, 280] width 842 height 67
type textarea "[PERSON_NAME] we tried reaching you at [PHONE_NUMBER] and have also emailed you…"
click at [1230, 248] on span "Request response" at bounding box center [1284, 252] width 115 height 20
click at [1227, 248] on input "Request response" at bounding box center [1207, 251] width 40 height 40
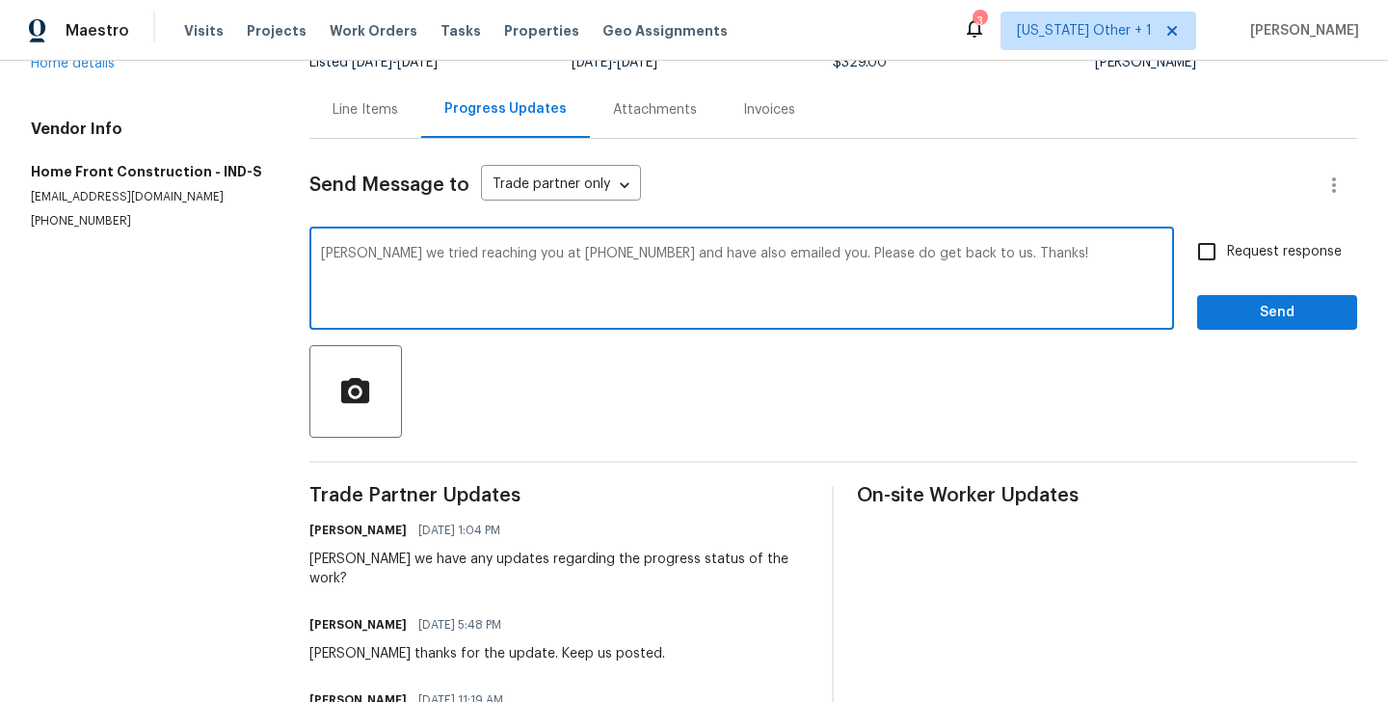
checkbox input "true"
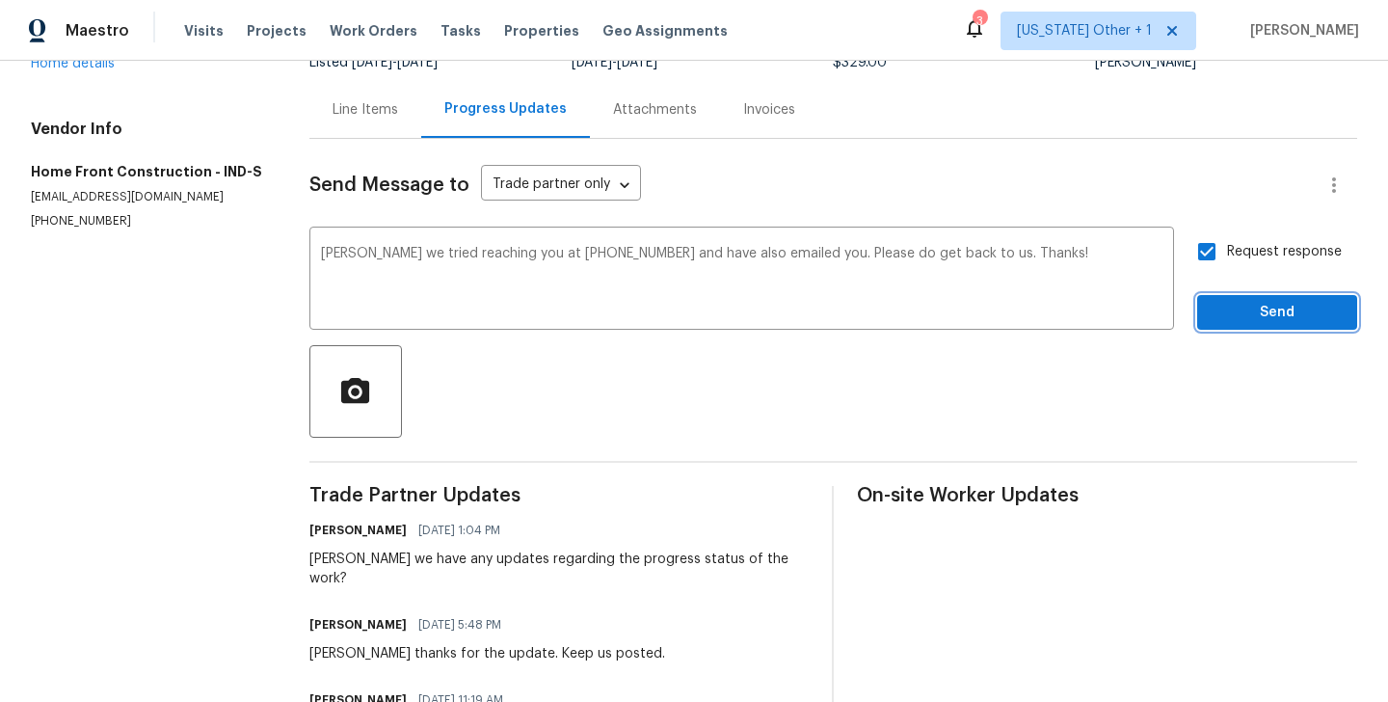
click at [1230, 318] on span "Send" at bounding box center [1277, 313] width 129 height 24
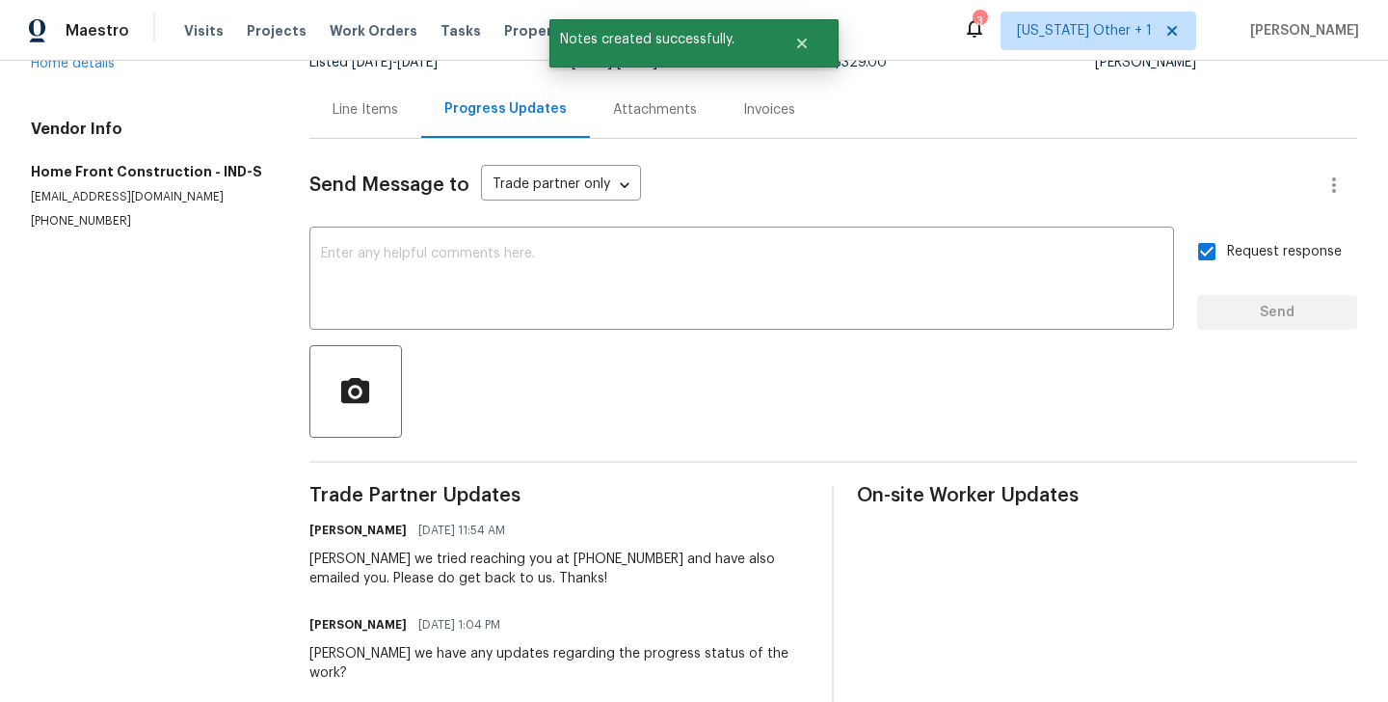
scroll to position [0, 0]
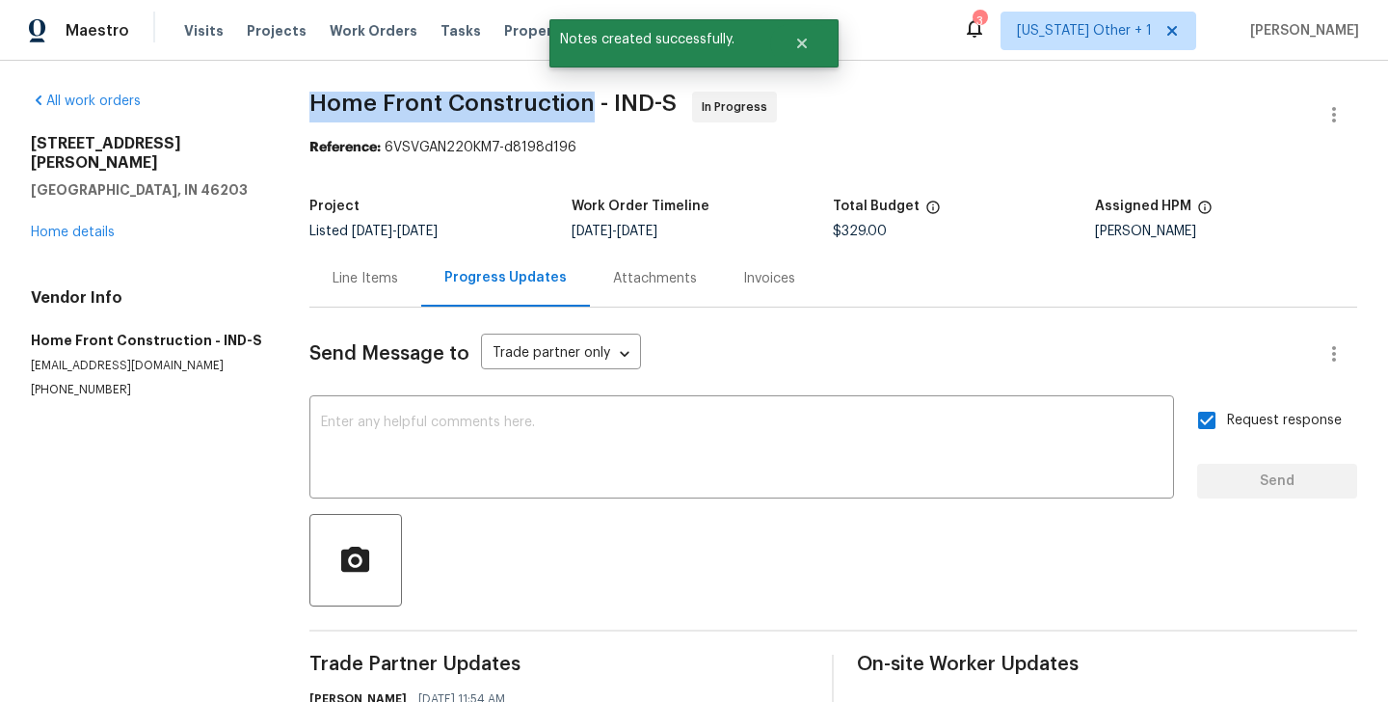
drag, startPoint x: 321, startPoint y: 94, endPoint x: 592, endPoint y: 95, distance: 271.0
click at [592, 95] on span "Home Front Construction - IND-S" at bounding box center [493, 103] width 367 height 23
copy span "Home Front Construction"
click at [86, 226] on link "Home details" at bounding box center [73, 232] width 84 height 13
